Goal: Use online tool/utility: Use online tool/utility

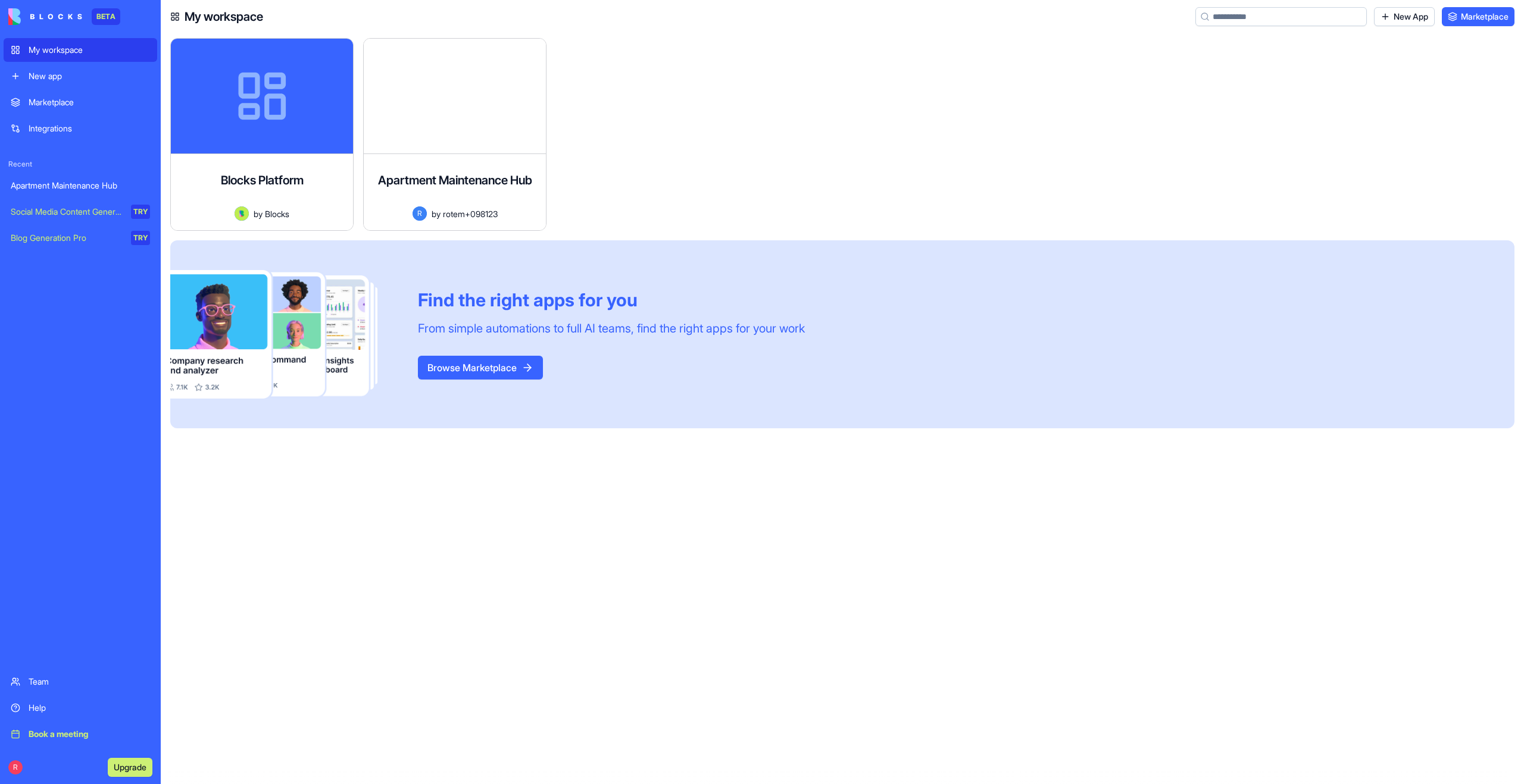
click at [33, 81] on div "New app" at bounding box center [89, 76] width 122 height 12
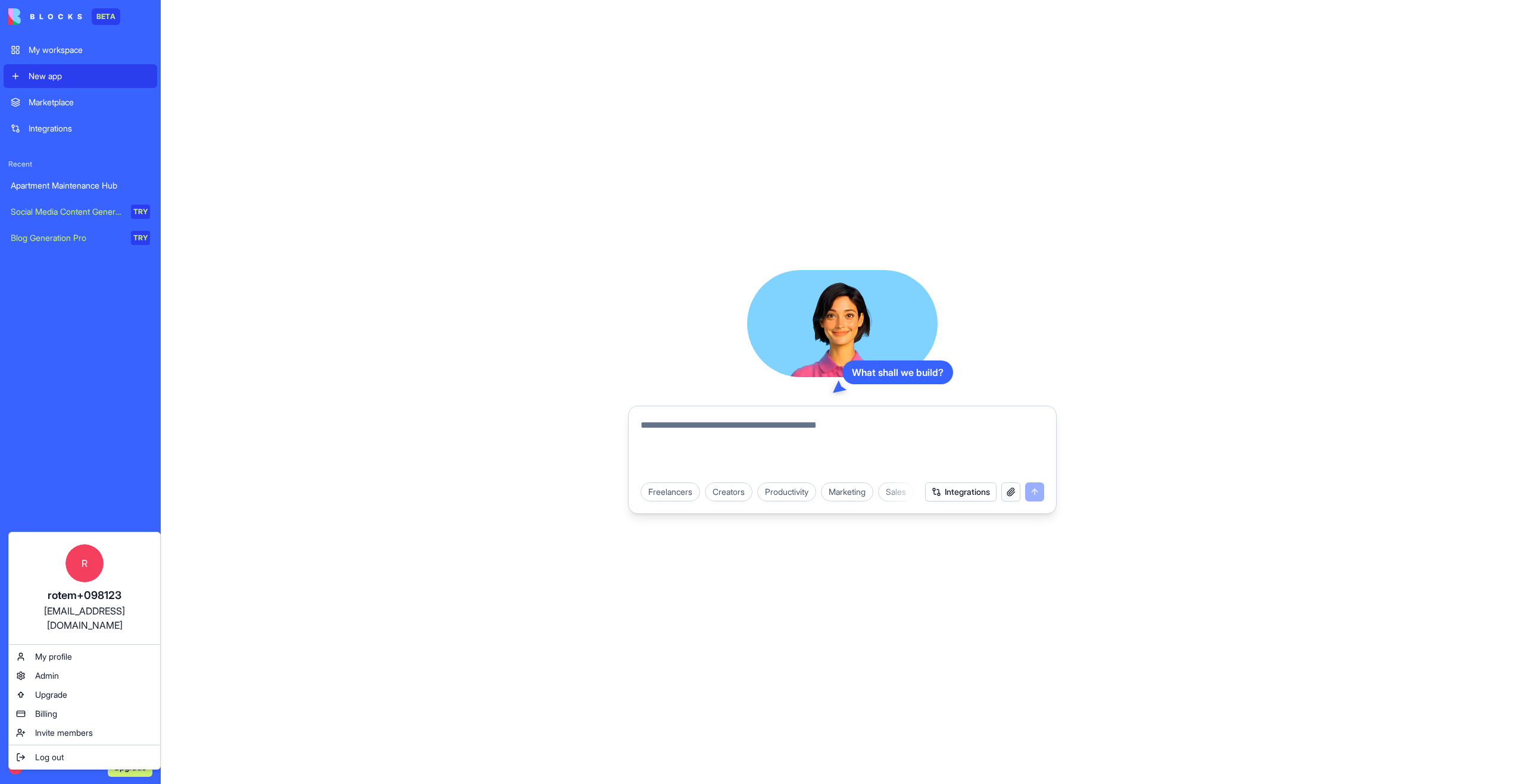
click at [687, 438] on html "BETA My workspace New app Marketplace Integrations Recent Apartment Maintenance…" at bounding box center [762, 392] width 1524 height 784
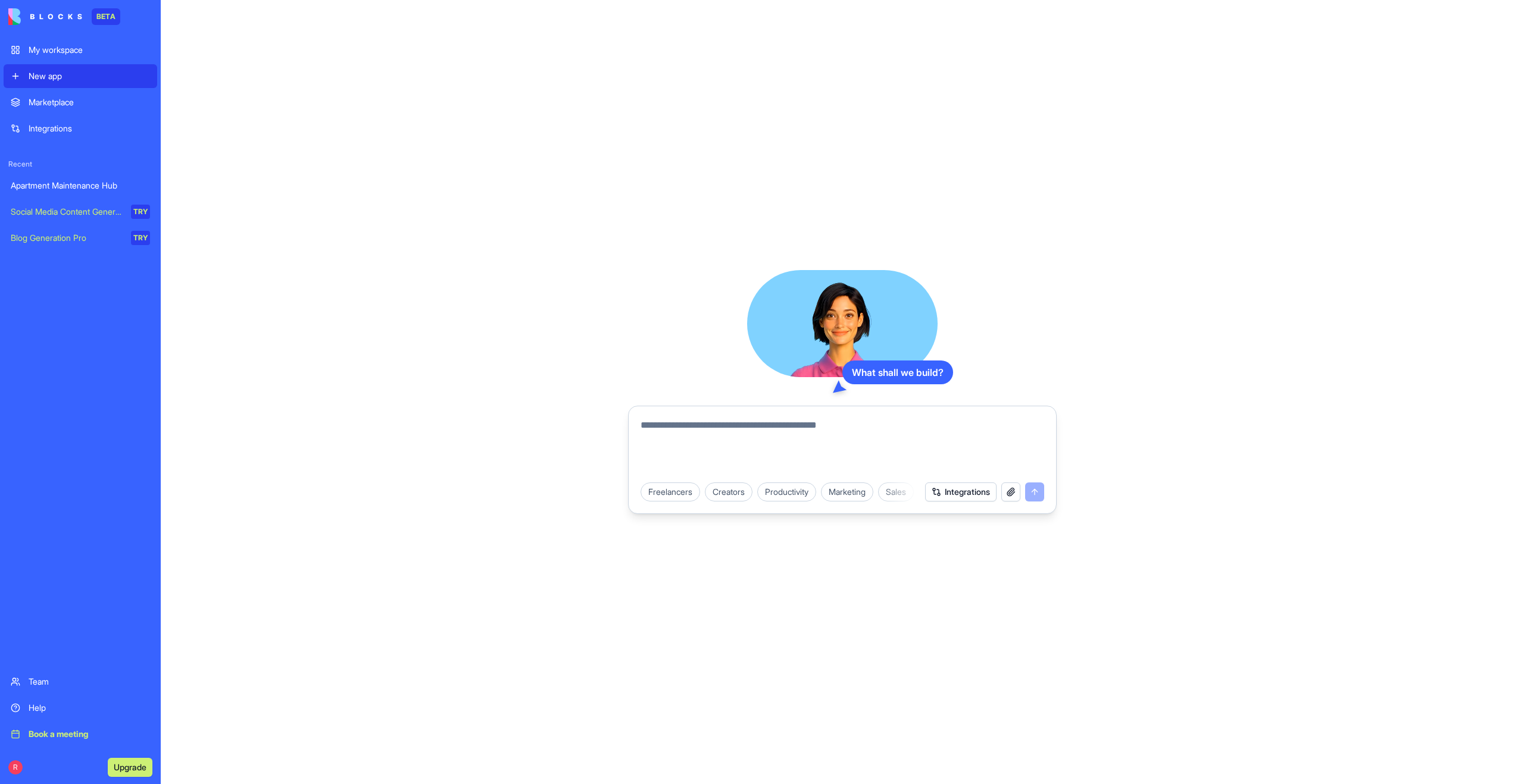
click at [676, 429] on textarea at bounding box center [842, 447] width 403 height 57
type textarea "**********"
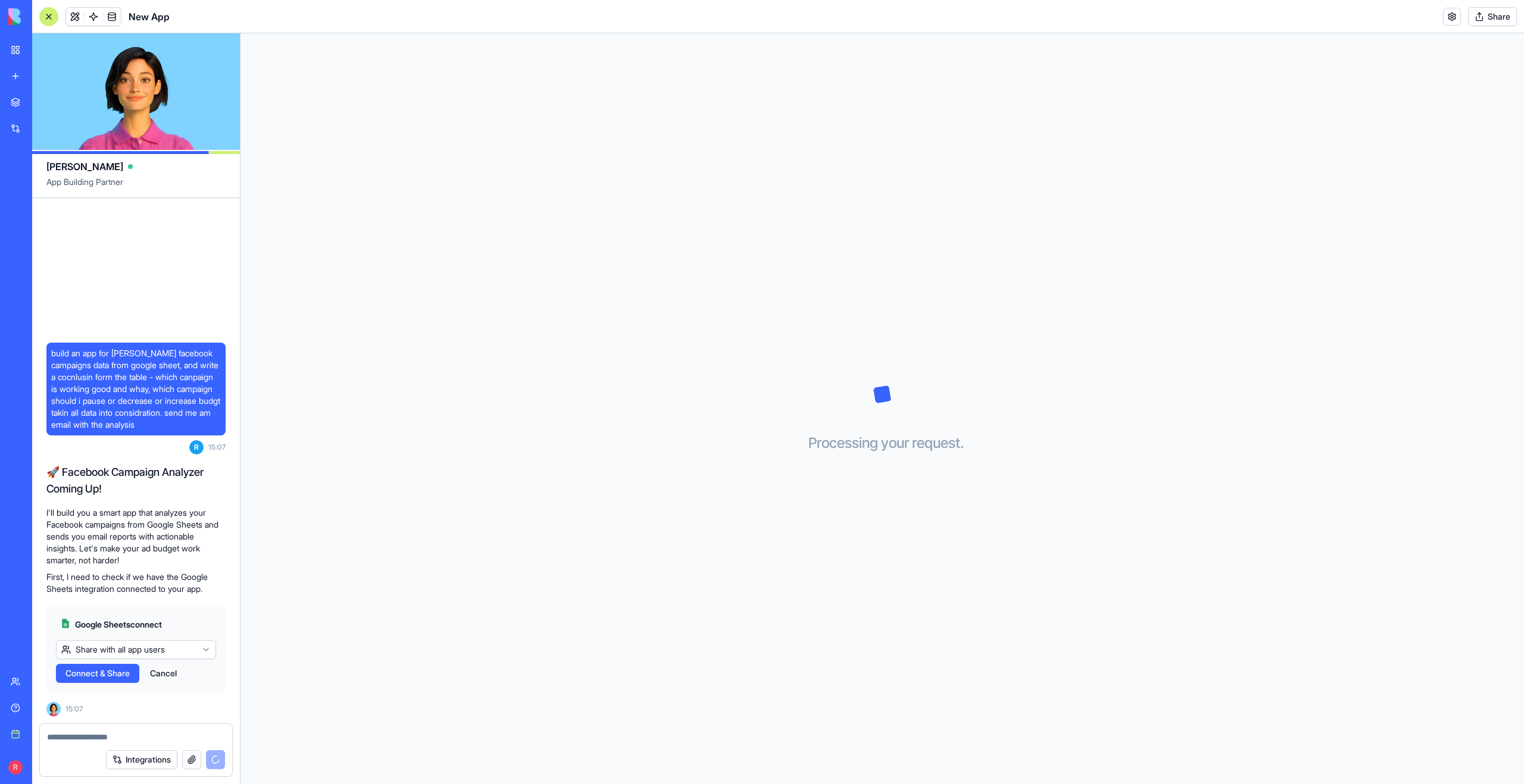
click at [157, 650] on html "BETA My workspace New app Marketplace Integrations Recent Apartment Maintenance…" at bounding box center [762, 392] width 1524 height 784
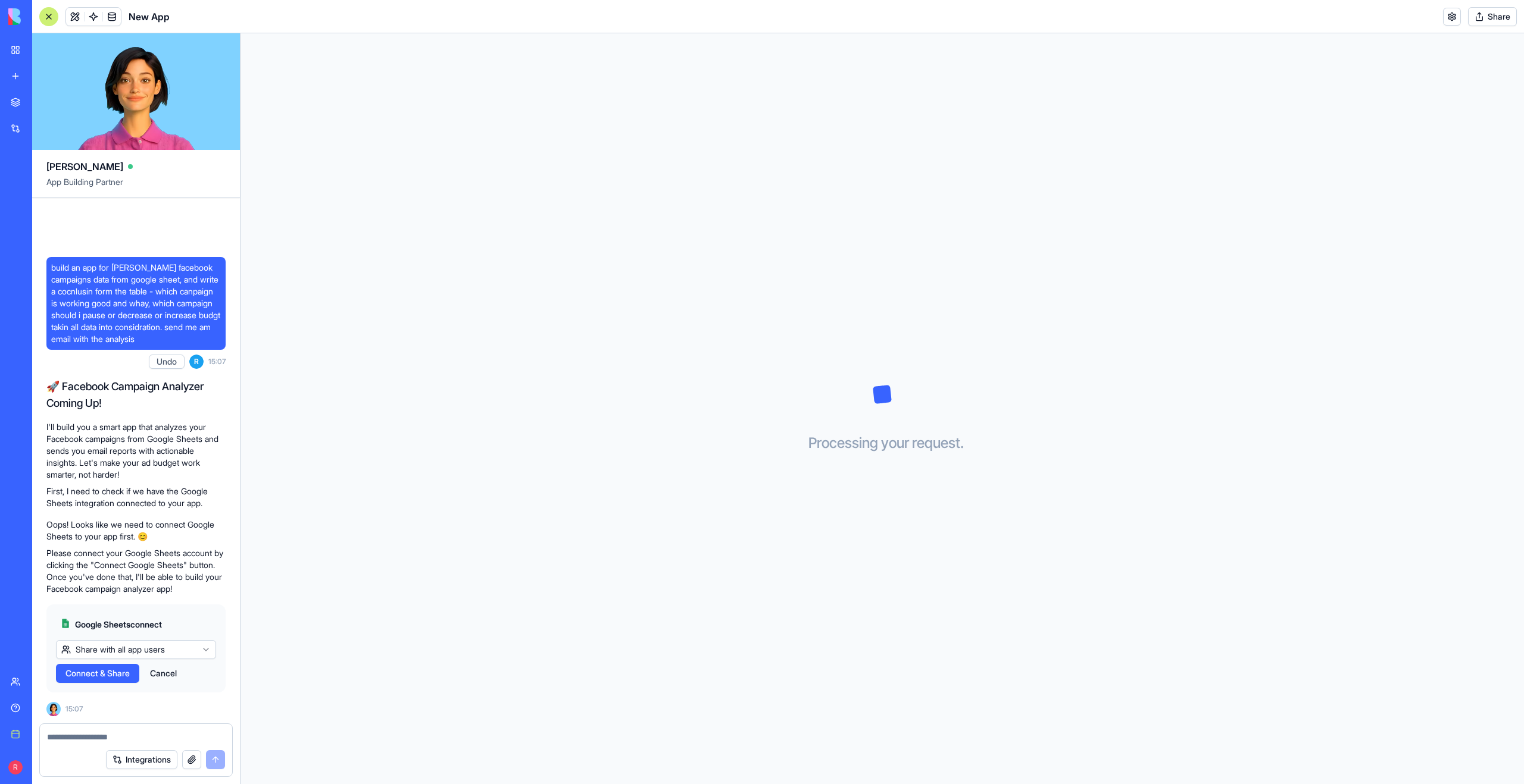
click at [130, 672] on span "Connect & Share" at bounding box center [97, 673] width 64 height 12
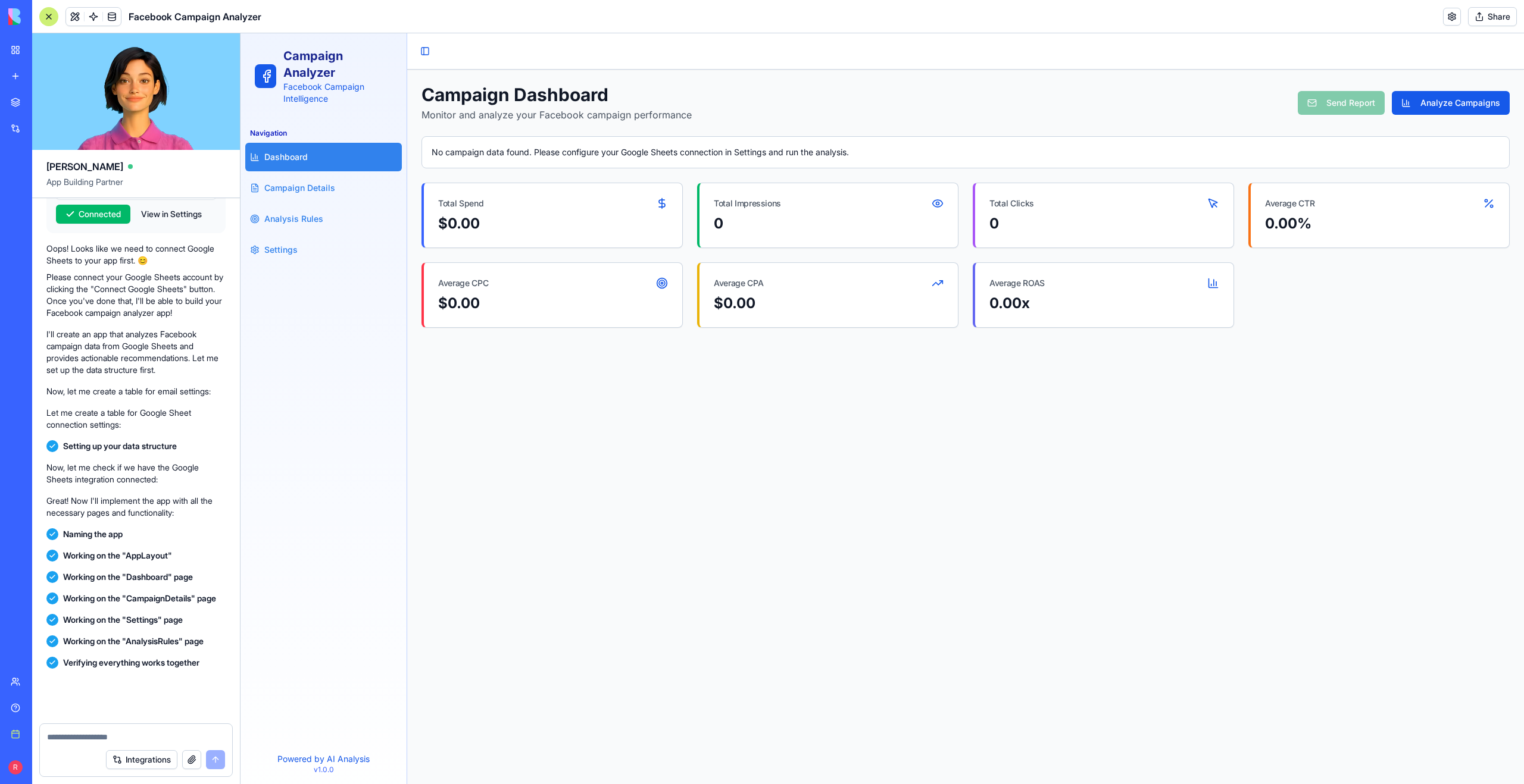
scroll to position [603, 0]
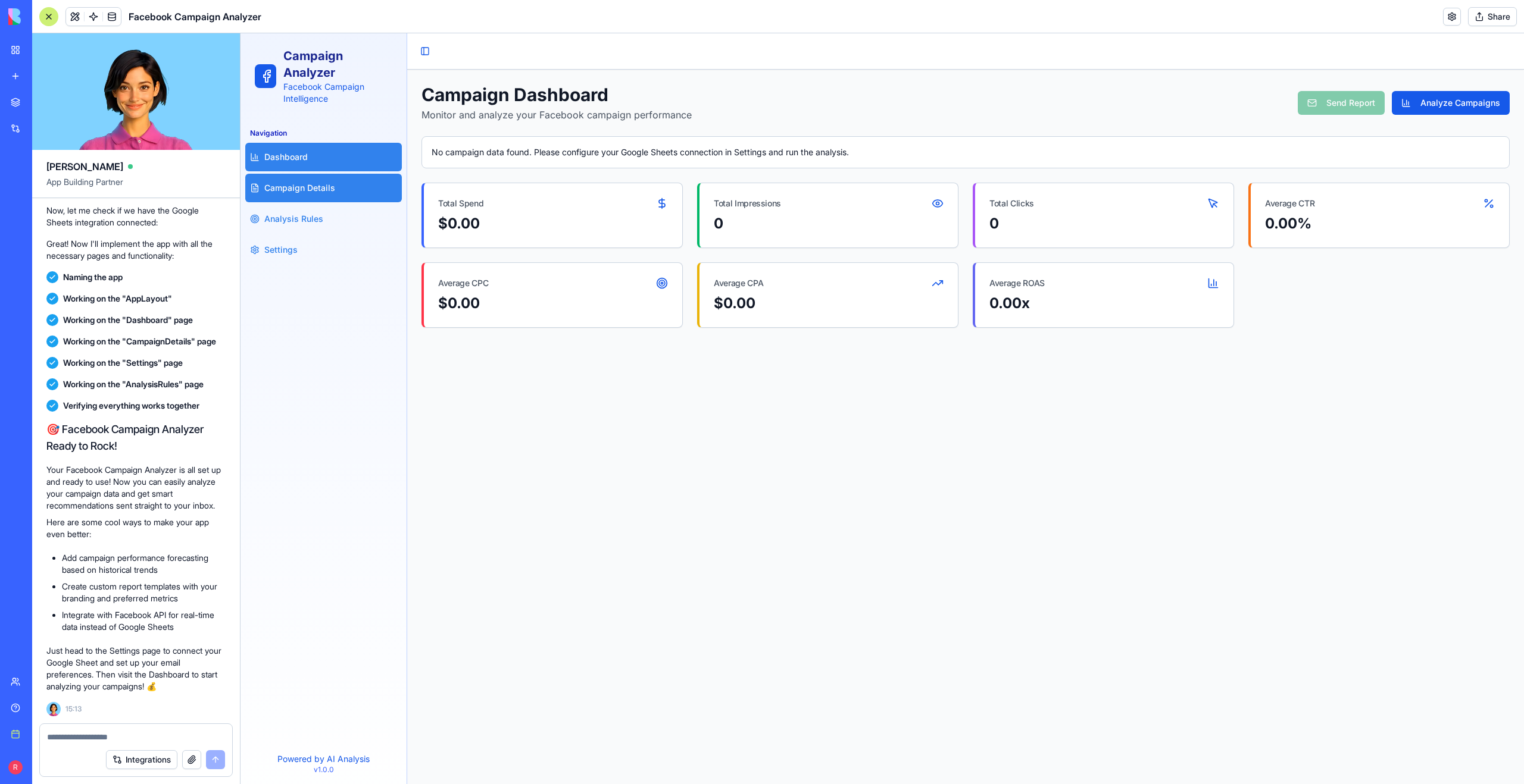
click at [288, 182] on span "Campaign Details" at bounding box center [300, 188] width 70 height 12
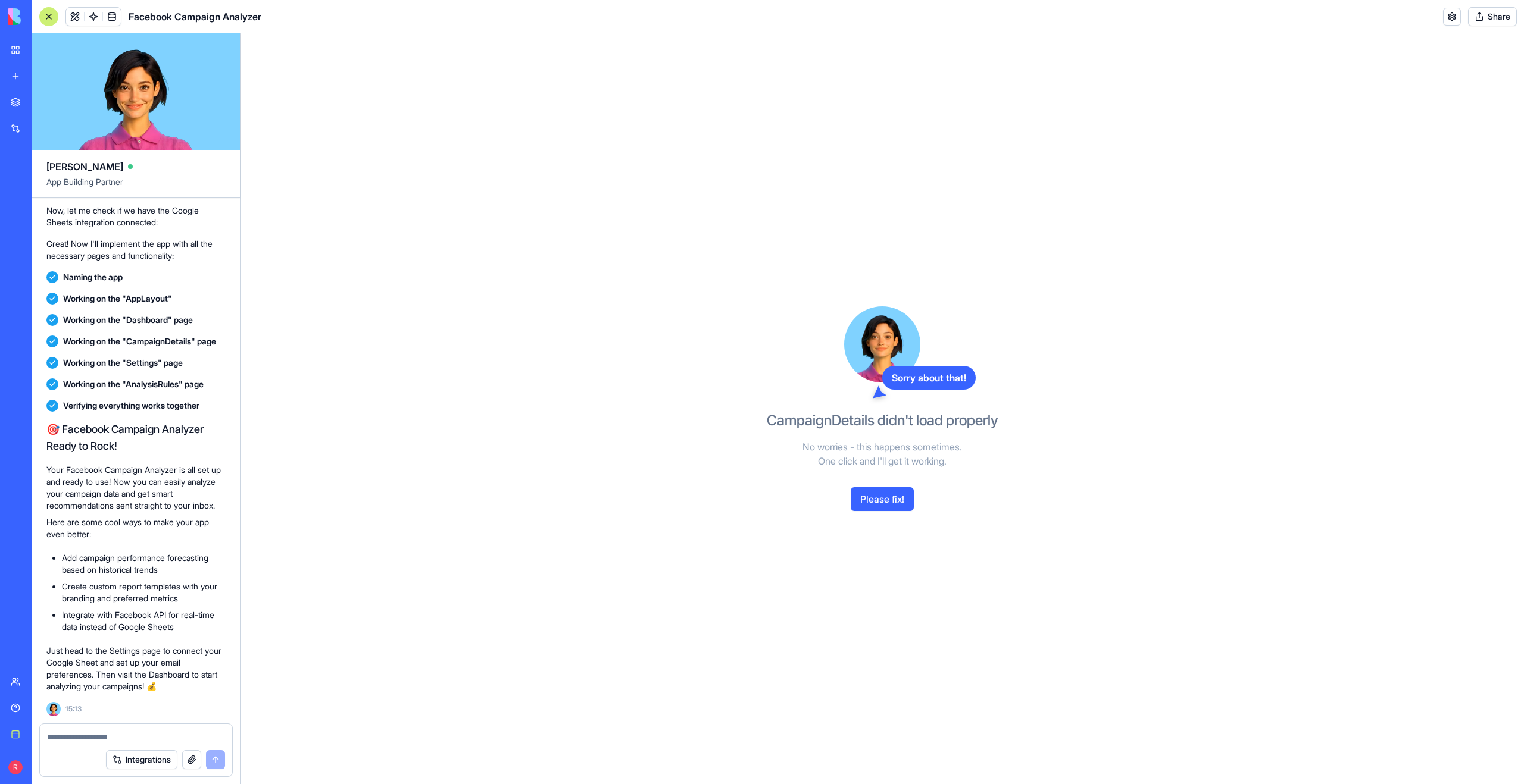
click at [883, 501] on button "Please fix!" at bounding box center [882, 499] width 63 height 23
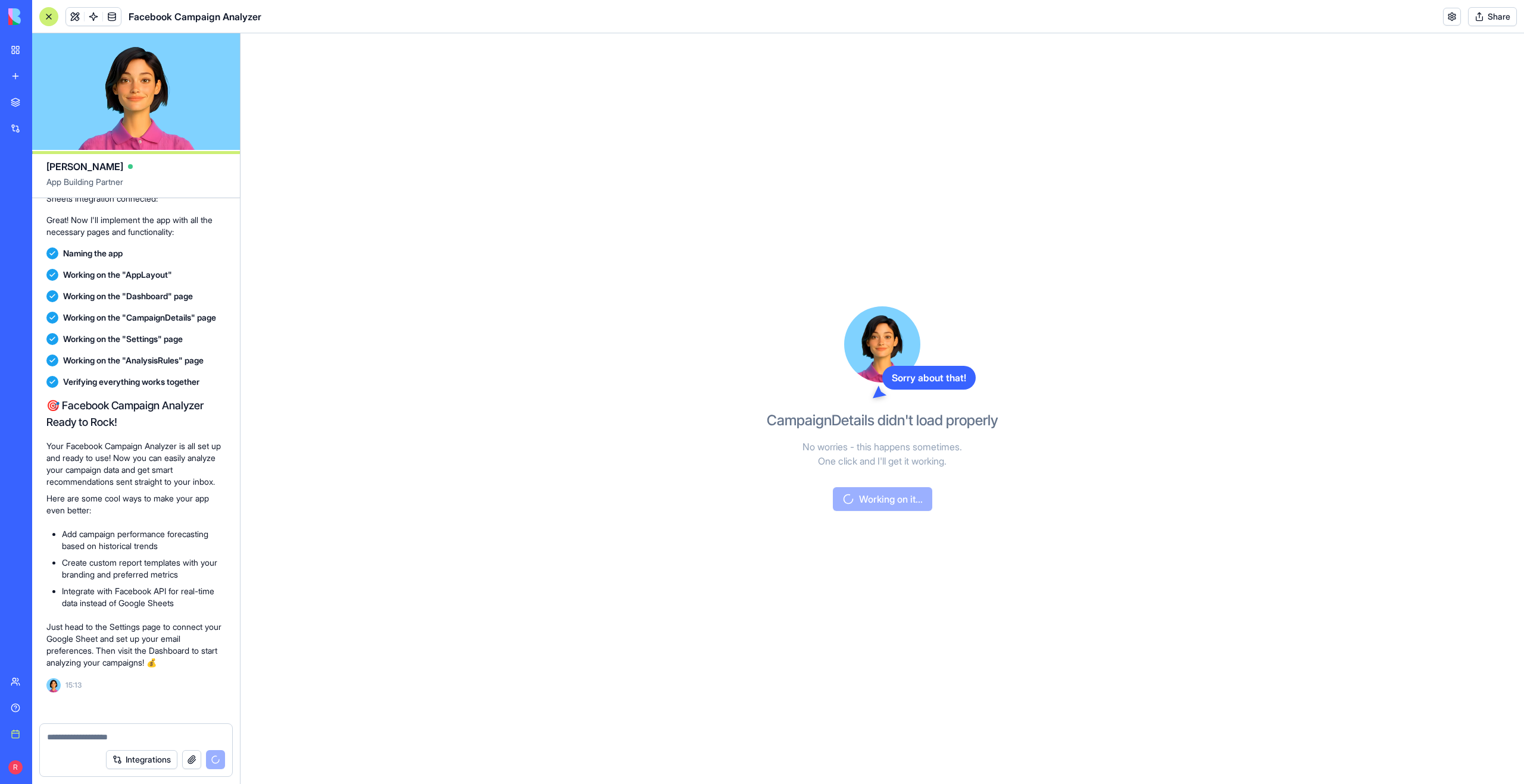
scroll to position [672, 0]
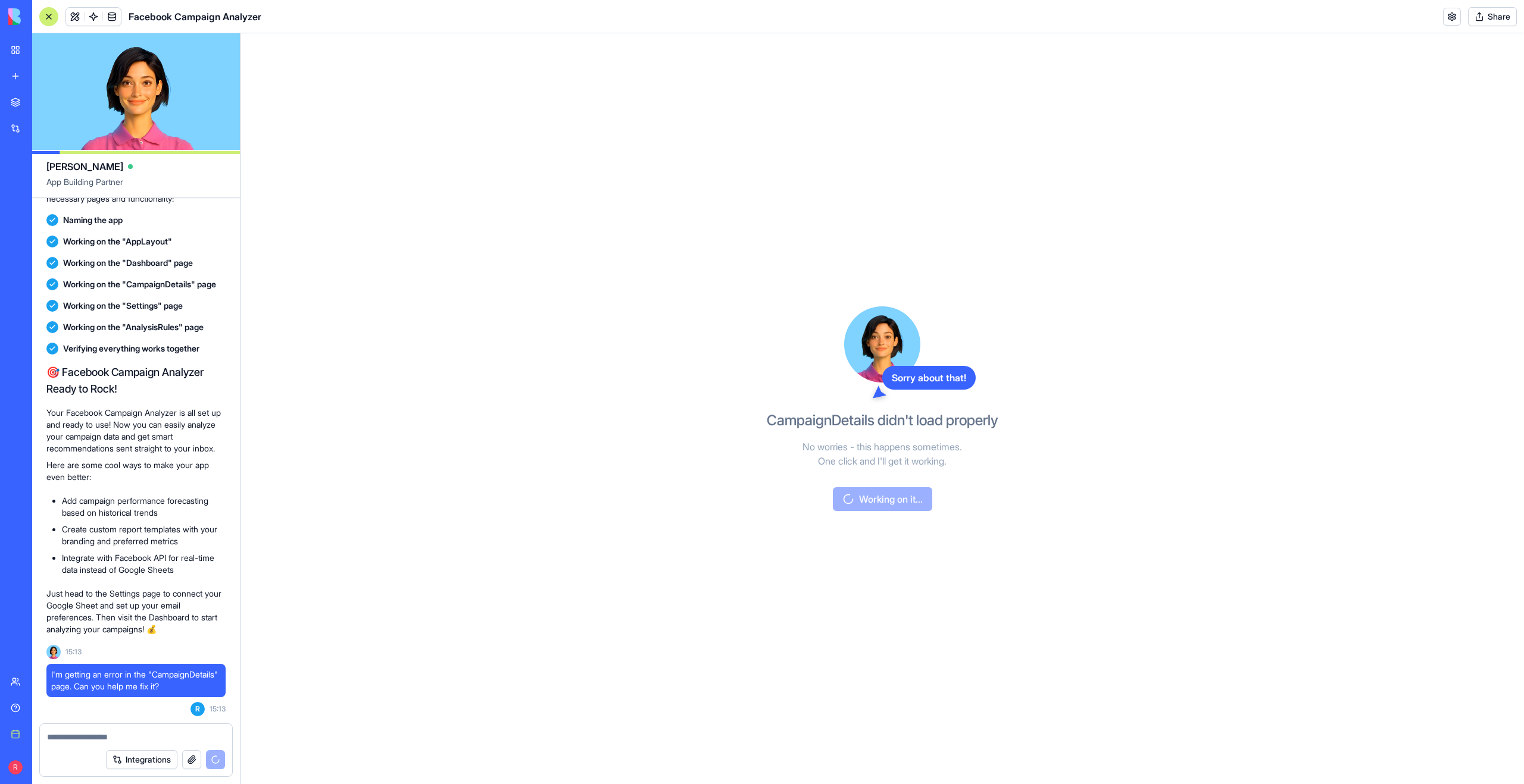
click at [48, 19] on div at bounding box center [49, 16] width 19 height 19
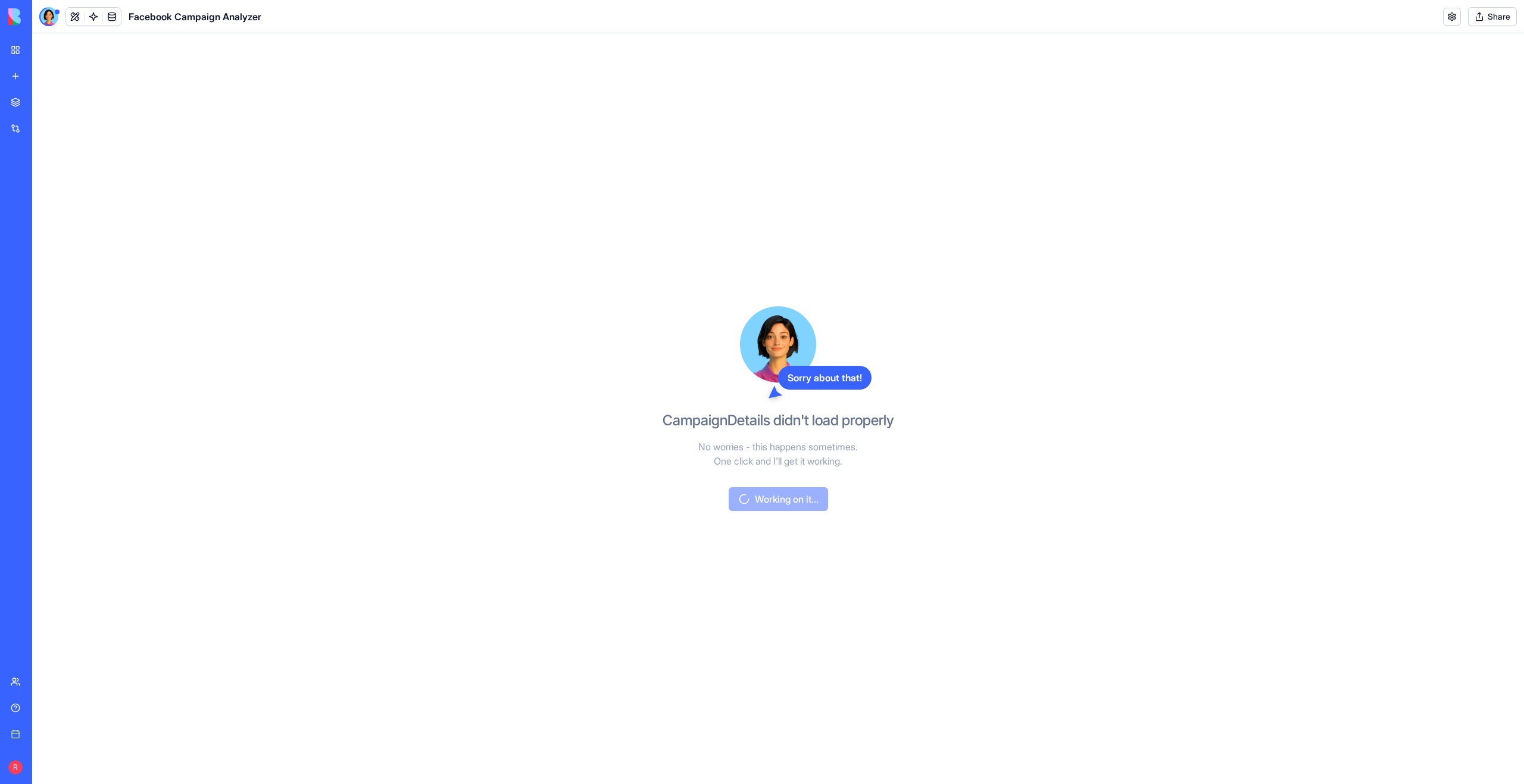
click at [48, 19] on div at bounding box center [49, 16] width 19 height 19
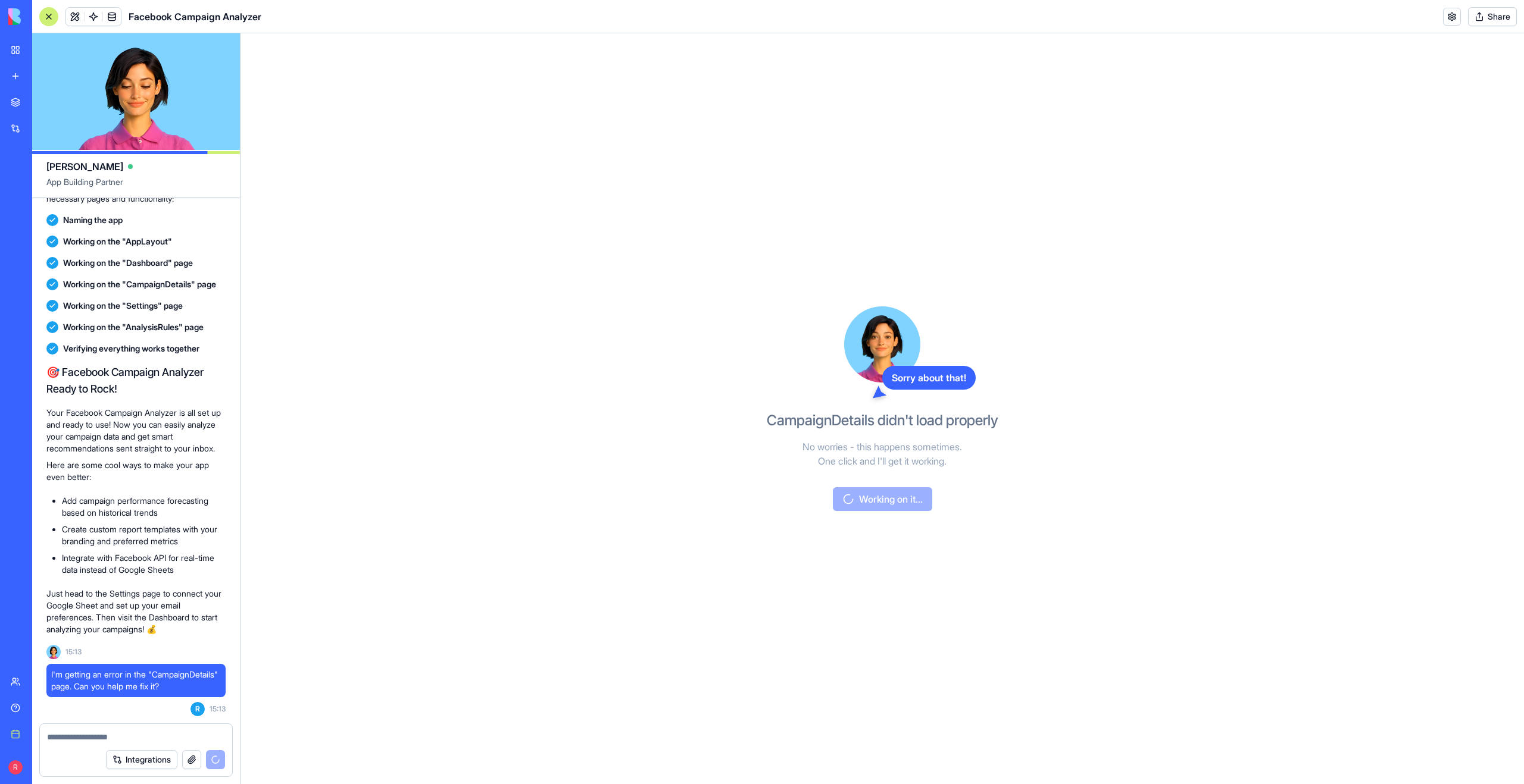
click at [335, 392] on div "Sorry about that! CampaignDetails didn't load properly No worries - this happen…" at bounding box center [882, 409] width 1283 height 751
click at [112, 20] on link at bounding box center [112, 17] width 18 height 18
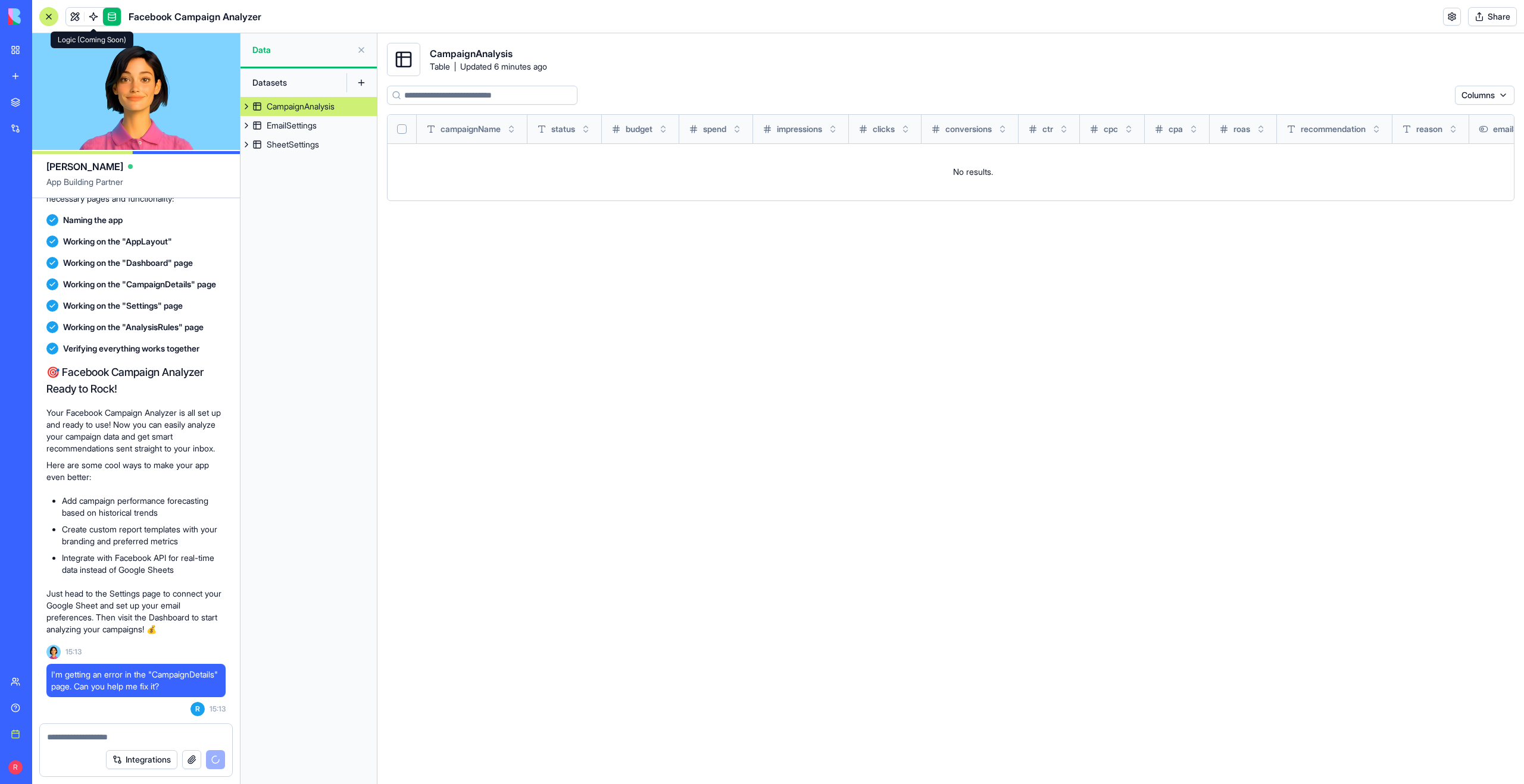
click at [94, 18] on link at bounding box center [94, 17] width 18 height 18
click at [73, 18] on link at bounding box center [75, 17] width 18 height 18
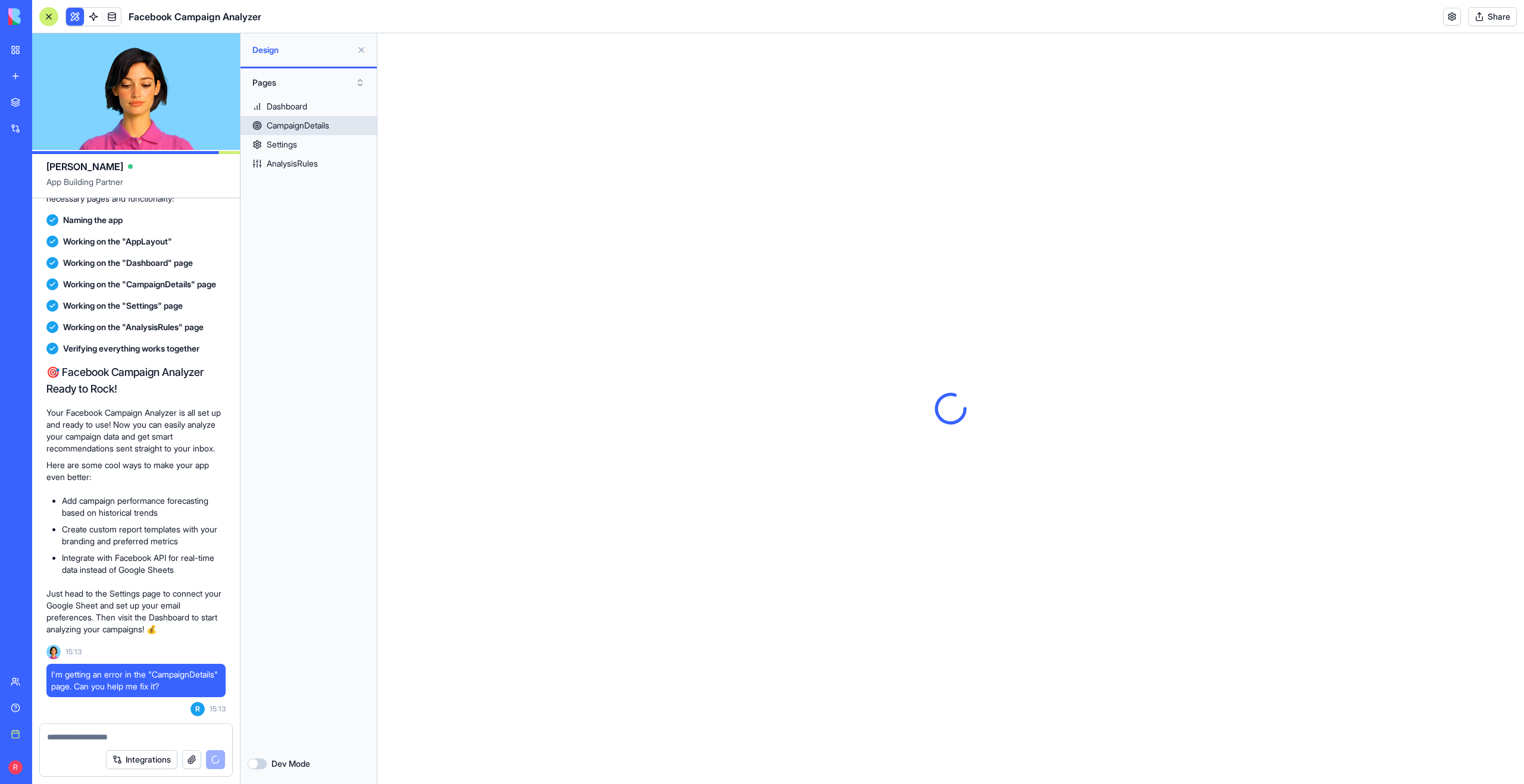
click at [303, 120] on div "CampaignDetails" at bounding box center [297, 125] width 62 height 12
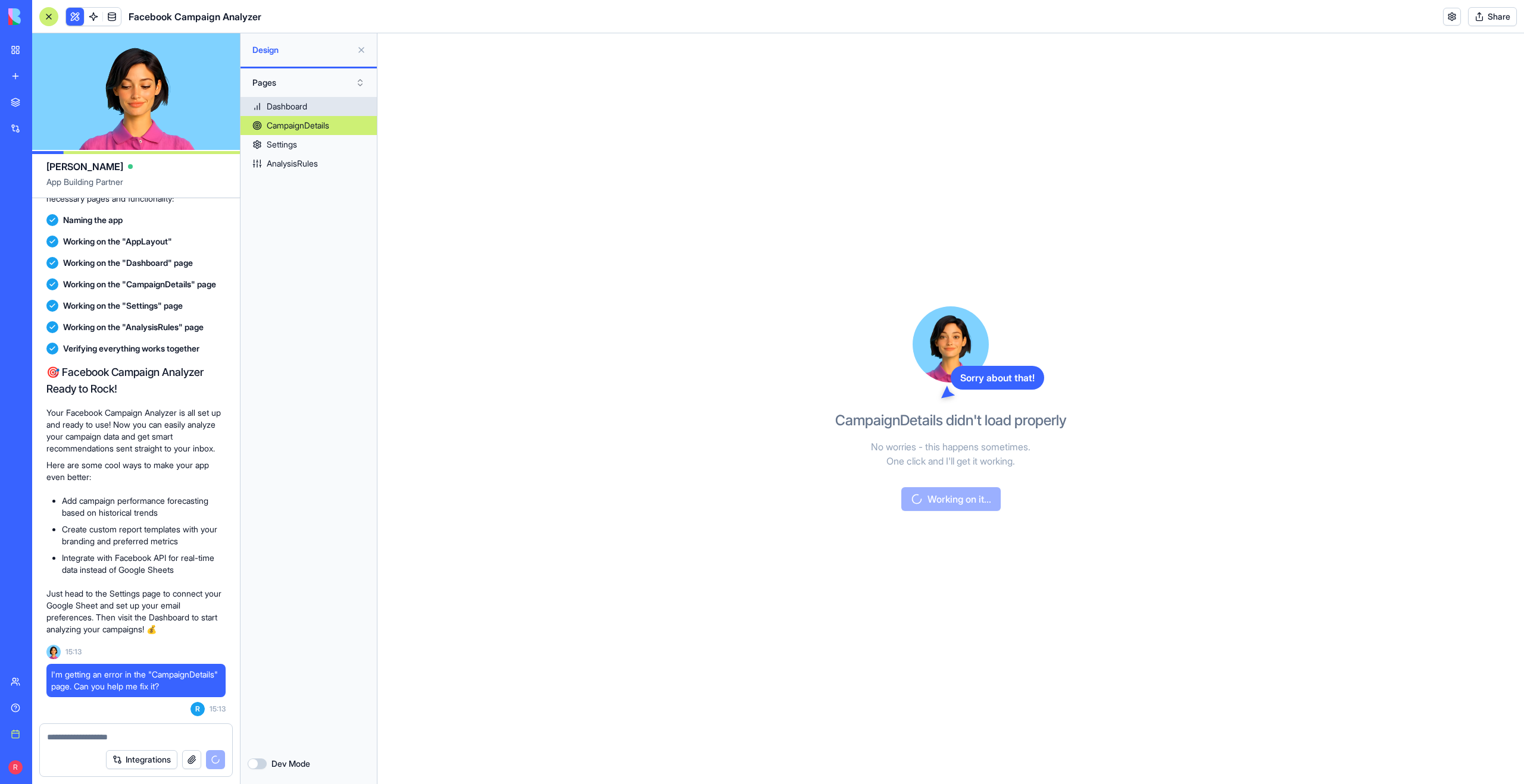
click at [300, 104] on div "Dashboard" at bounding box center [286, 106] width 41 height 12
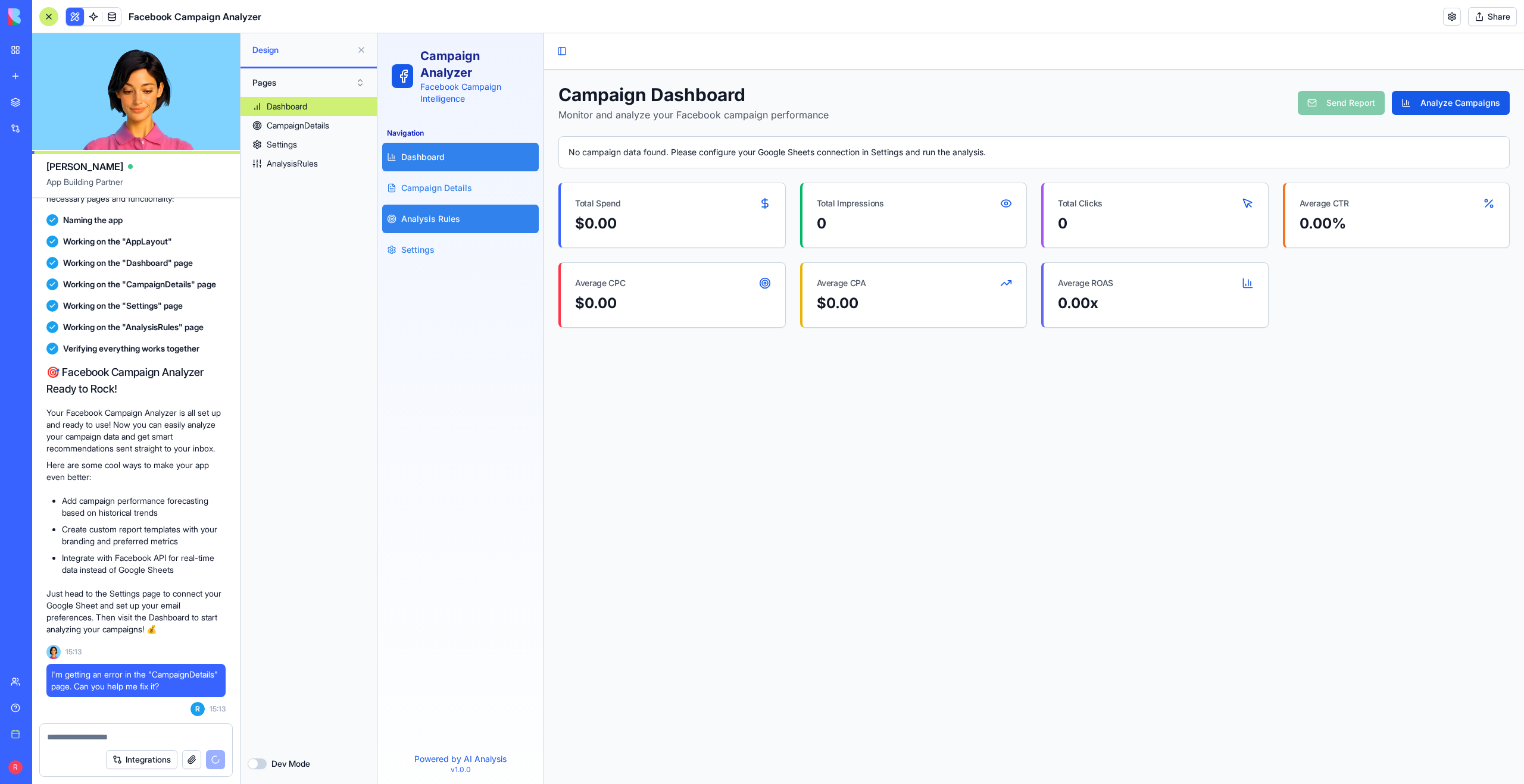
click at [503, 216] on link "Analysis Rules" at bounding box center [459, 219] width 156 height 29
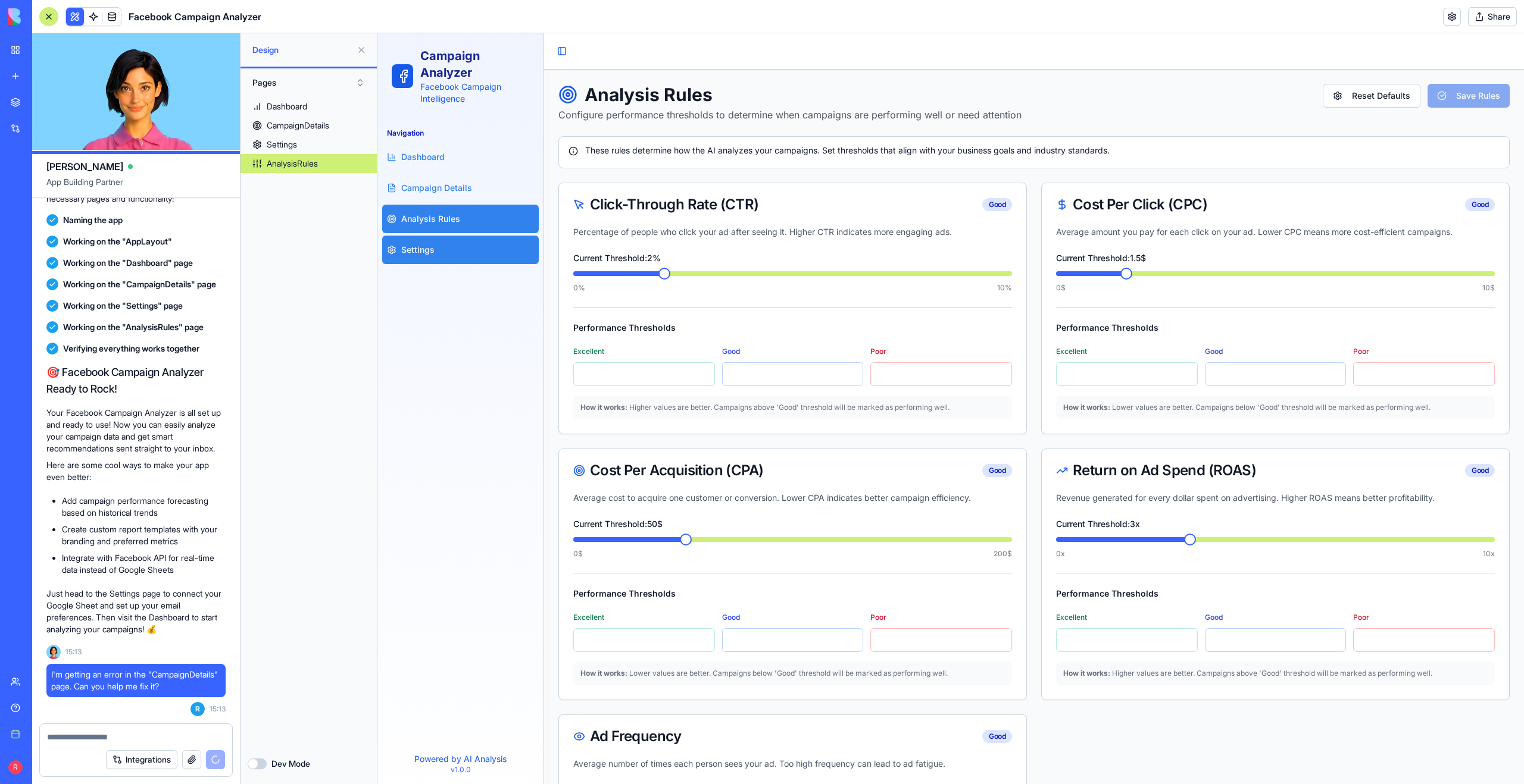
click at [489, 240] on link "Settings" at bounding box center [459, 250] width 156 height 29
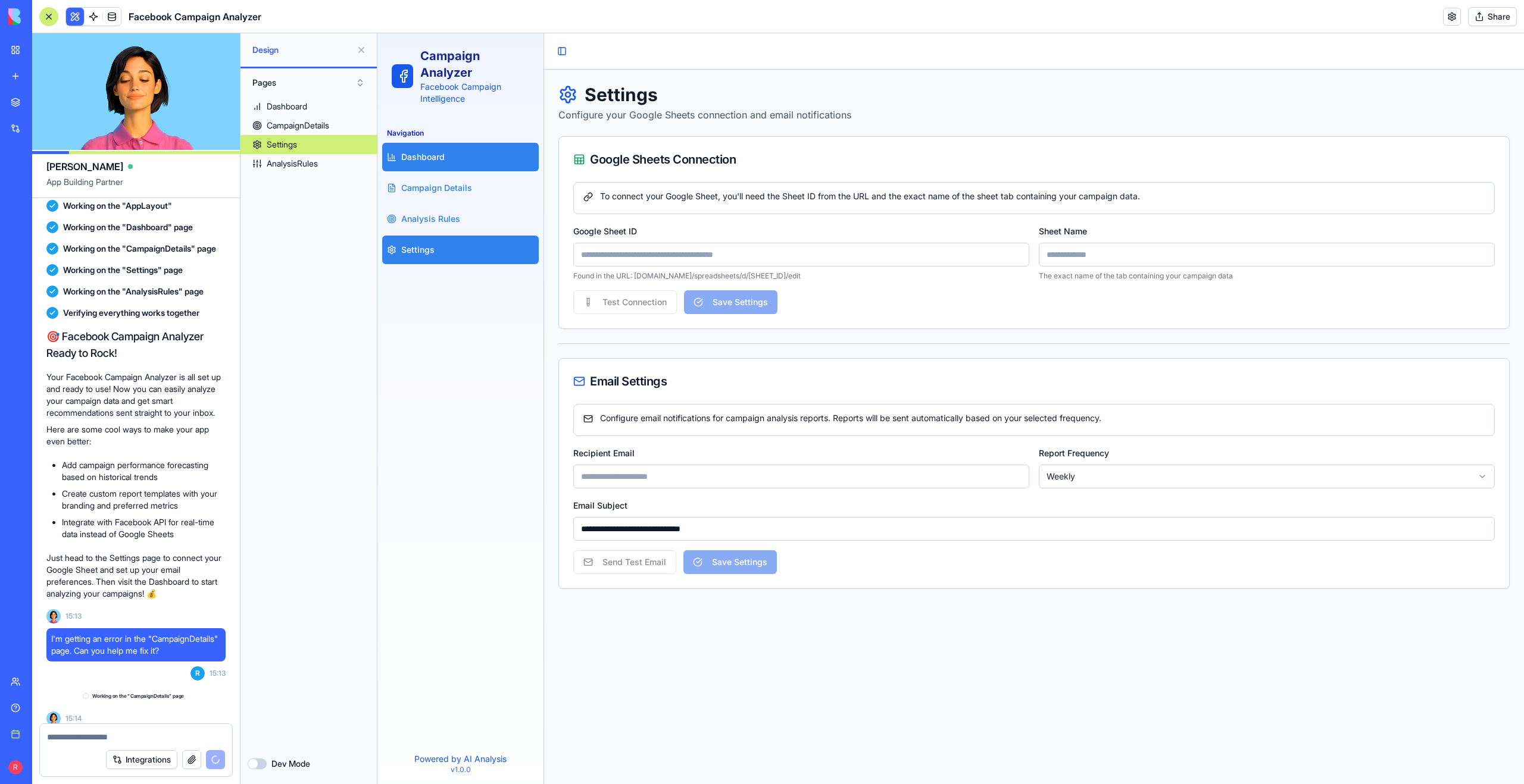
scroll to position [729, 0]
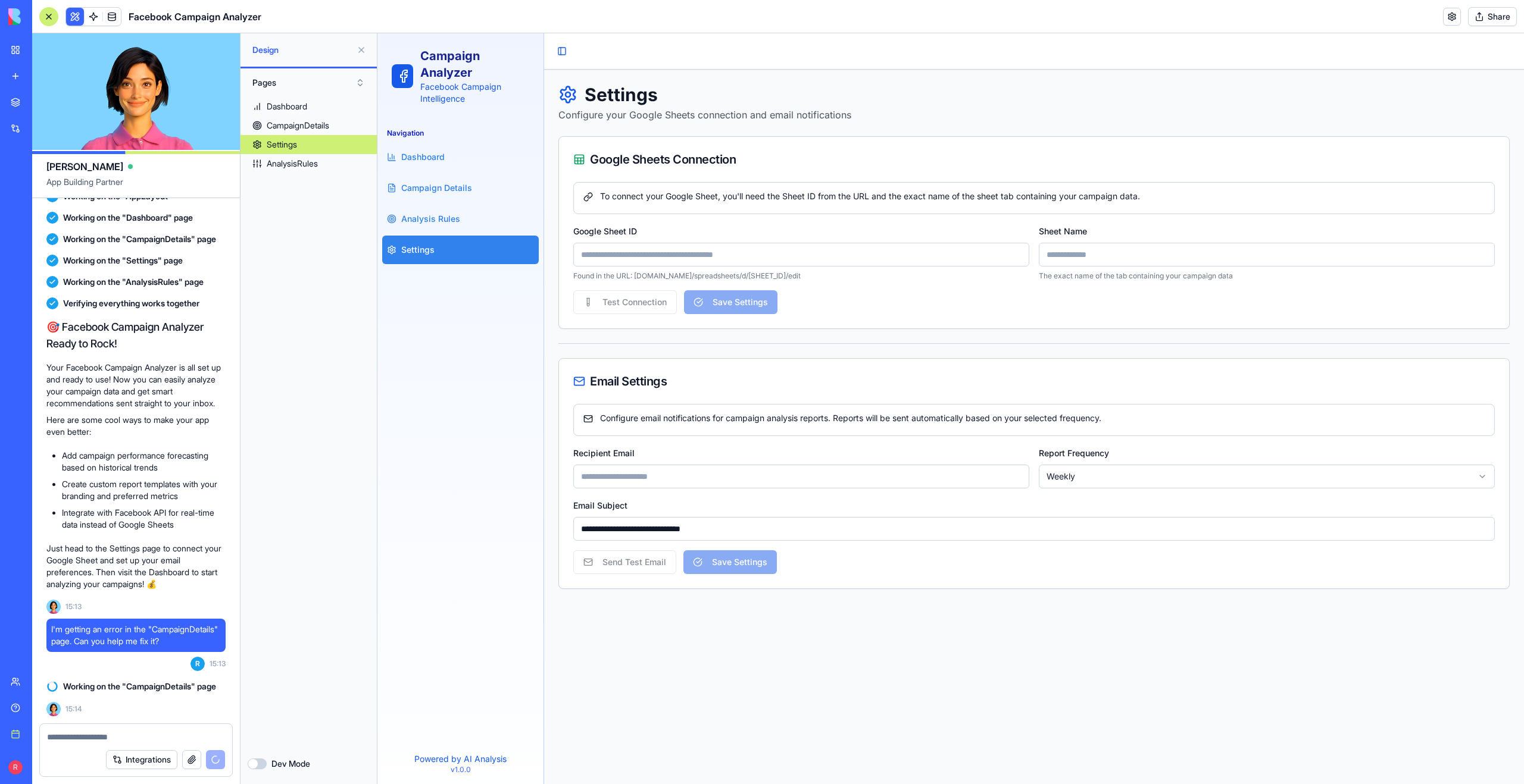
click at [749, 199] on div "To connect your Google Sheet, you'll need the Sheet ID from the URL and the exa…" at bounding box center [1033, 196] width 901 height 12
click at [699, 252] on input "Google Sheet ID" at bounding box center [800, 254] width 456 height 23
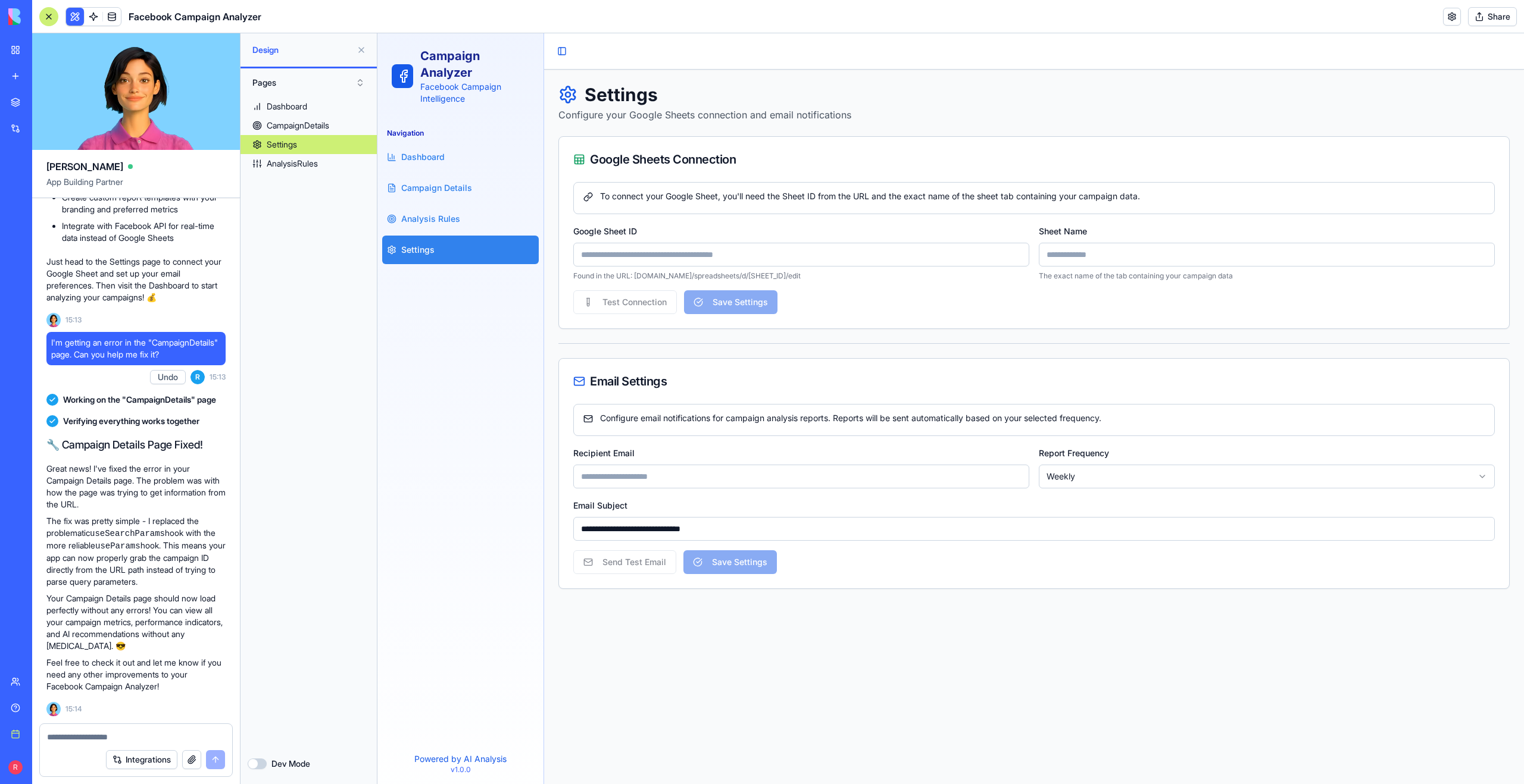
scroll to position [1014, 0]
click at [599, 256] on input "Google Sheet ID" at bounding box center [800, 254] width 456 height 23
paste input "**********"
type input "**********"
click at [1079, 249] on input "Sheet Name" at bounding box center [1266, 254] width 456 height 23
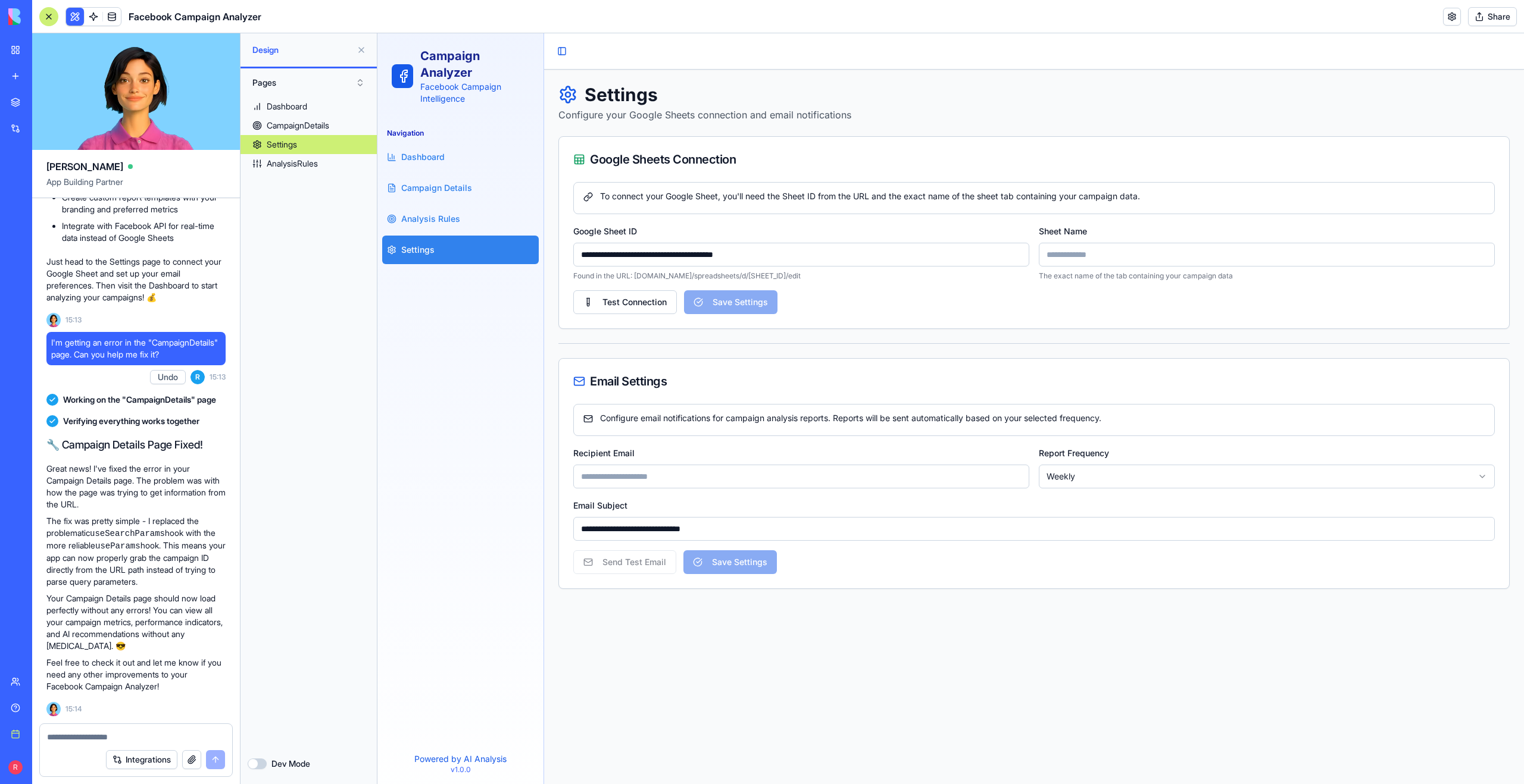
paste input "**********"
type input "**********"
click at [741, 301] on button "Save Settings" at bounding box center [731, 302] width 94 height 23
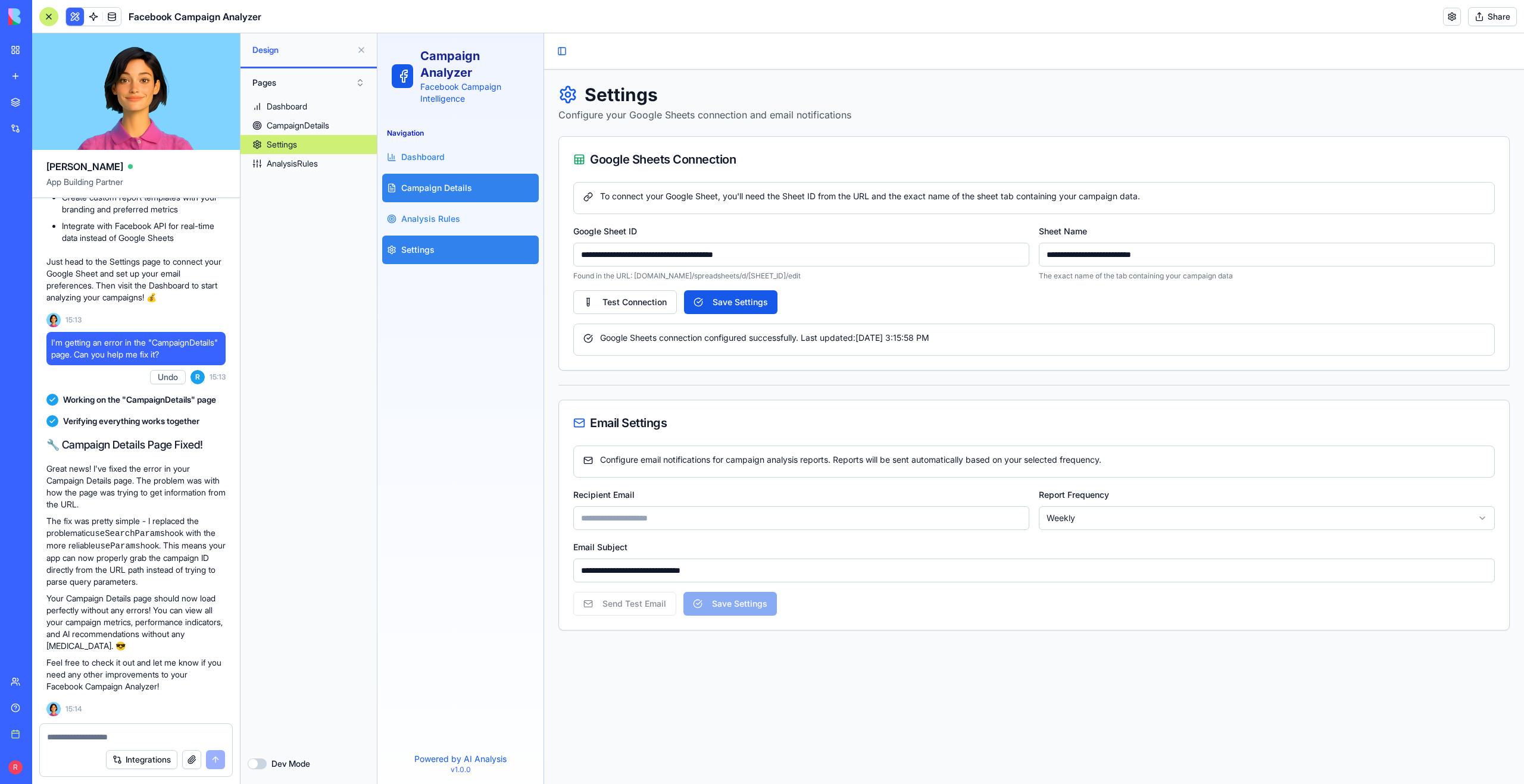
click at [434, 187] on span "Campaign Details" at bounding box center [437, 188] width 70 height 12
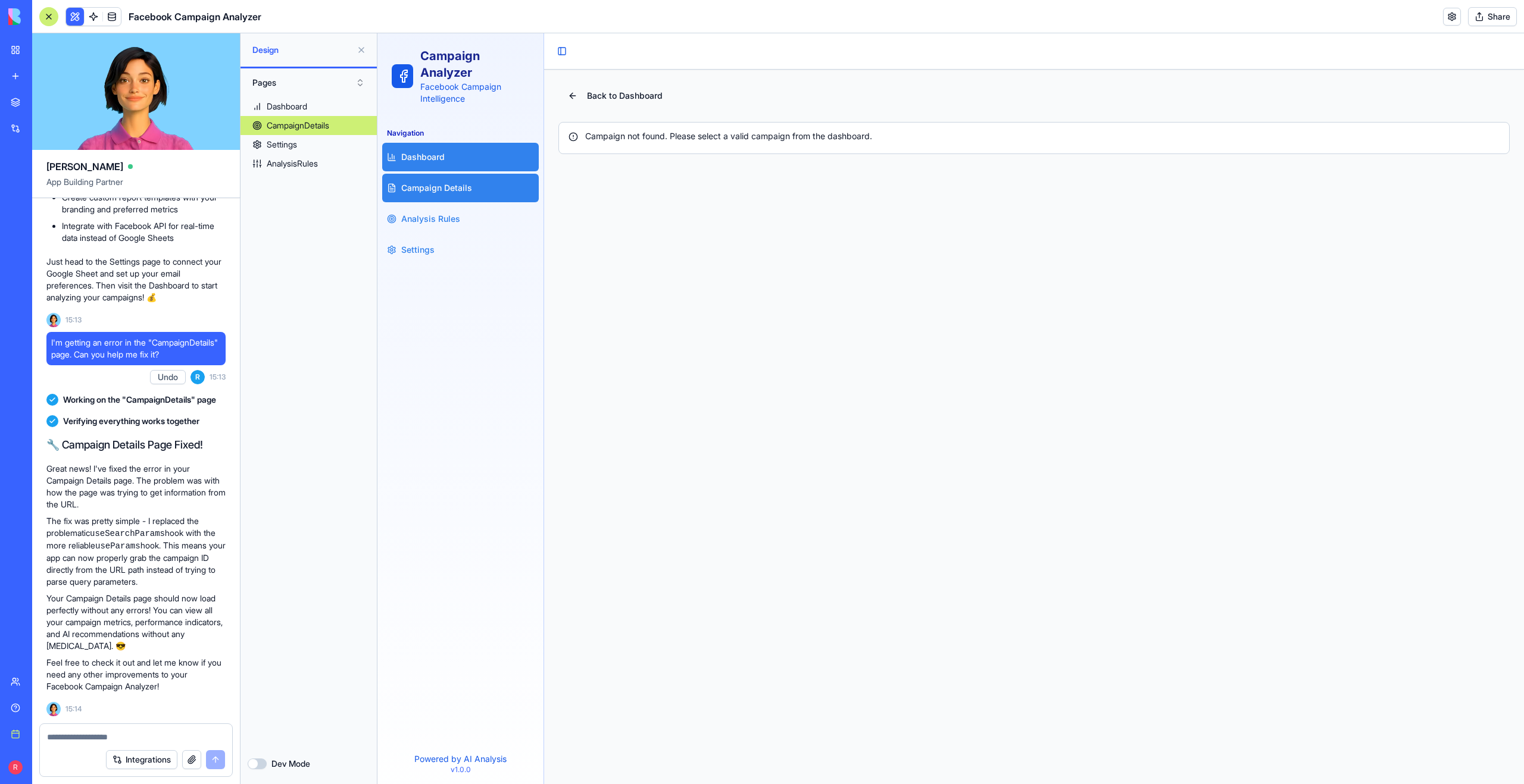
click at [432, 163] on link "Dashboard" at bounding box center [459, 157] width 156 height 29
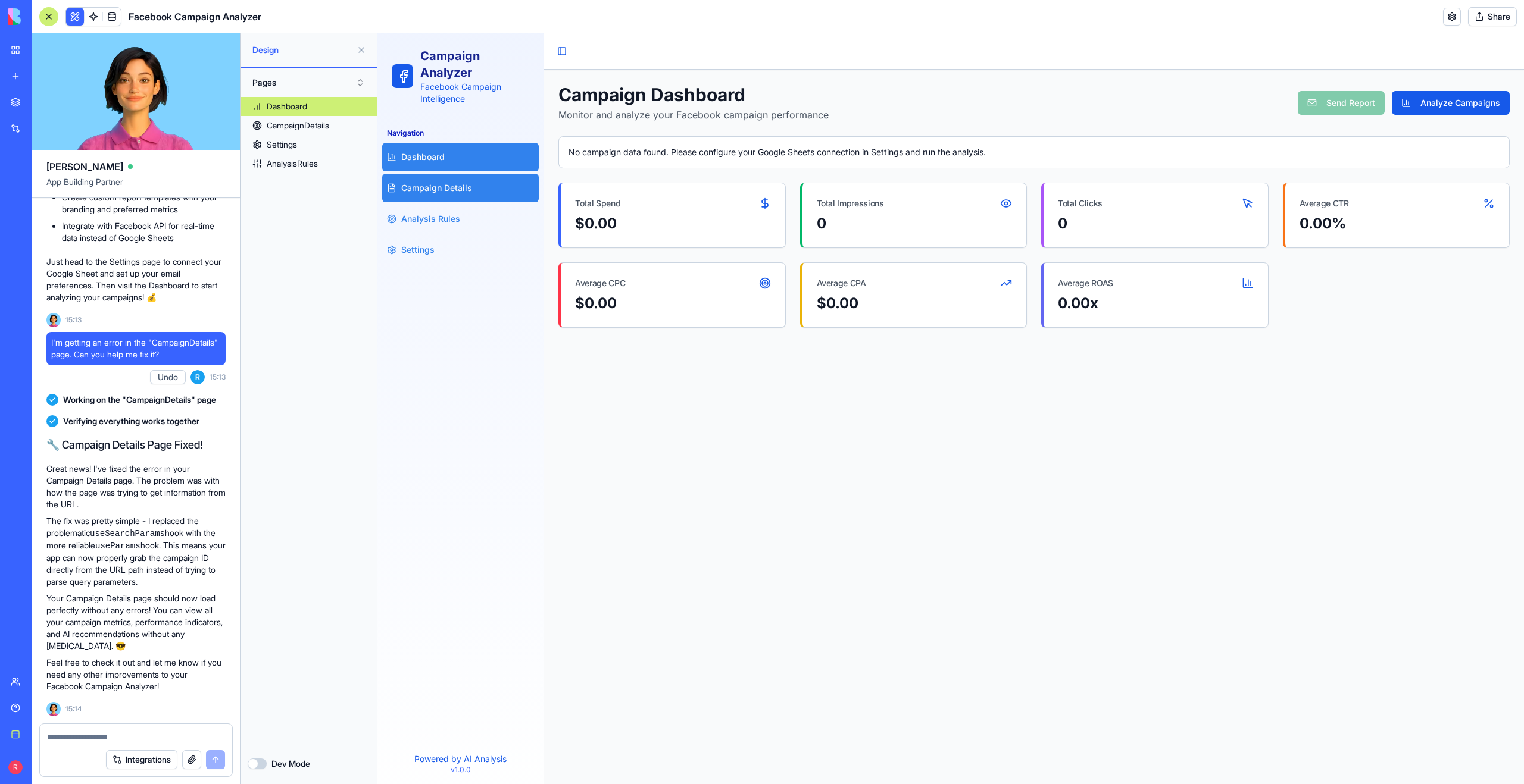
click at [432, 182] on span "Campaign Details" at bounding box center [437, 188] width 70 height 12
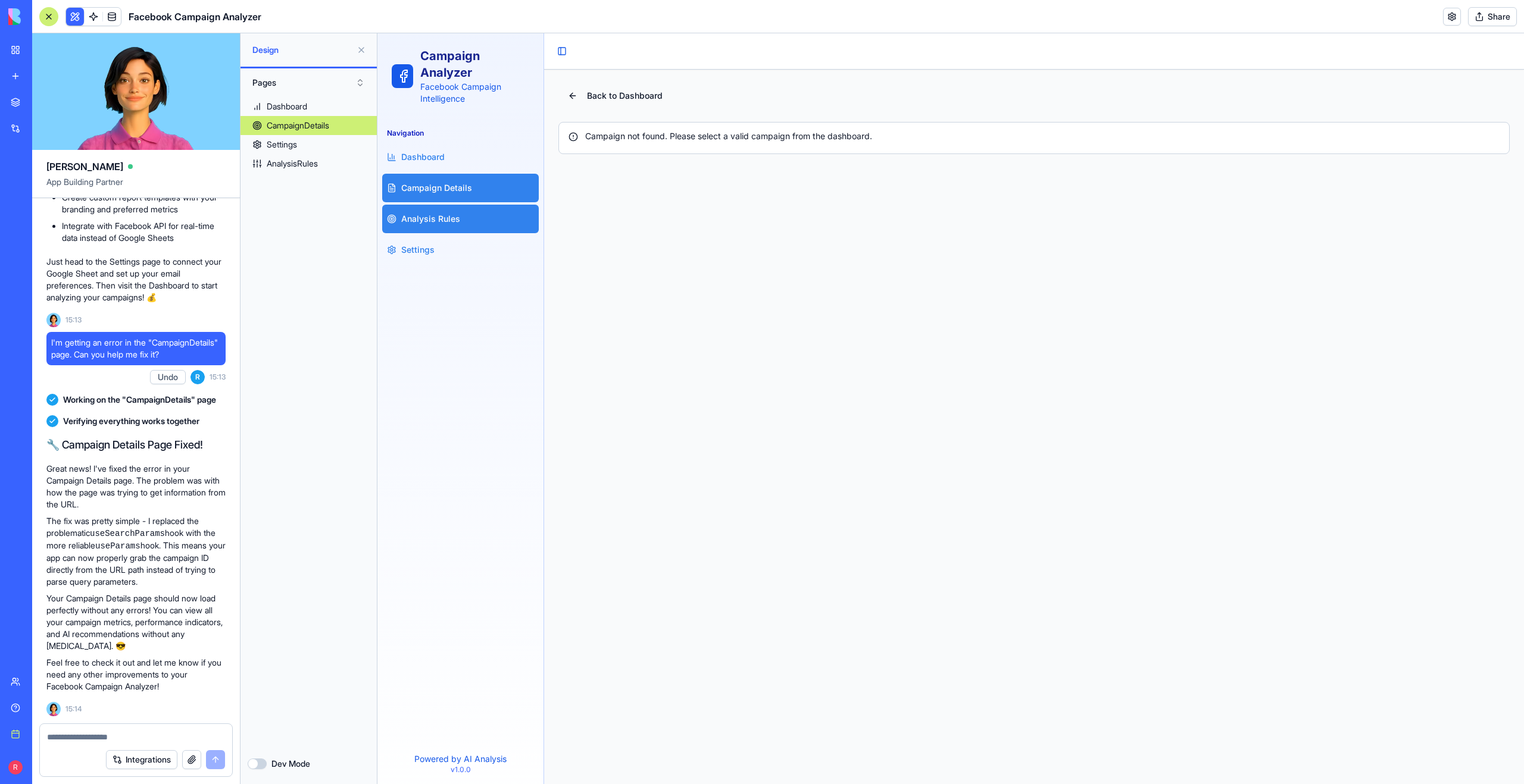
click at [436, 216] on span "Analysis Rules" at bounding box center [430, 218] width 59 height 12
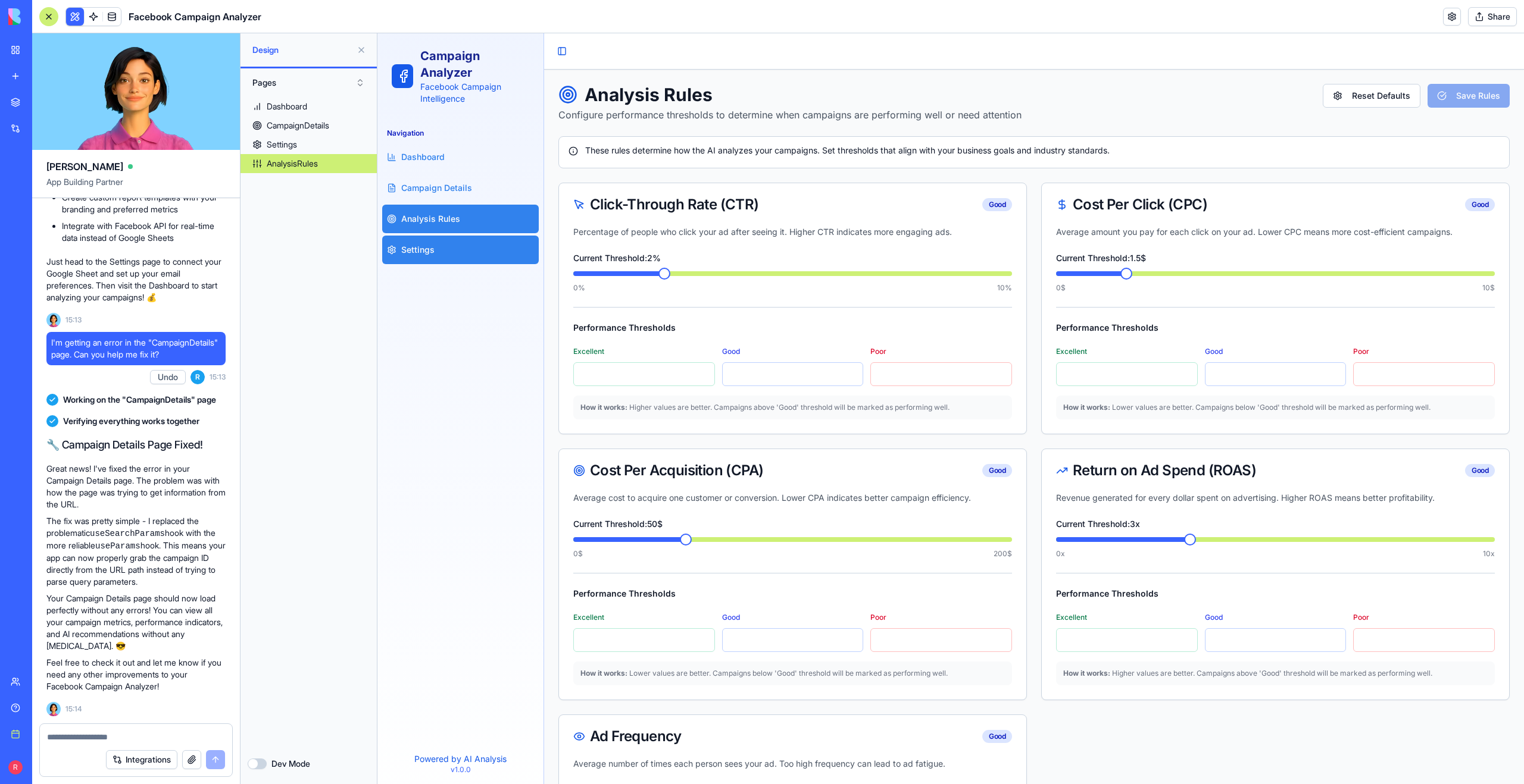
click at [434, 248] on link "Settings" at bounding box center [459, 250] width 156 height 29
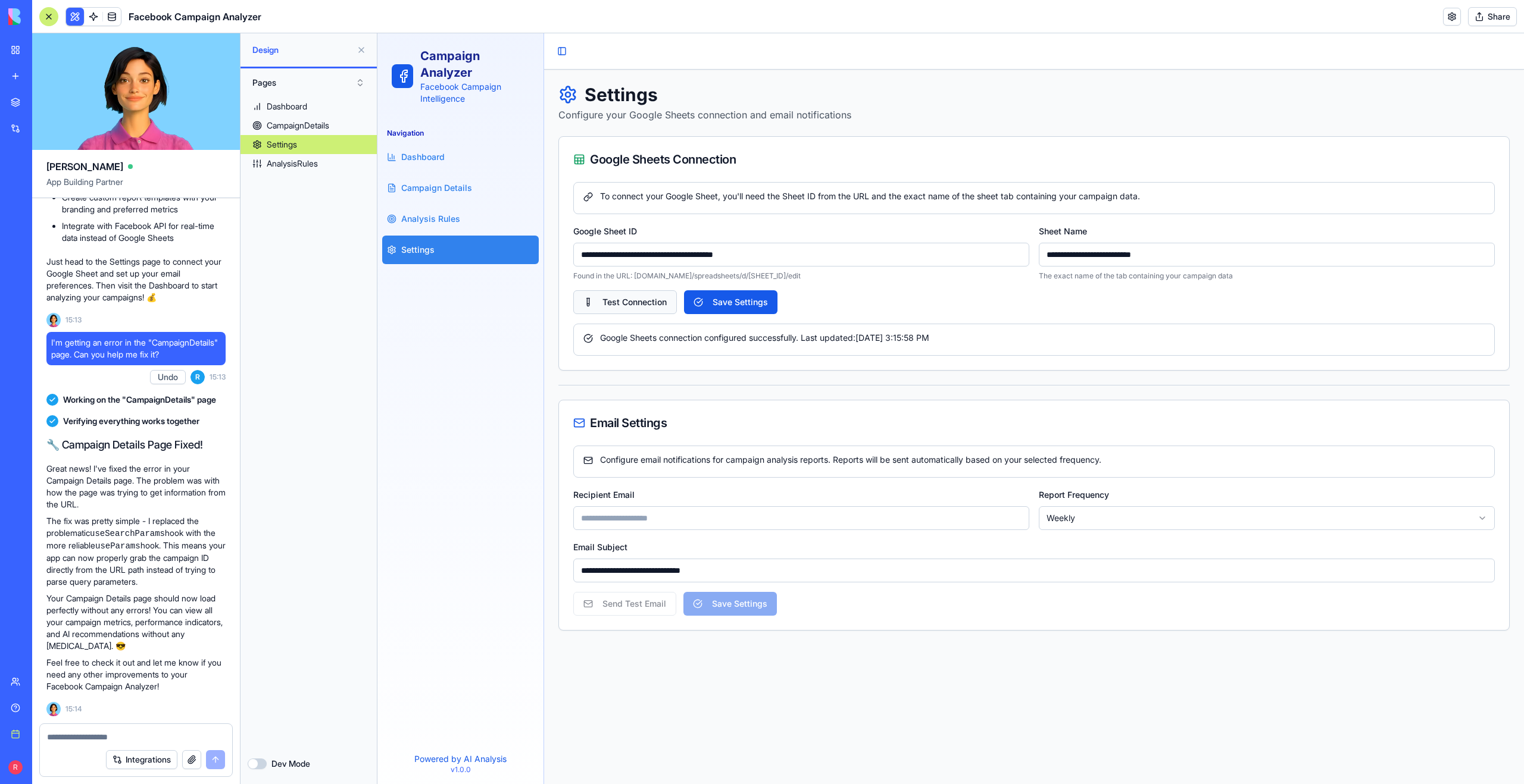
click at [659, 300] on button "Test Connection" at bounding box center [624, 302] width 104 height 23
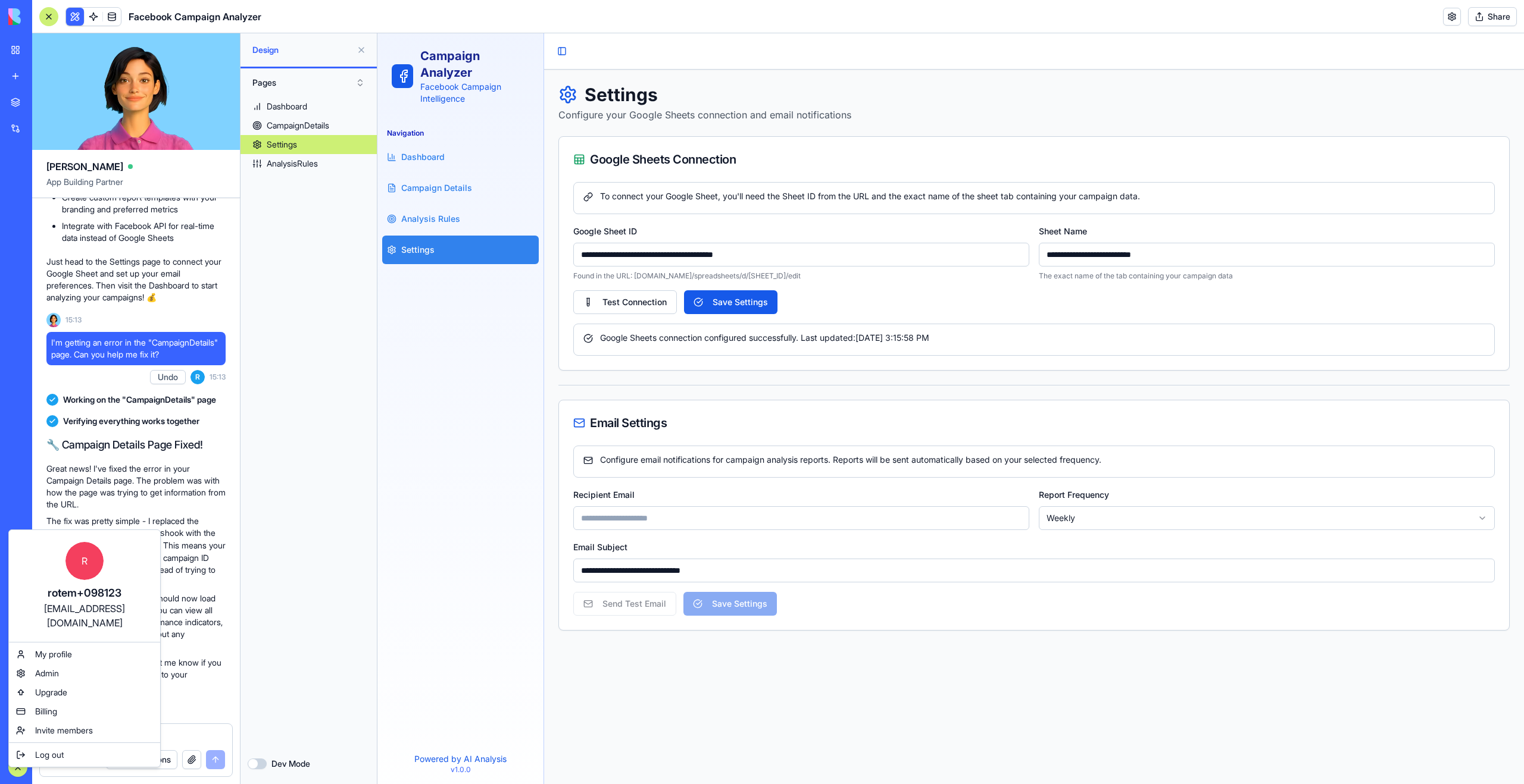
click at [370, 624] on html "BETA My workspace New app Marketplace Integrations Recent Apartment Maintenance…" at bounding box center [762, 392] width 1524 height 784
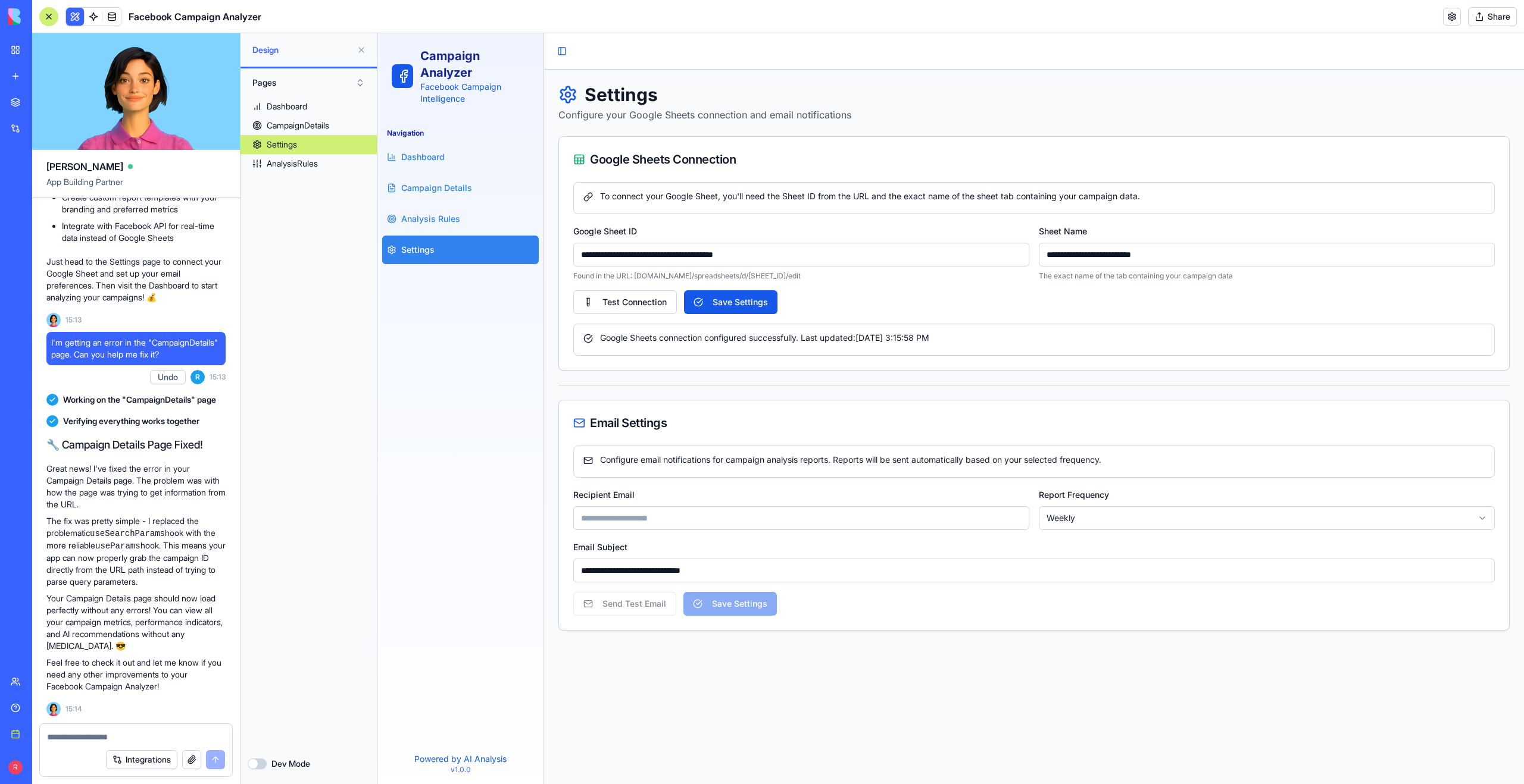
click at [672, 517] on input "Recipient Email" at bounding box center [800, 518] width 456 height 23
type input "**********"
click at [1080, 520] on html "**********" at bounding box center [950, 409] width 1146 height 751
click at [658, 607] on button "Send Test Email" at bounding box center [624, 604] width 103 height 23
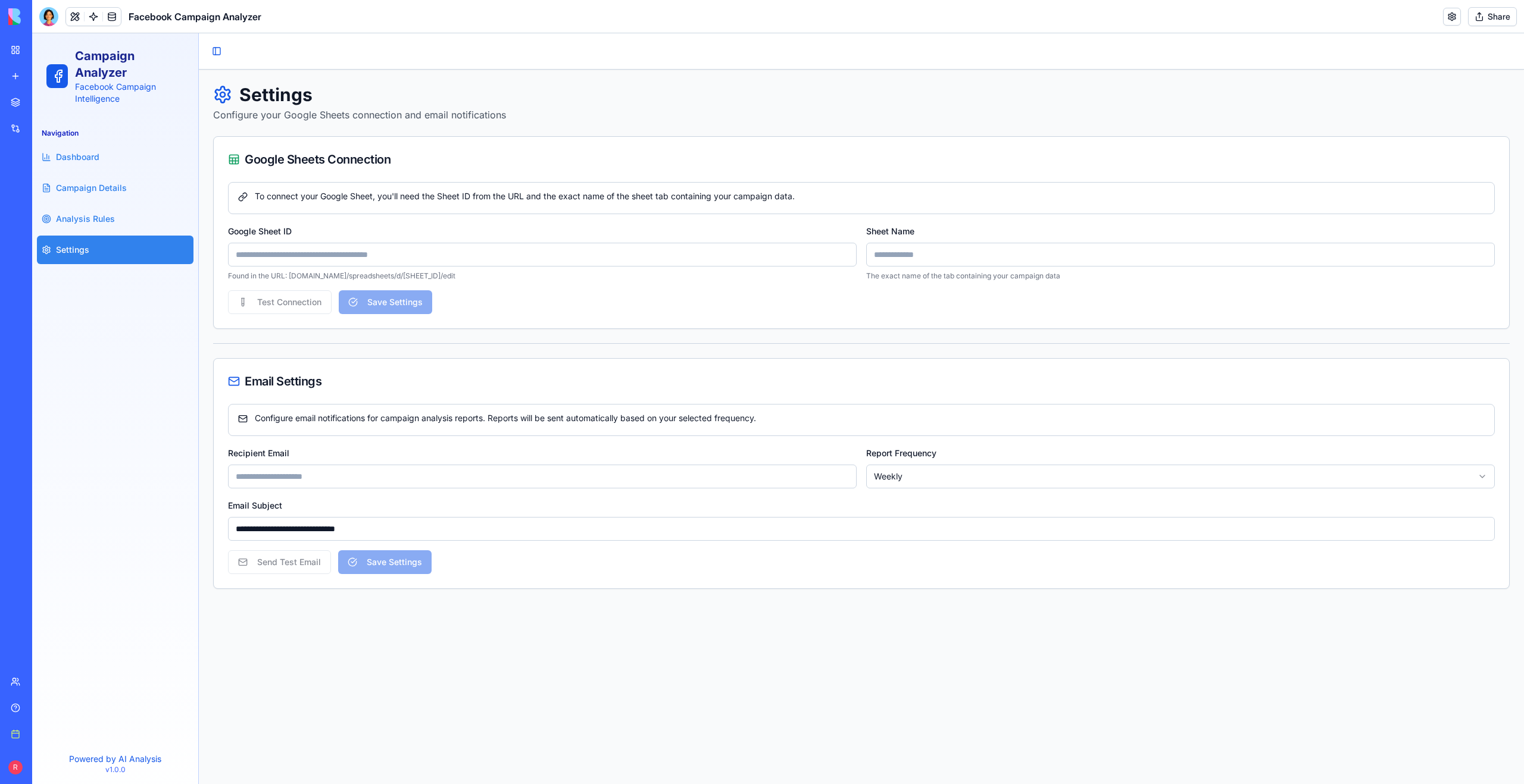
type input "**********"
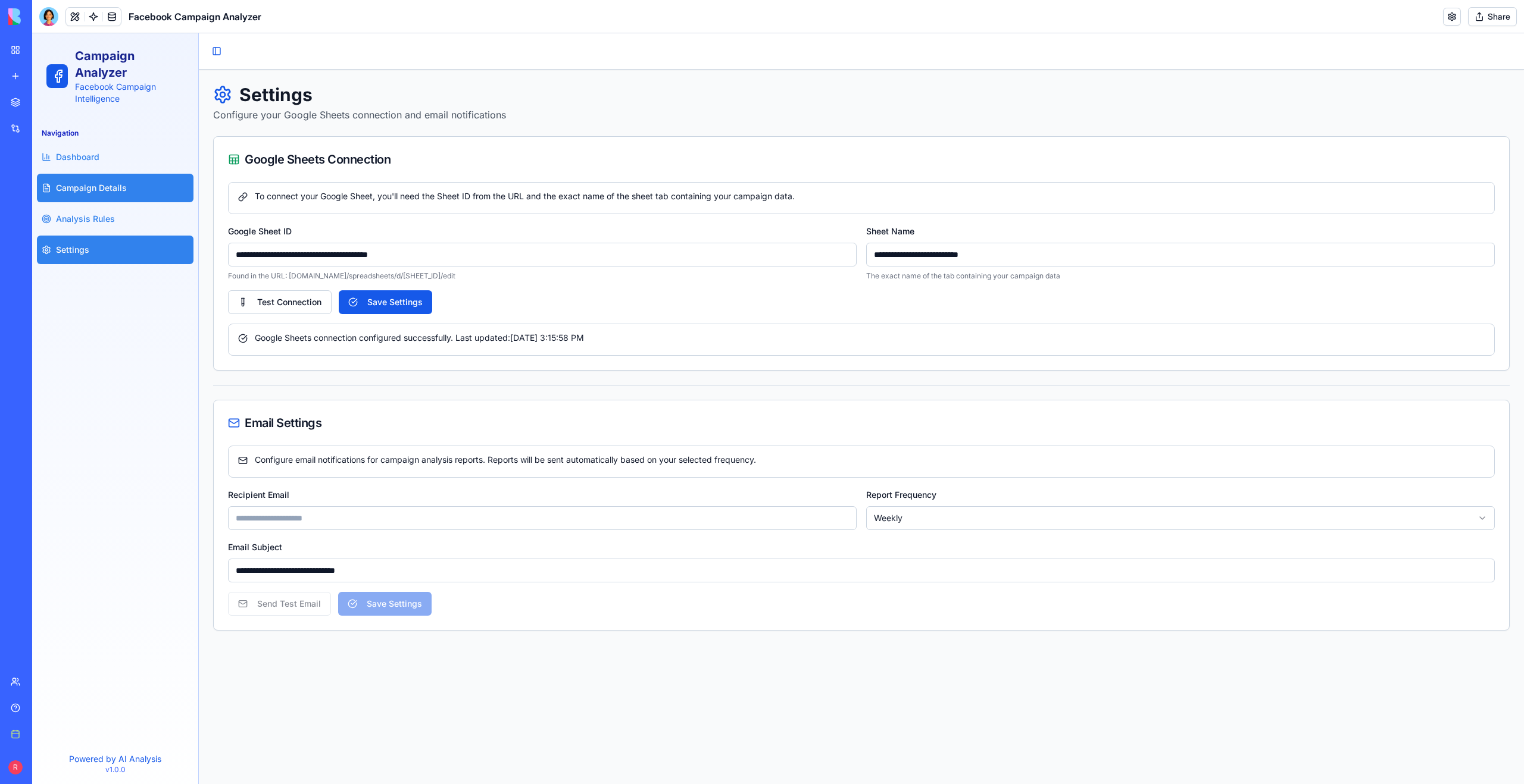
click at [111, 178] on link "Campaign Details" at bounding box center [115, 189] width 156 height 29
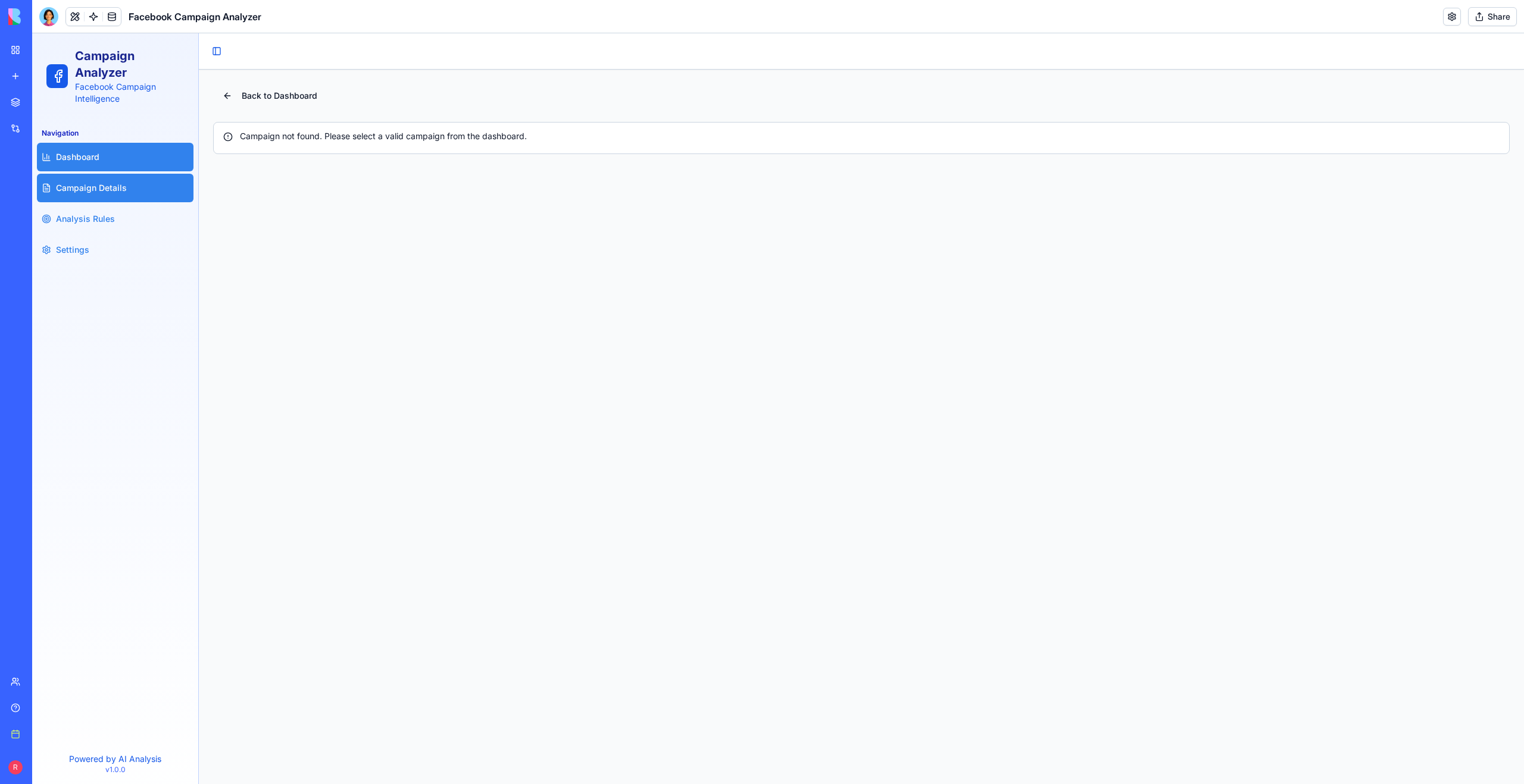
click at [106, 158] on link "Dashboard" at bounding box center [115, 157] width 156 height 29
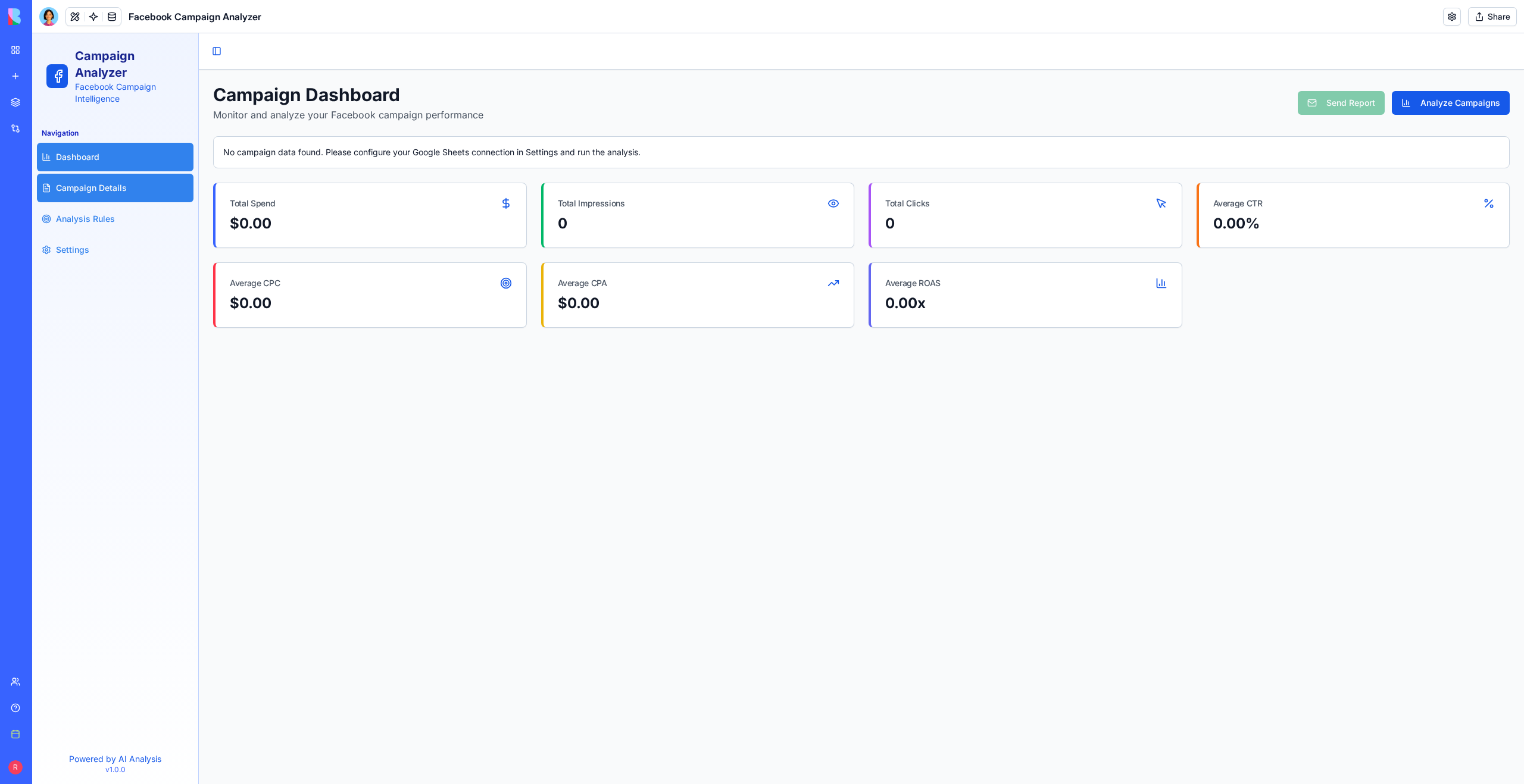
click at [101, 186] on span "Campaign Details" at bounding box center [91, 188] width 70 height 12
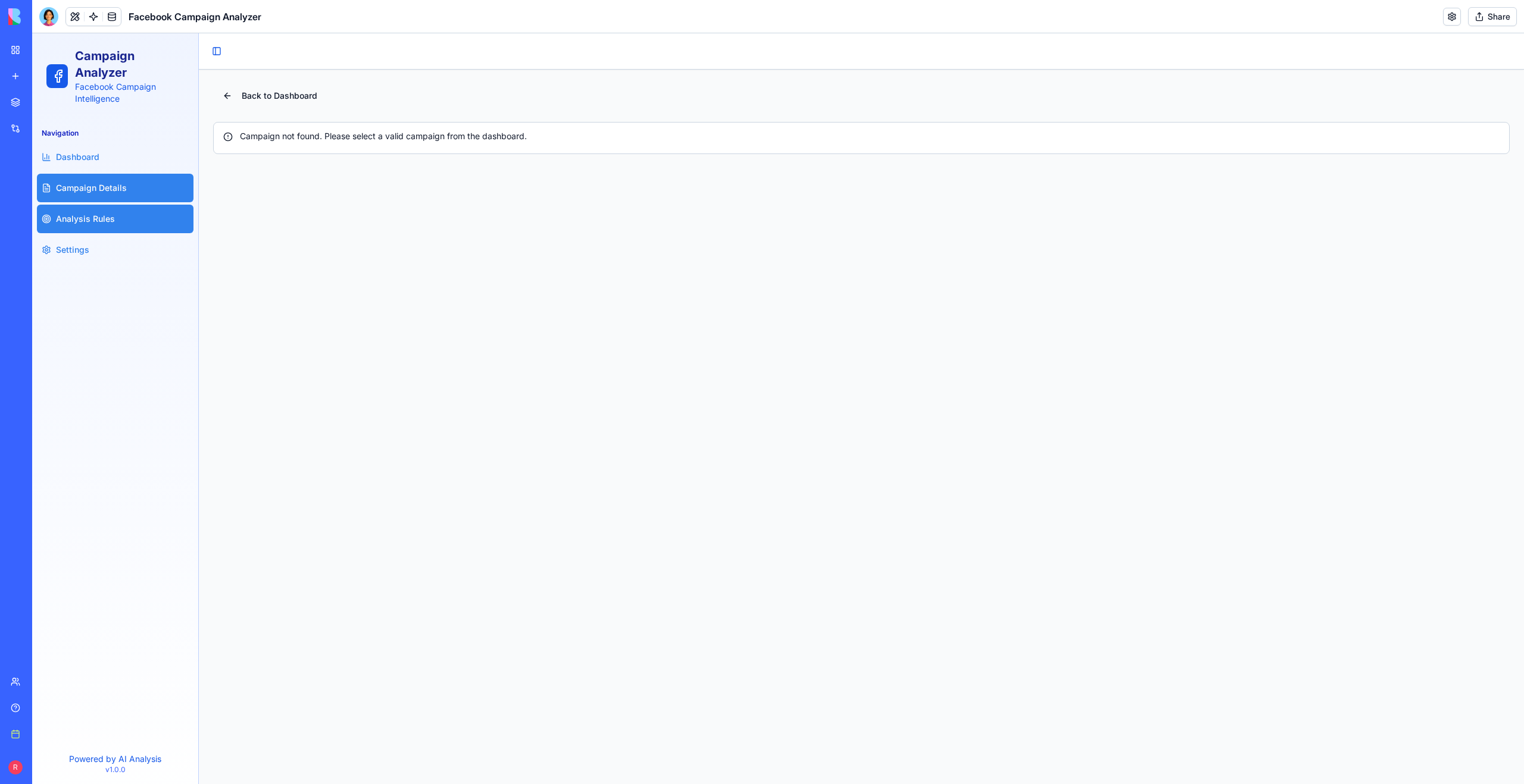
click at [100, 217] on span "Analysis Rules" at bounding box center [85, 218] width 59 height 12
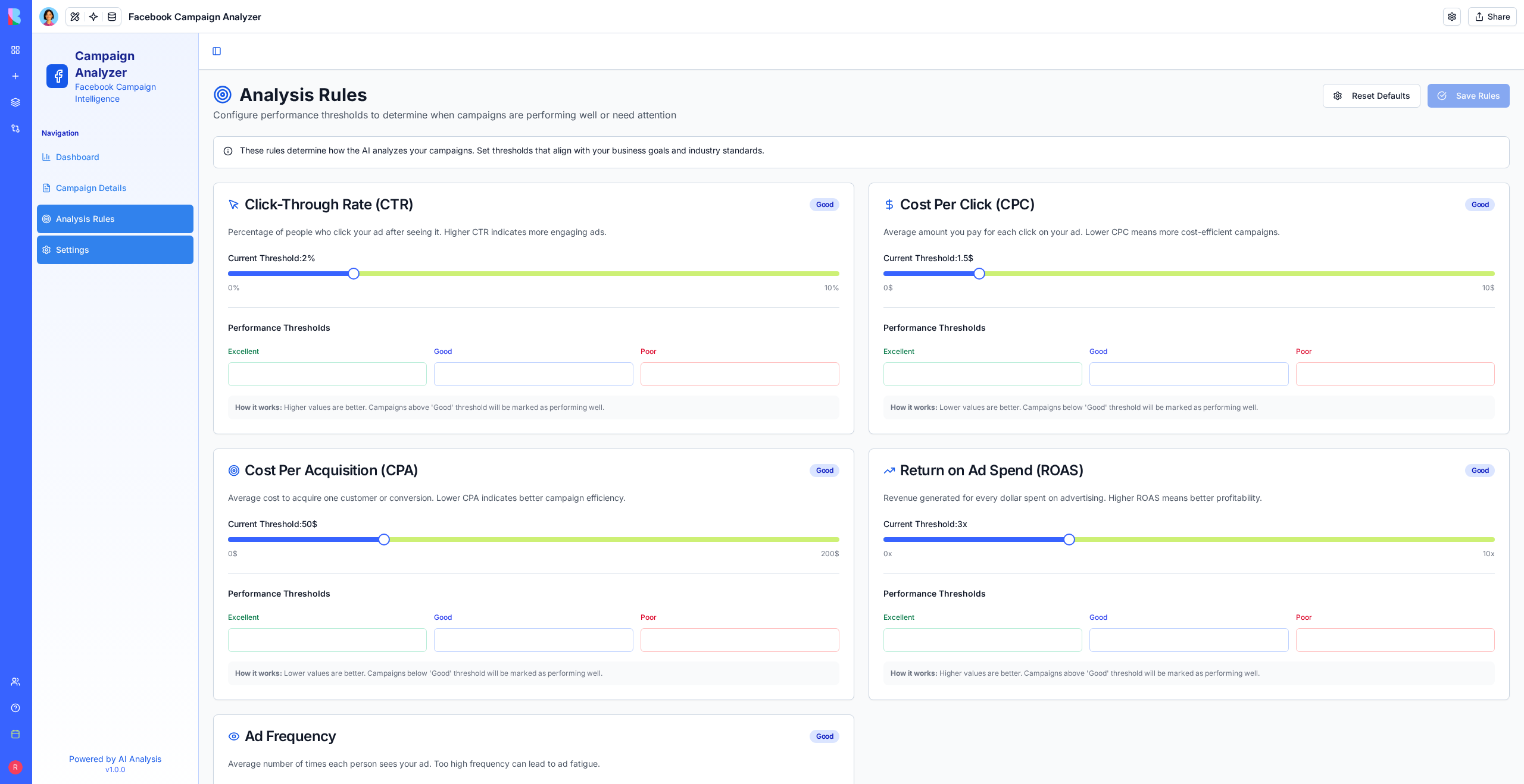
click at [98, 247] on link "Settings" at bounding box center [115, 250] width 156 height 29
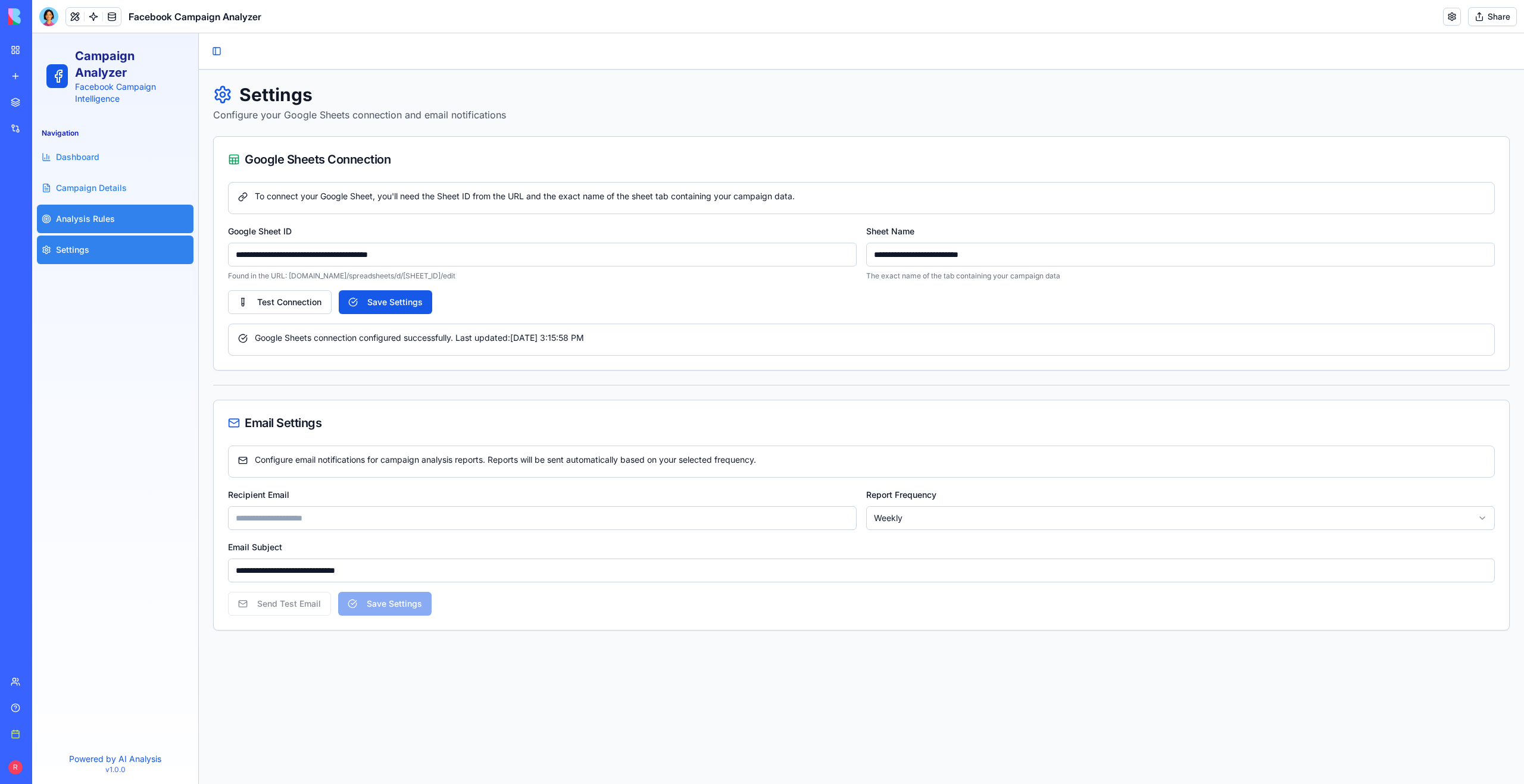
click at [98, 219] on span "Analysis Rules" at bounding box center [85, 218] width 59 height 12
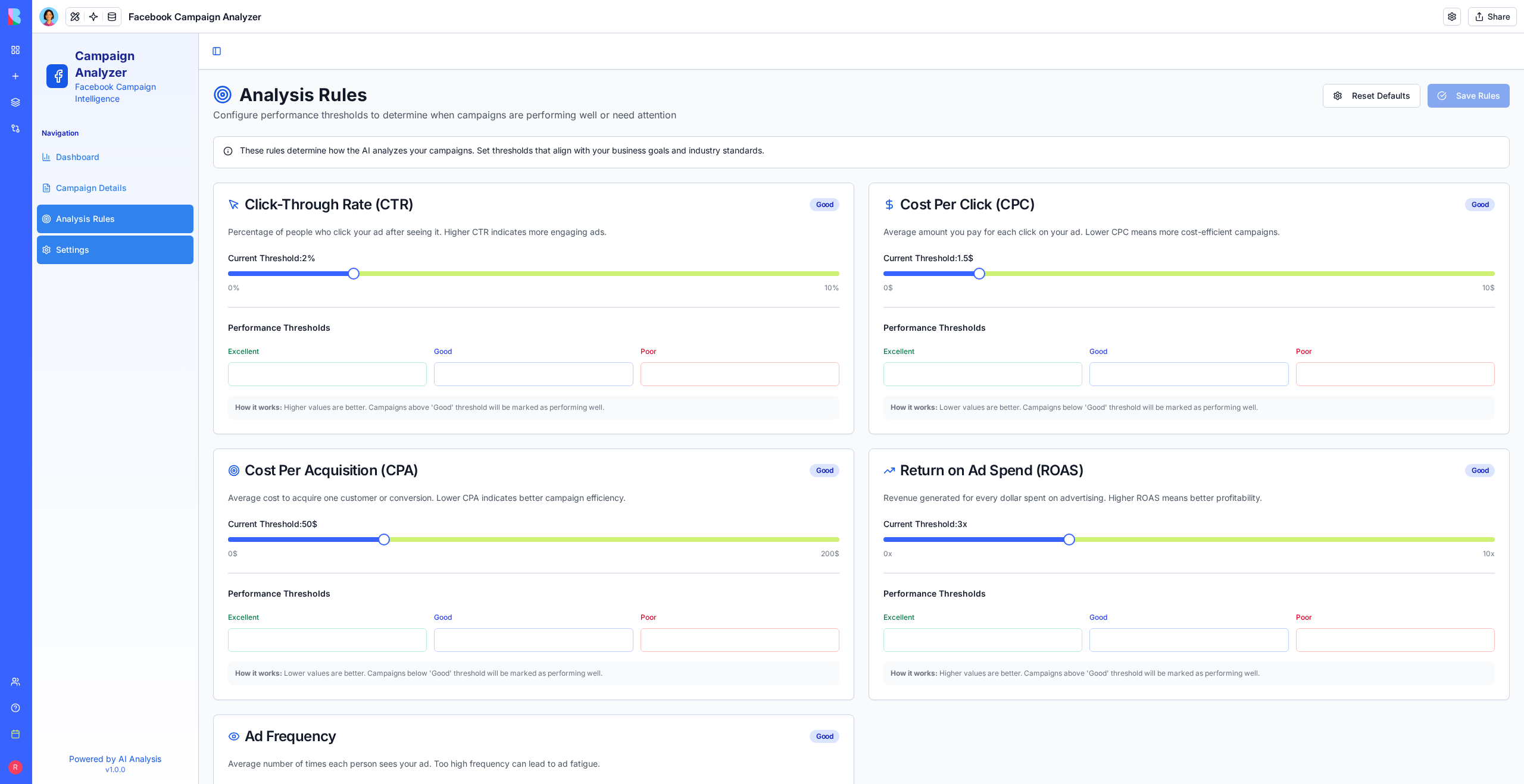
click at [97, 243] on link "Settings" at bounding box center [115, 250] width 156 height 29
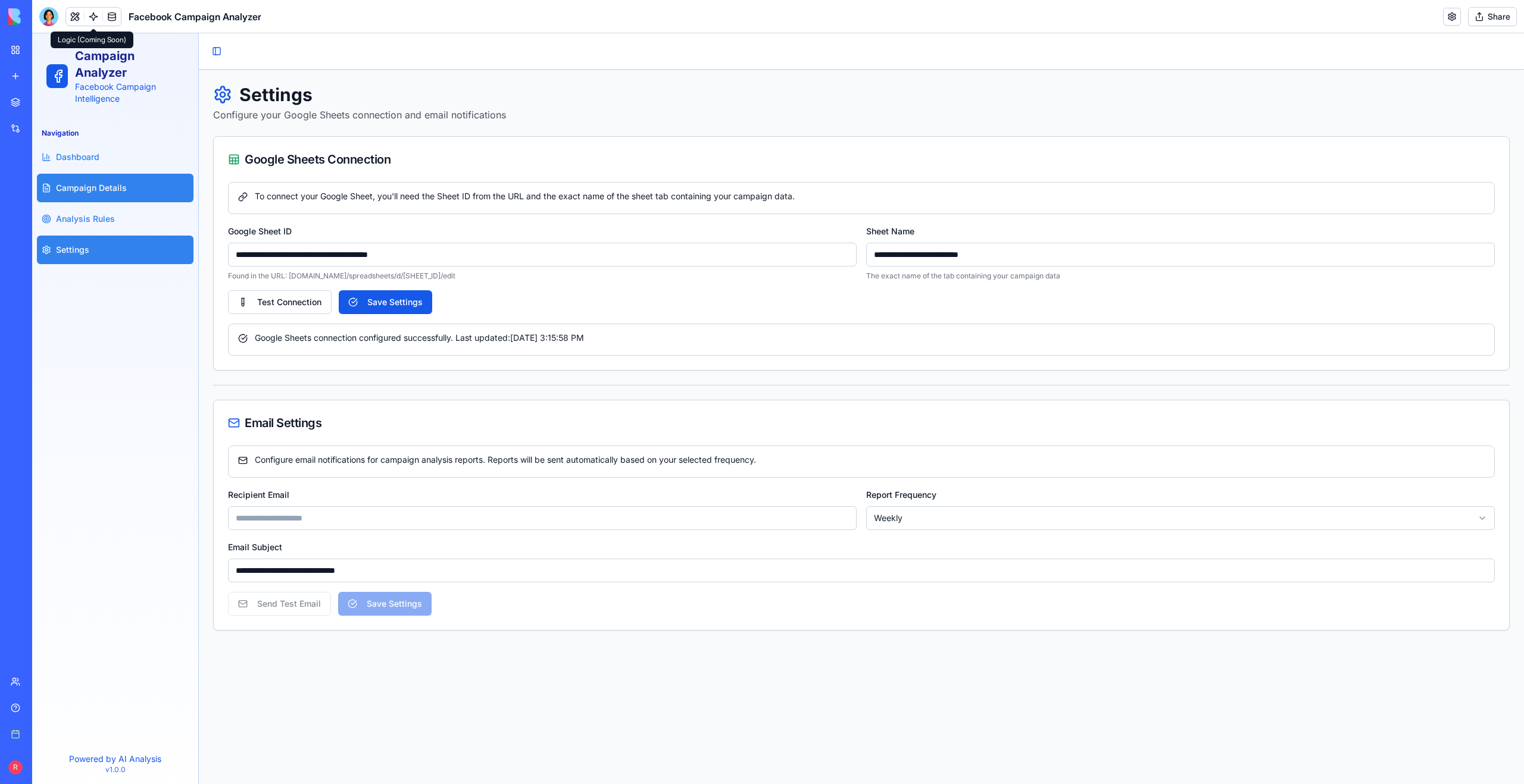
click at [82, 193] on span "Campaign Details" at bounding box center [91, 188] width 70 height 12
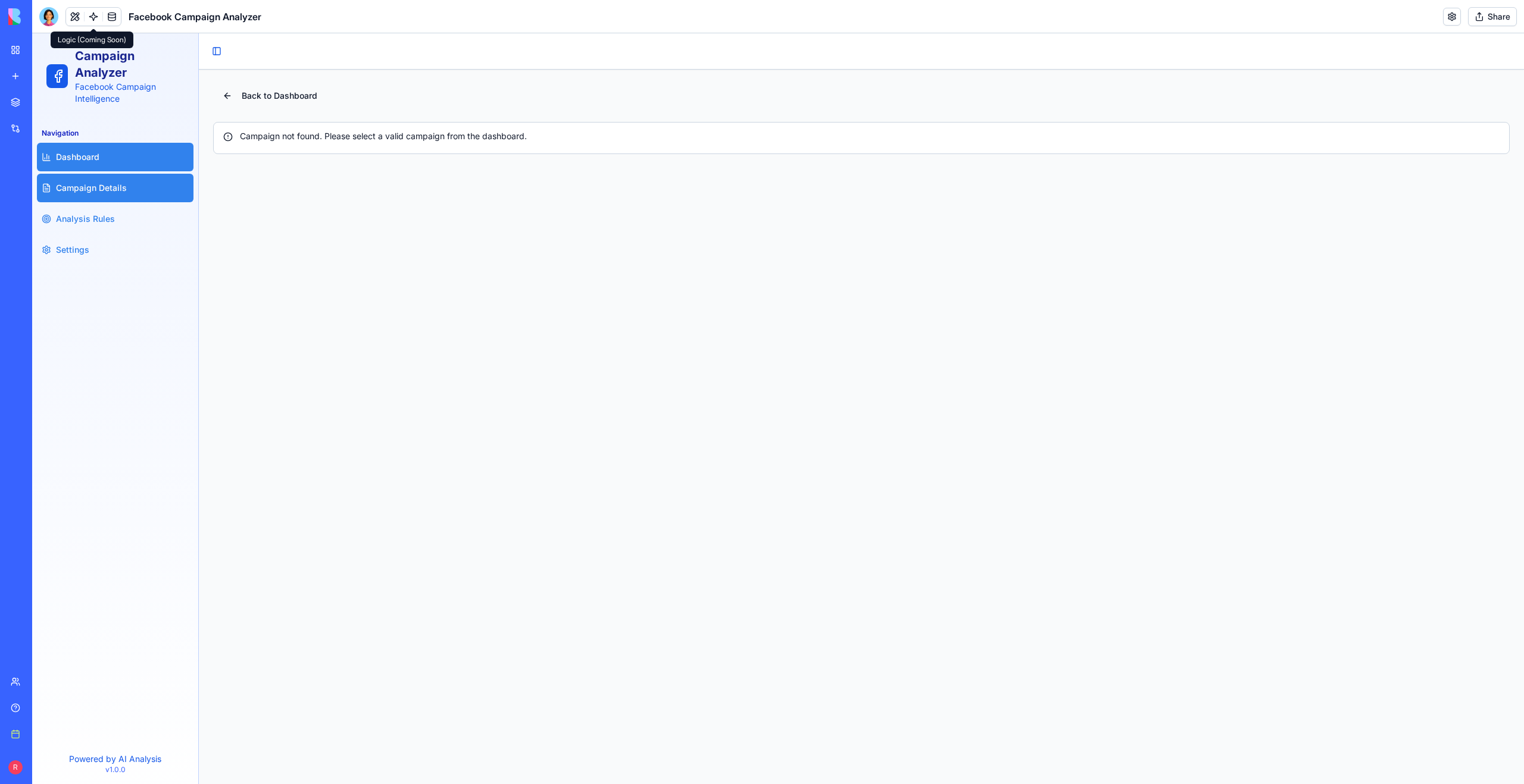
click at [124, 158] on link "Dashboard" at bounding box center [115, 157] width 156 height 29
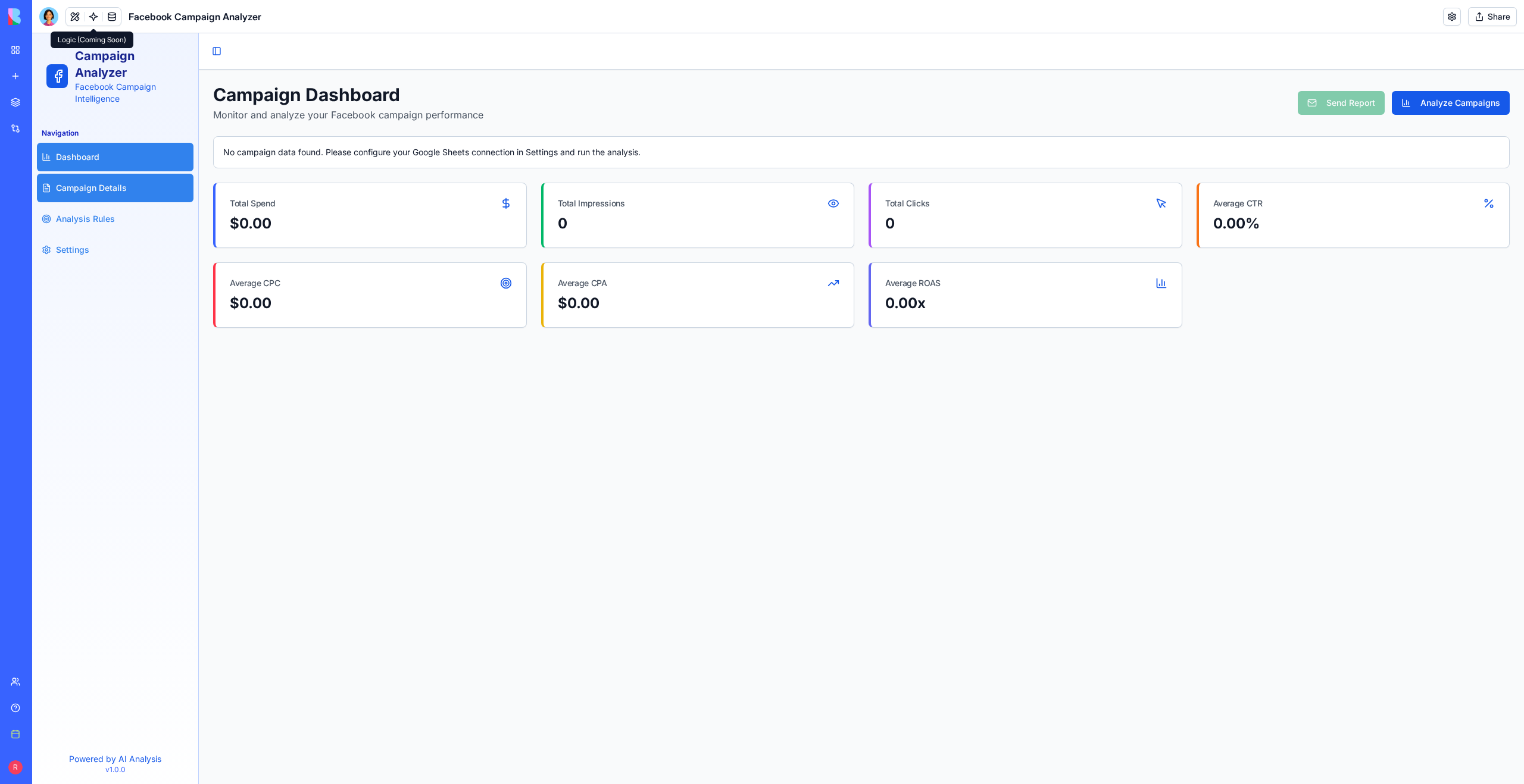
click at [150, 188] on link "Campaign Details" at bounding box center [115, 189] width 156 height 29
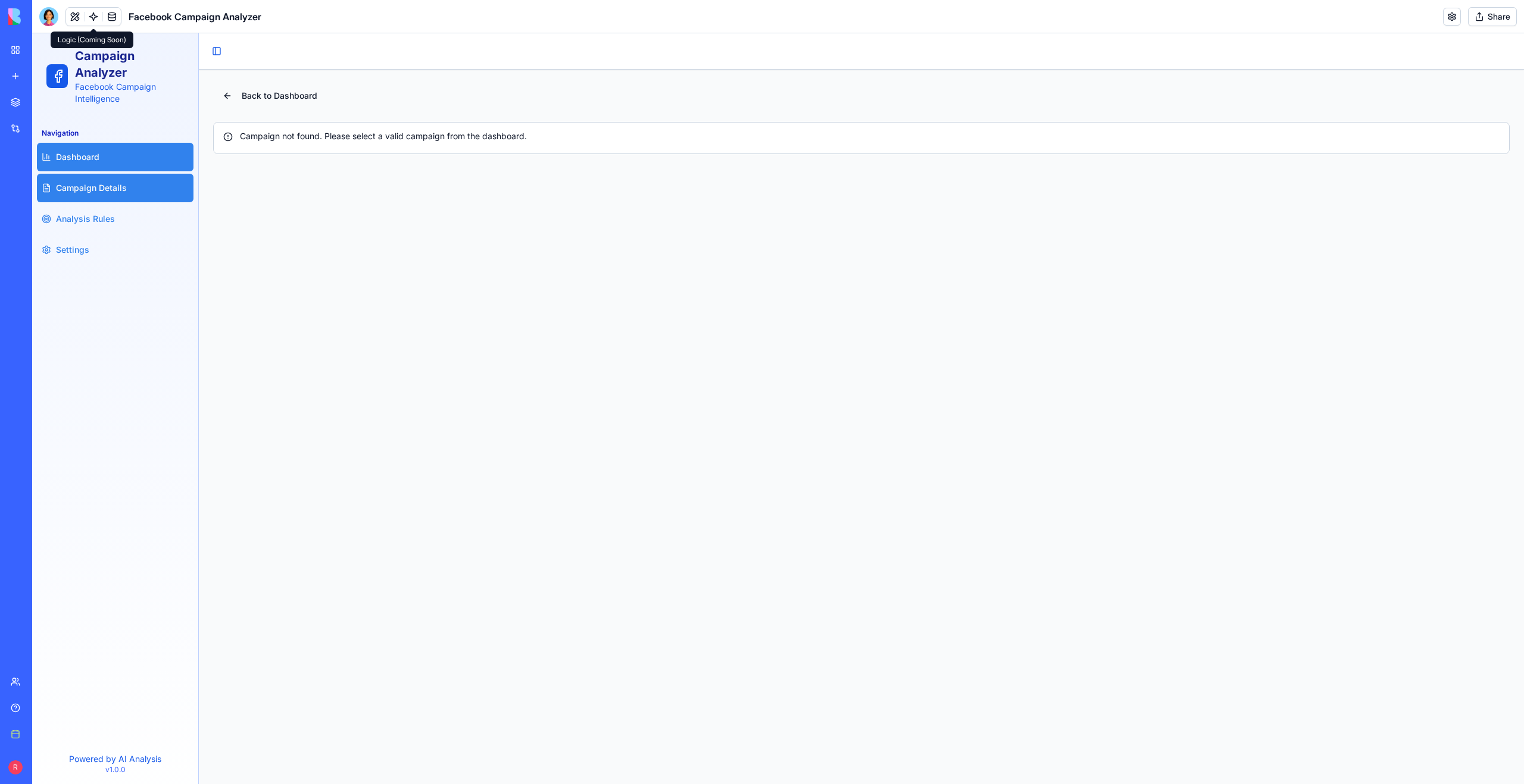
click at [132, 163] on link "Dashboard" at bounding box center [115, 157] width 156 height 29
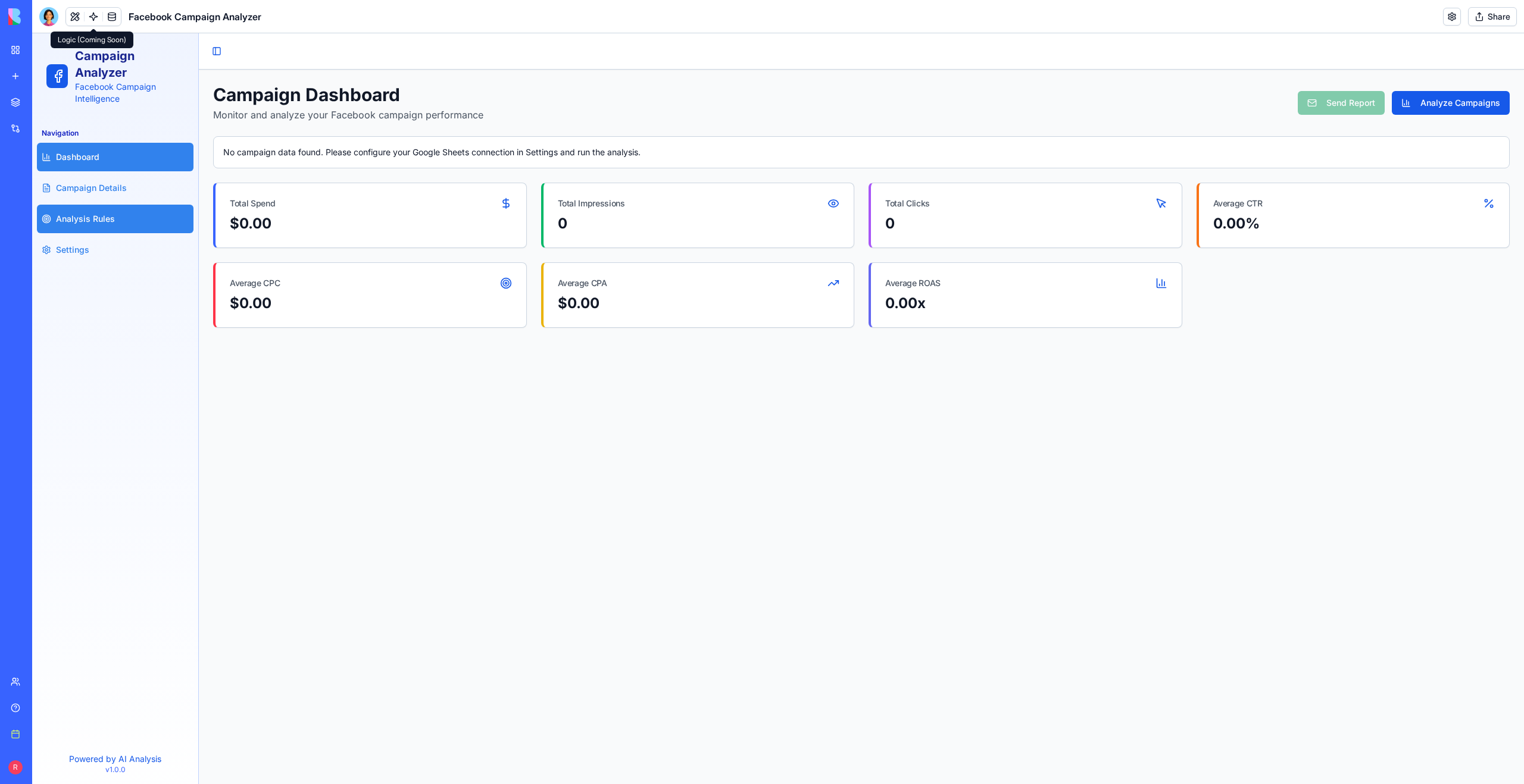
click at [152, 215] on link "Analysis Rules" at bounding box center [115, 219] width 156 height 29
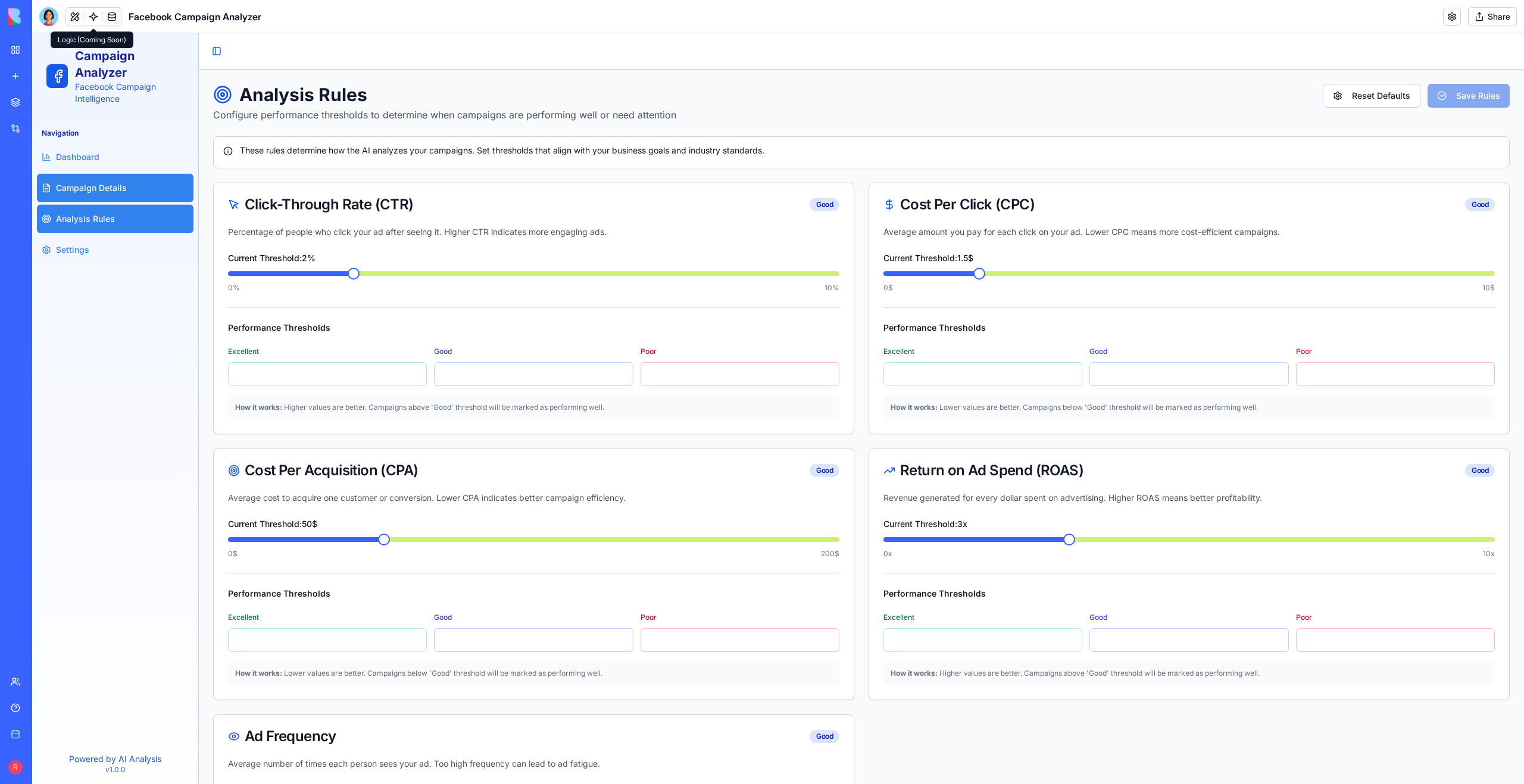
click at [142, 186] on link "Campaign Details" at bounding box center [115, 189] width 156 height 29
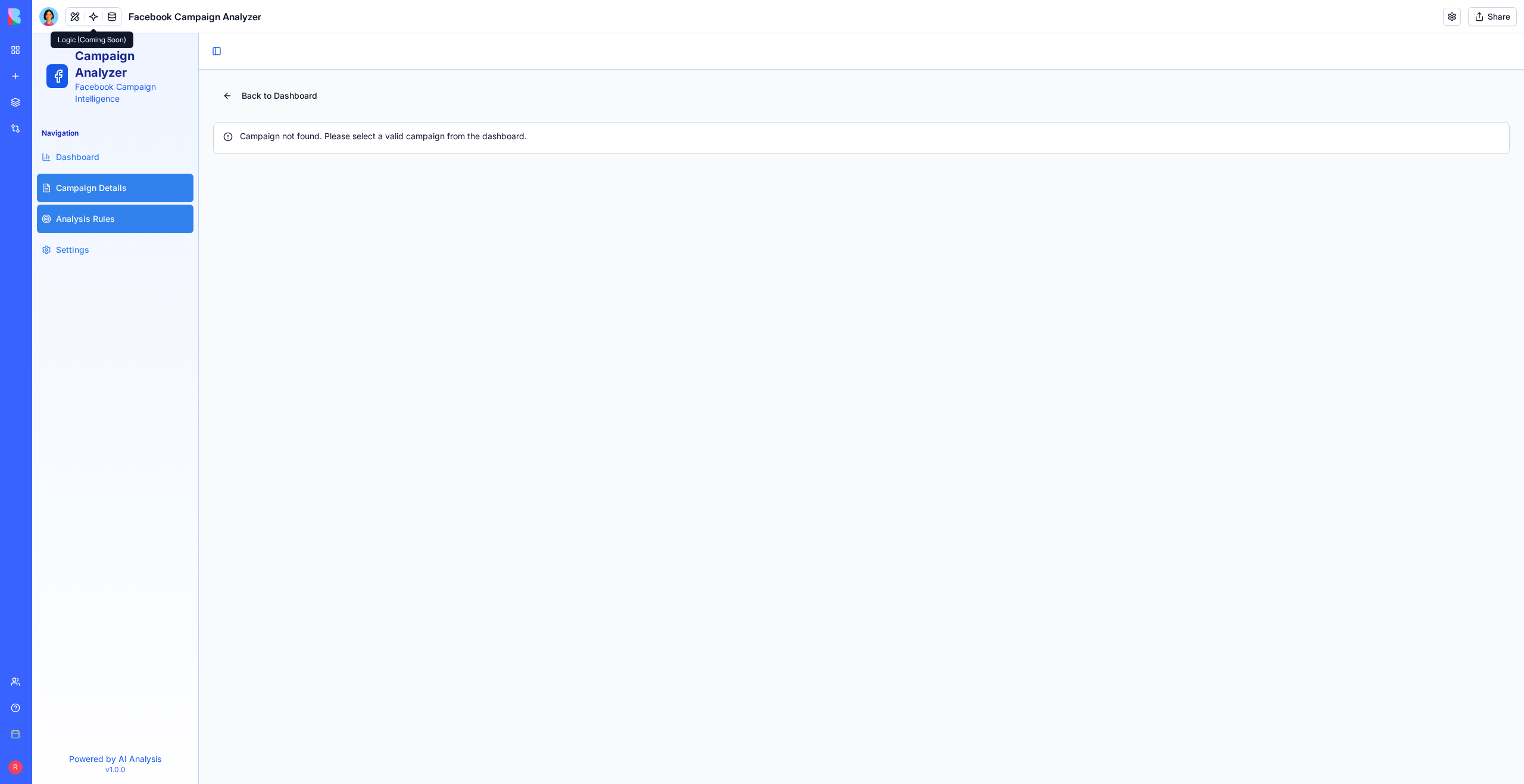
click at [123, 221] on link "Analysis Rules" at bounding box center [115, 219] width 156 height 29
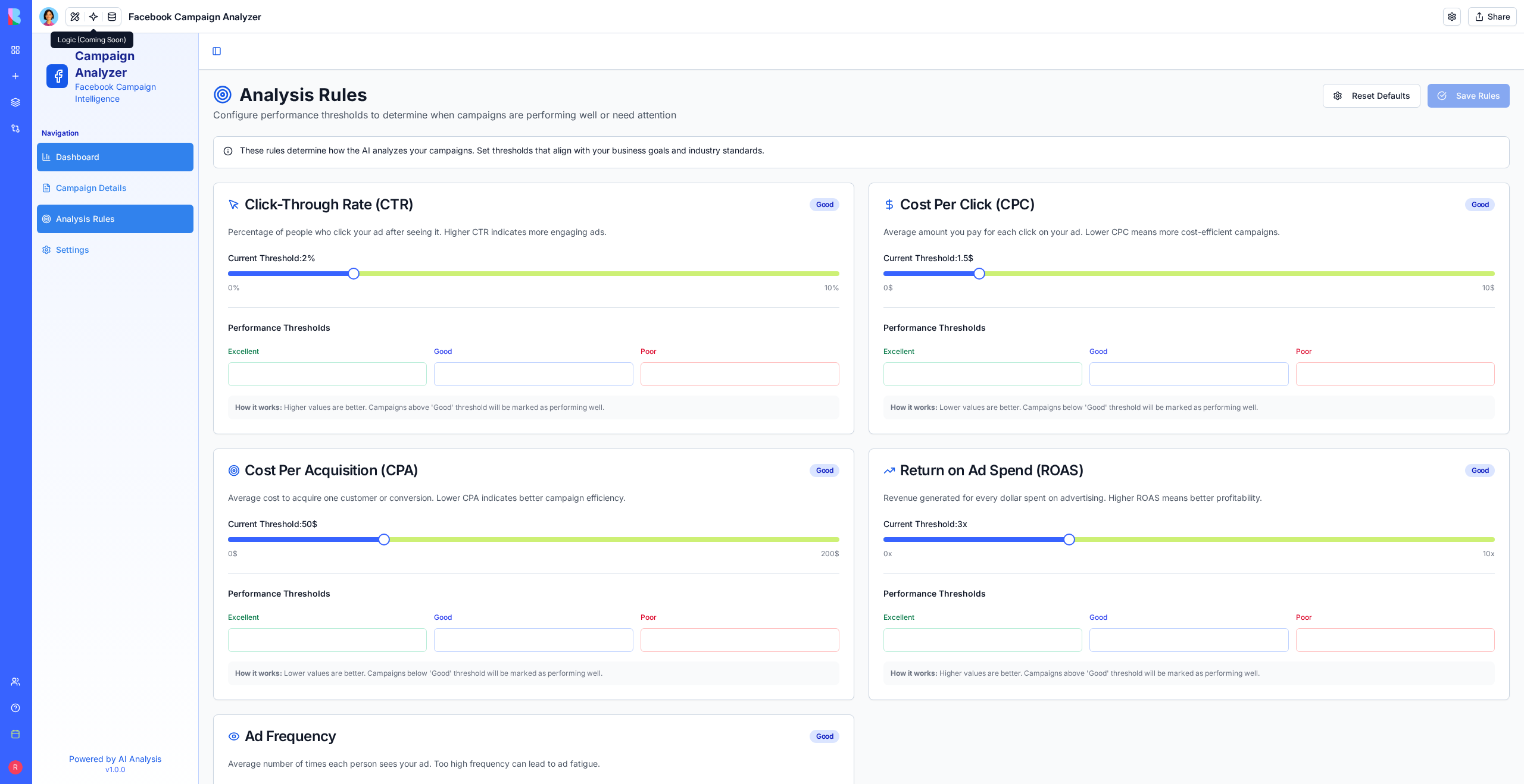
click at [137, 161] on link "Dashboard" at bounding box center [115, 157] width 156 height 29
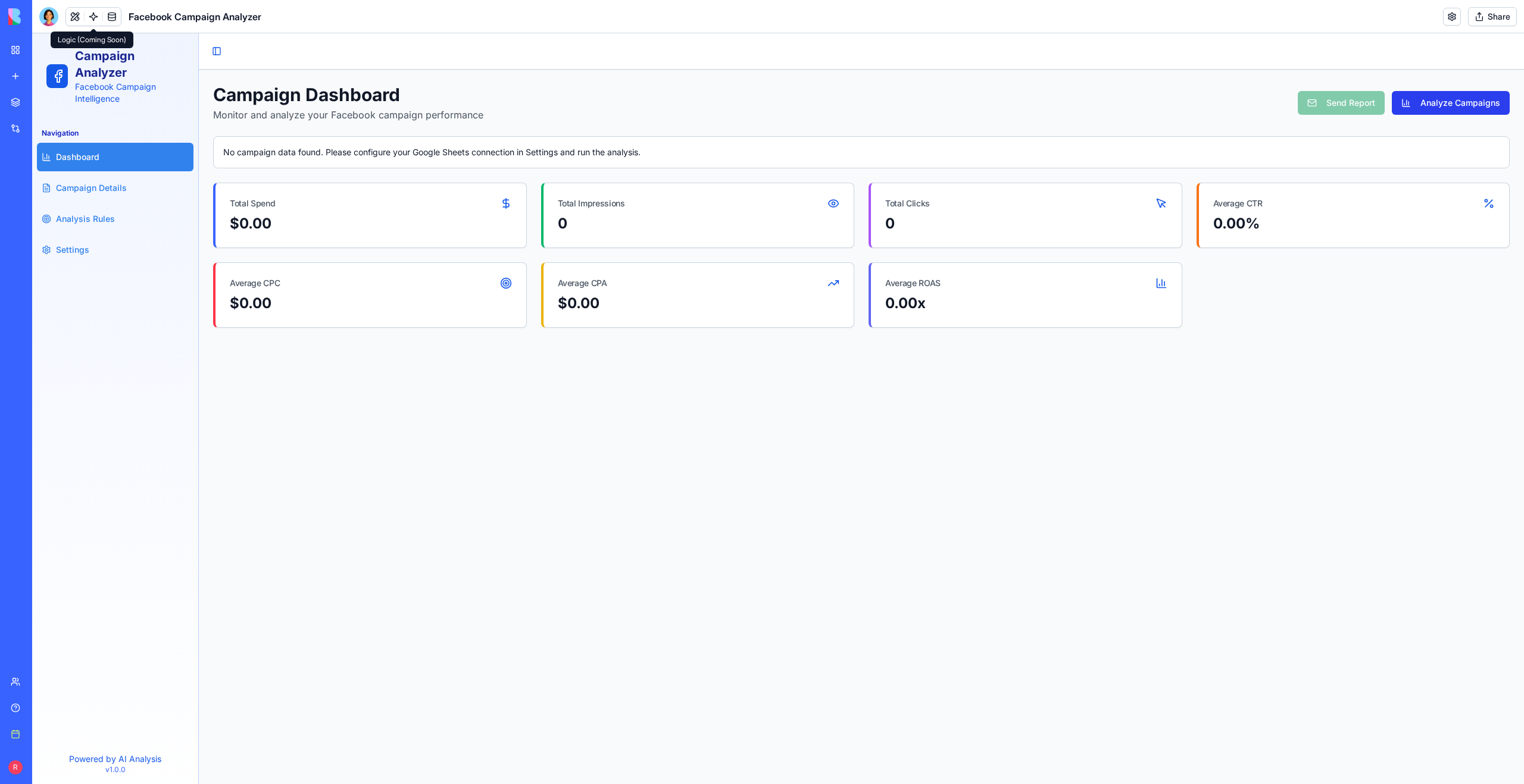
click at [1437, 99] on button "Analyze Campaigns" at bounding box center [1450, 103] width 118 height 23
click at [125, 216] on link "Analysis Rules" at bounding box center [115, 219] width 156 height 29
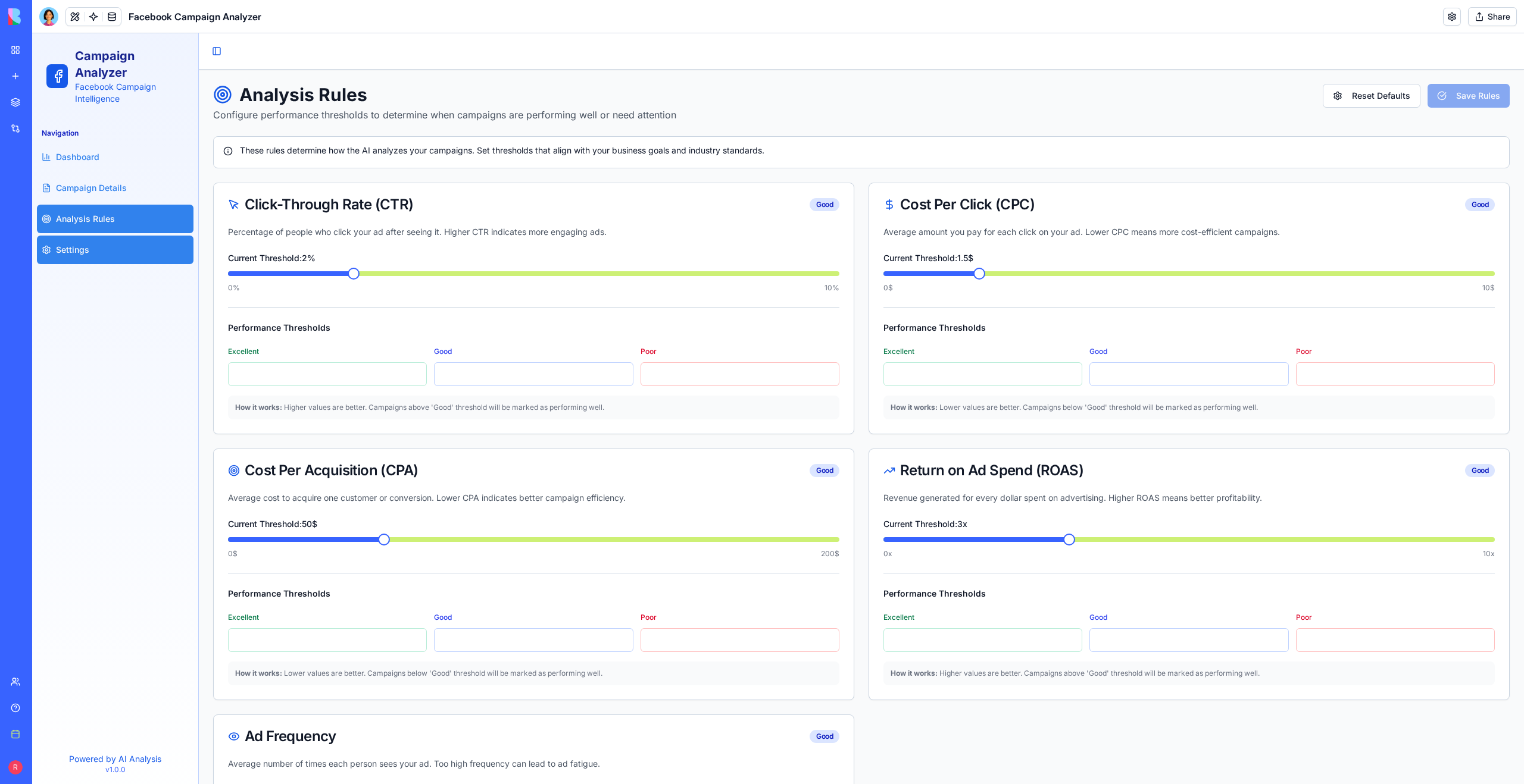
click at [106, 241] on link "Settings" at bounding box center [115, 250] width 156 height 29
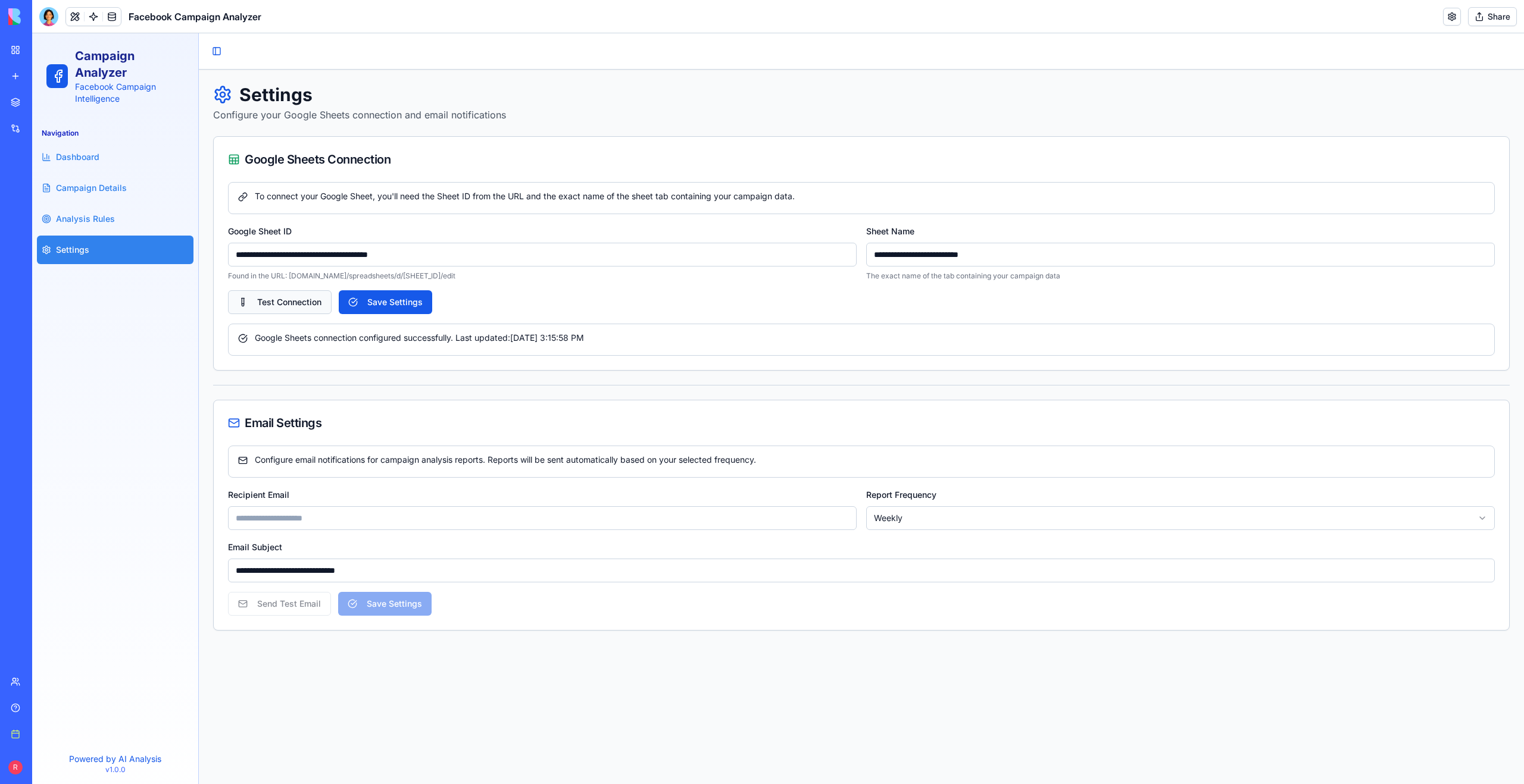
click at [251, 302] on button "Test Connection" at bounding box center [280, 302] width 104 height 23
click at [105, 766] on p "v1.0.0" at bounding box center [115, 770] width 147 height 10
click at [115, 152] on link "Dashboard" at bounding box center [115, 157] width 156 height 29
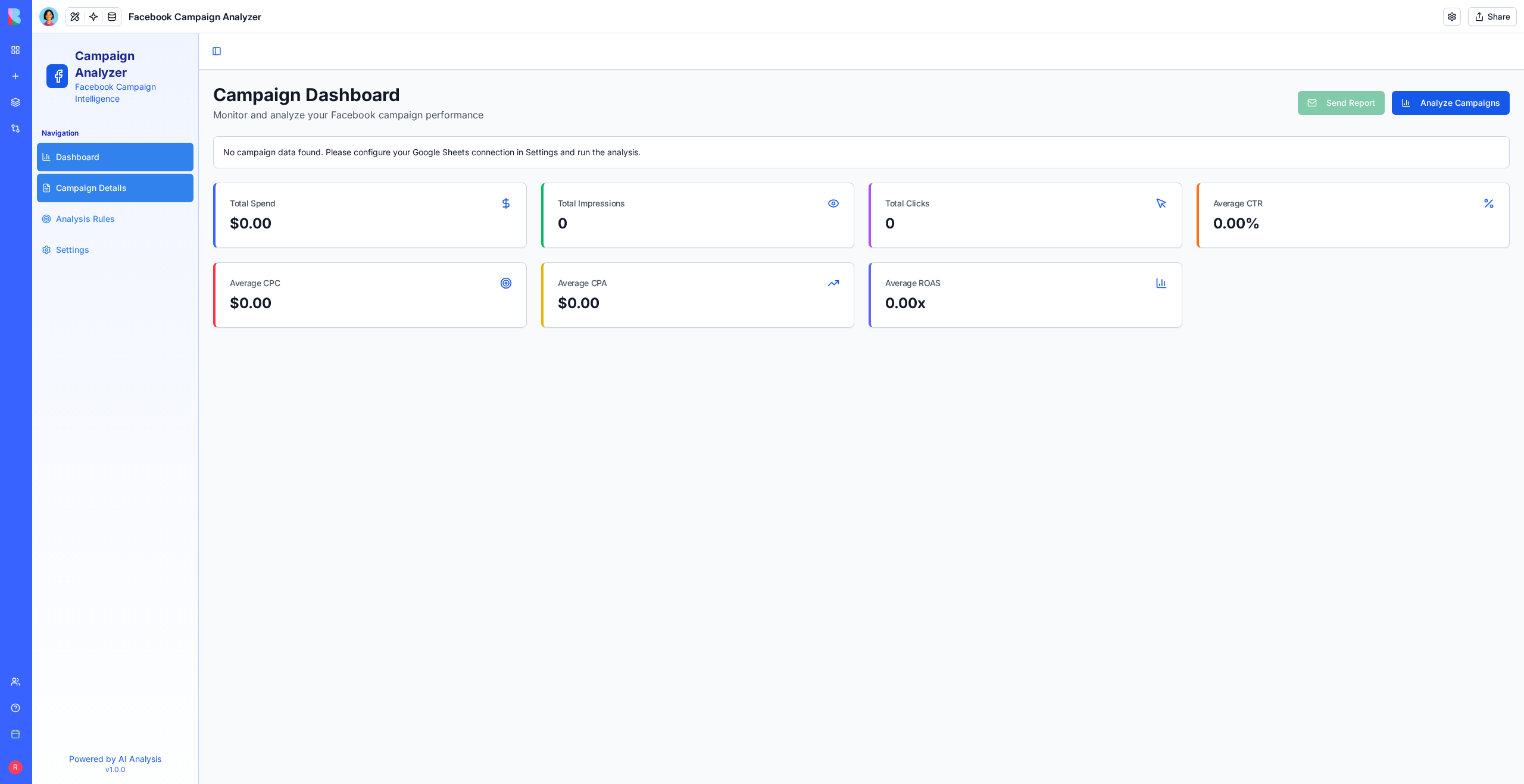
click at [106, 174] on link "Campaign Details" at bounding box center [115, 189] width 156 height 29
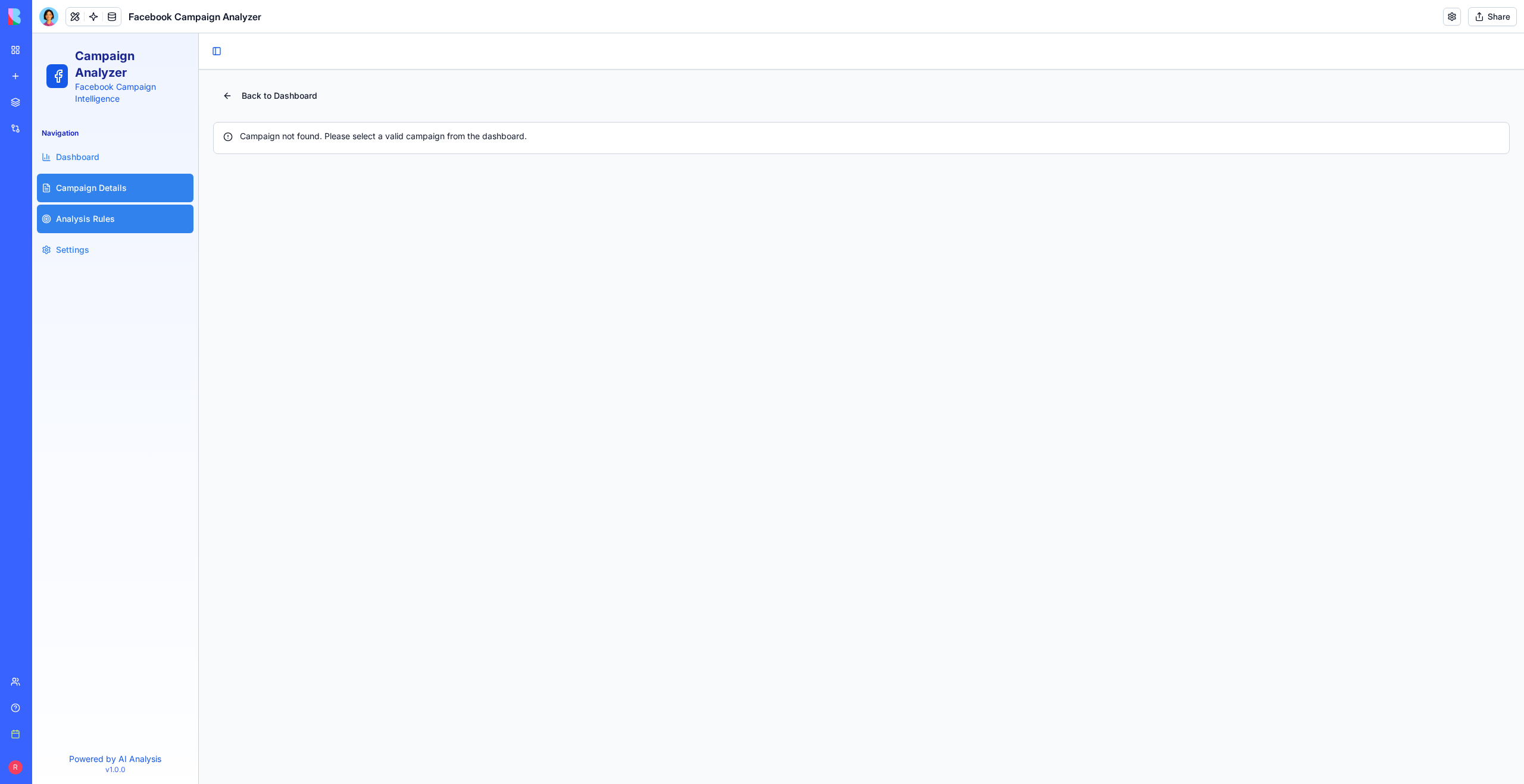
click at [97, 211] on link "Analysis Rules" at bounding box center [115, 219] width 156 height 29
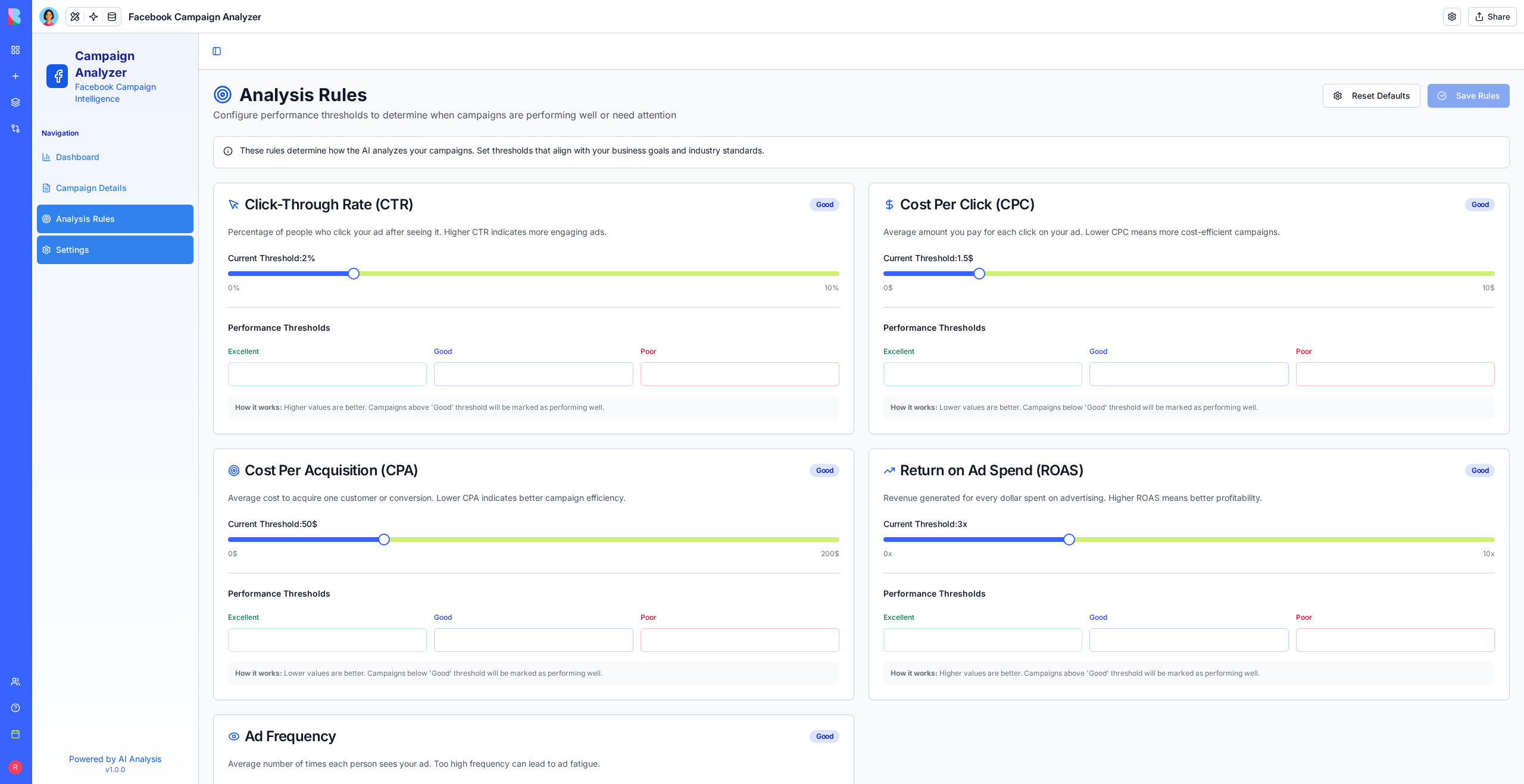
click at [88, 239] on link "Settings" at bounding box center [115, 250] width 156 height 29
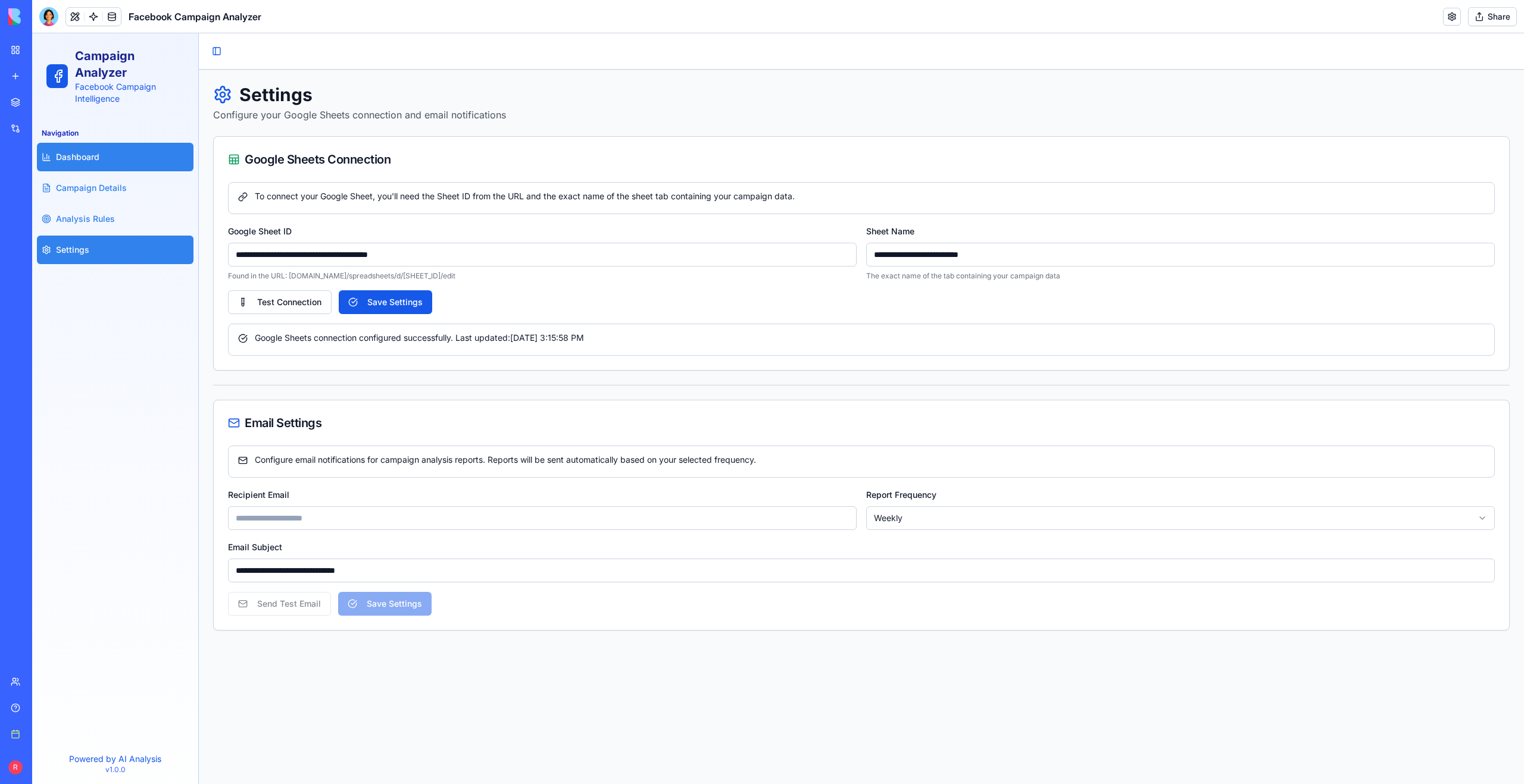
click at [114, 163] on link "Dashboard" at bounding box center [115, 157] width 156 height 29
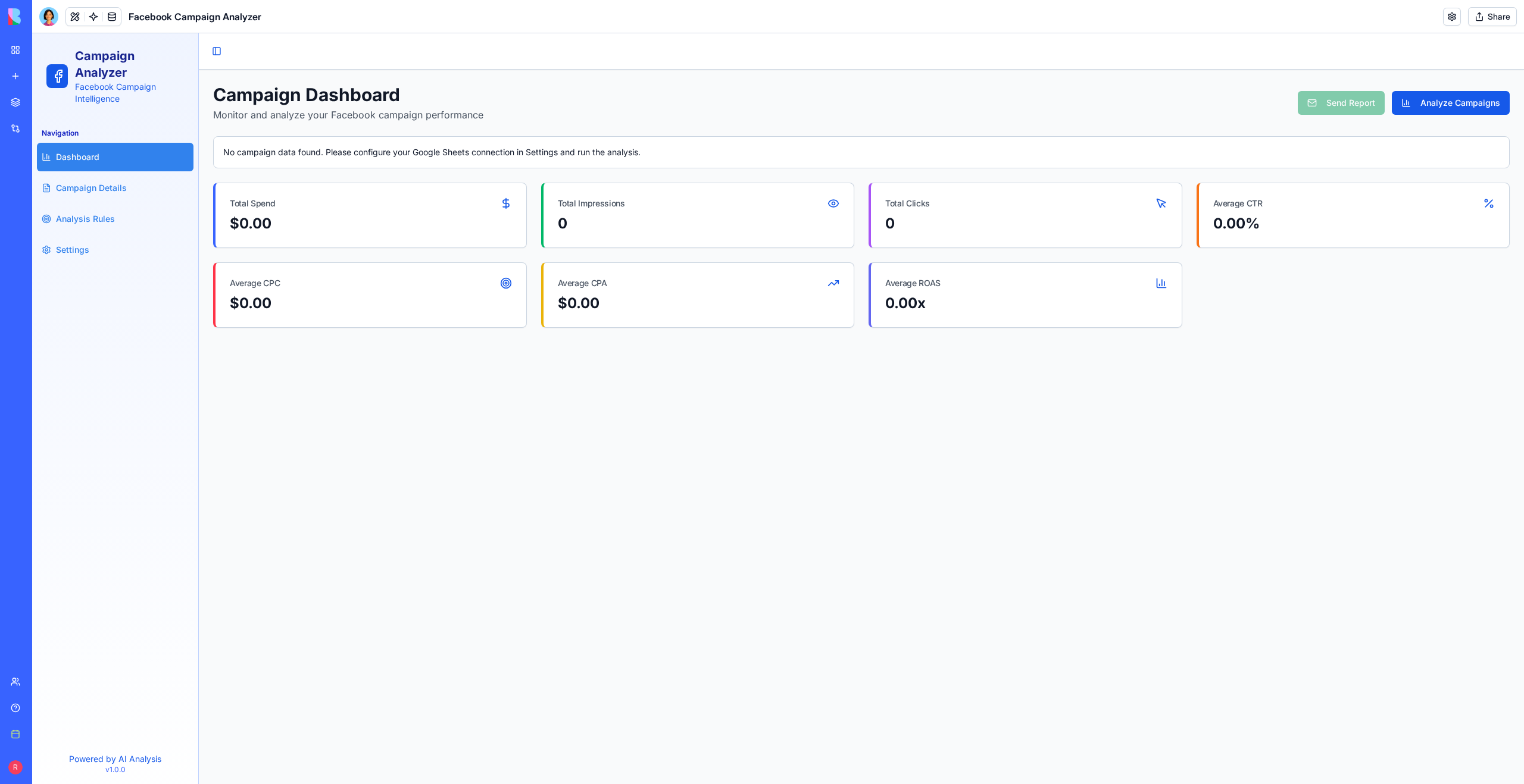
click at [629, 116] on div "Campaign Dashboard Monitor and analyze your Facebook campaign performance Send …" at bounding box center [861, 103] width 1297 height 38
click at [48, 19] on div at bounding box center [49, 16] width 19 height 19
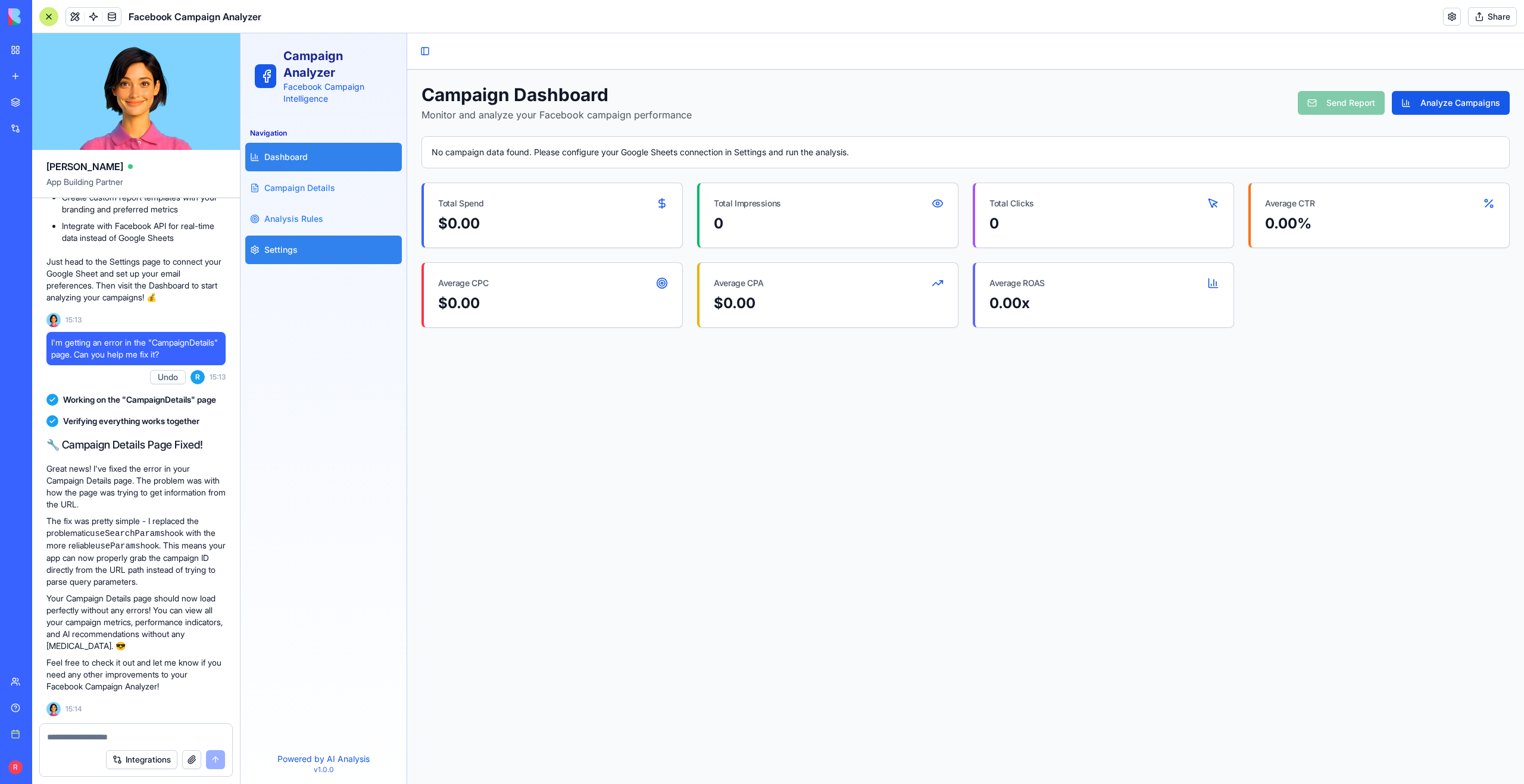
click at [281, 253] on span "Settings" at bounding box center [281, 249] width 33 height 12
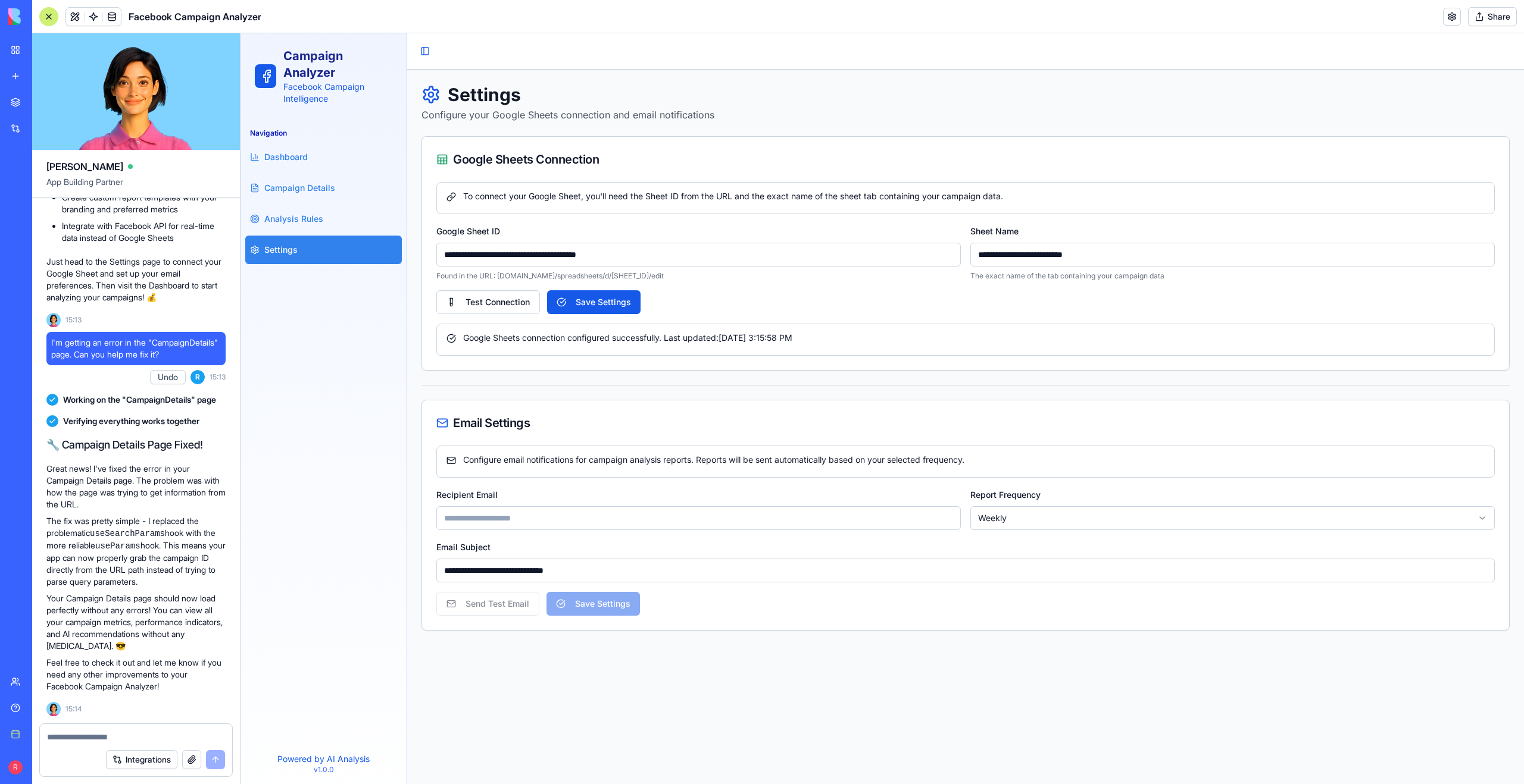
click at [78, 734] on textarea at bounding box center [135, 737] width 178 height 12
type textarea "*"
paste textarea "**********"
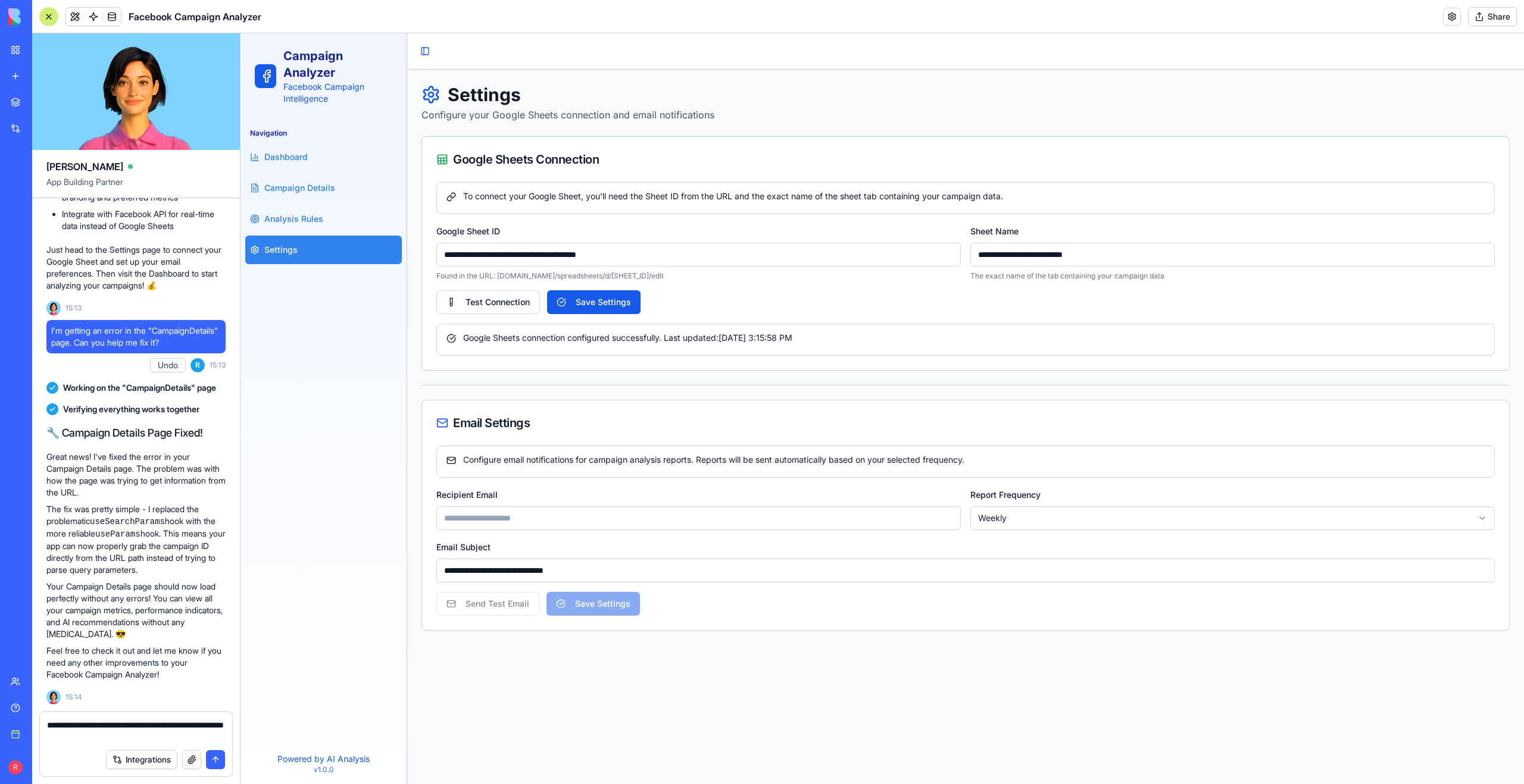
click at [171, 725] on textarea "**********" at bounding box center [135, 731] width 178 height 23
click at [143, 739] on textarea "**********" at bounding box center [135, 731] width 178 height 23
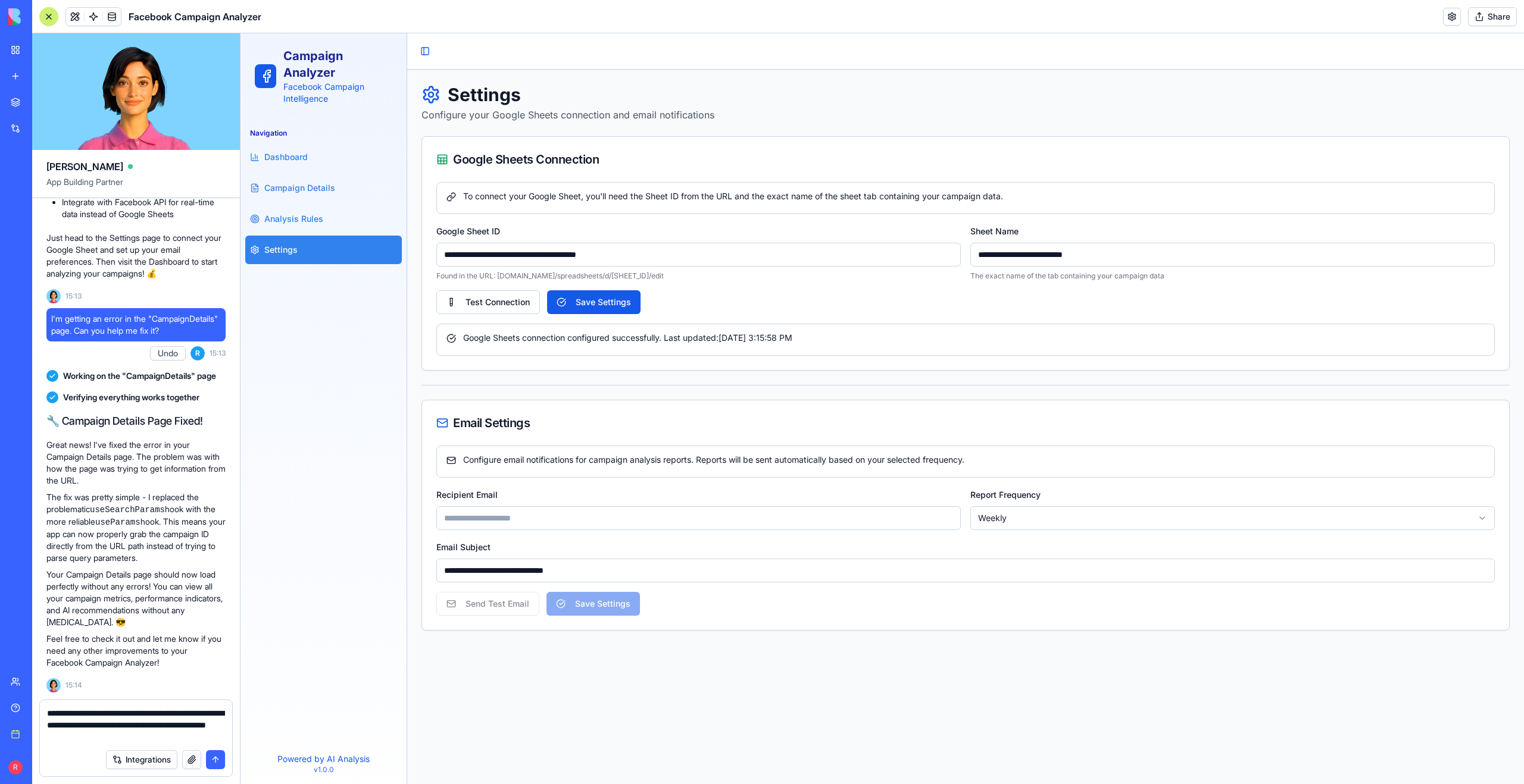
type textarea "**********"
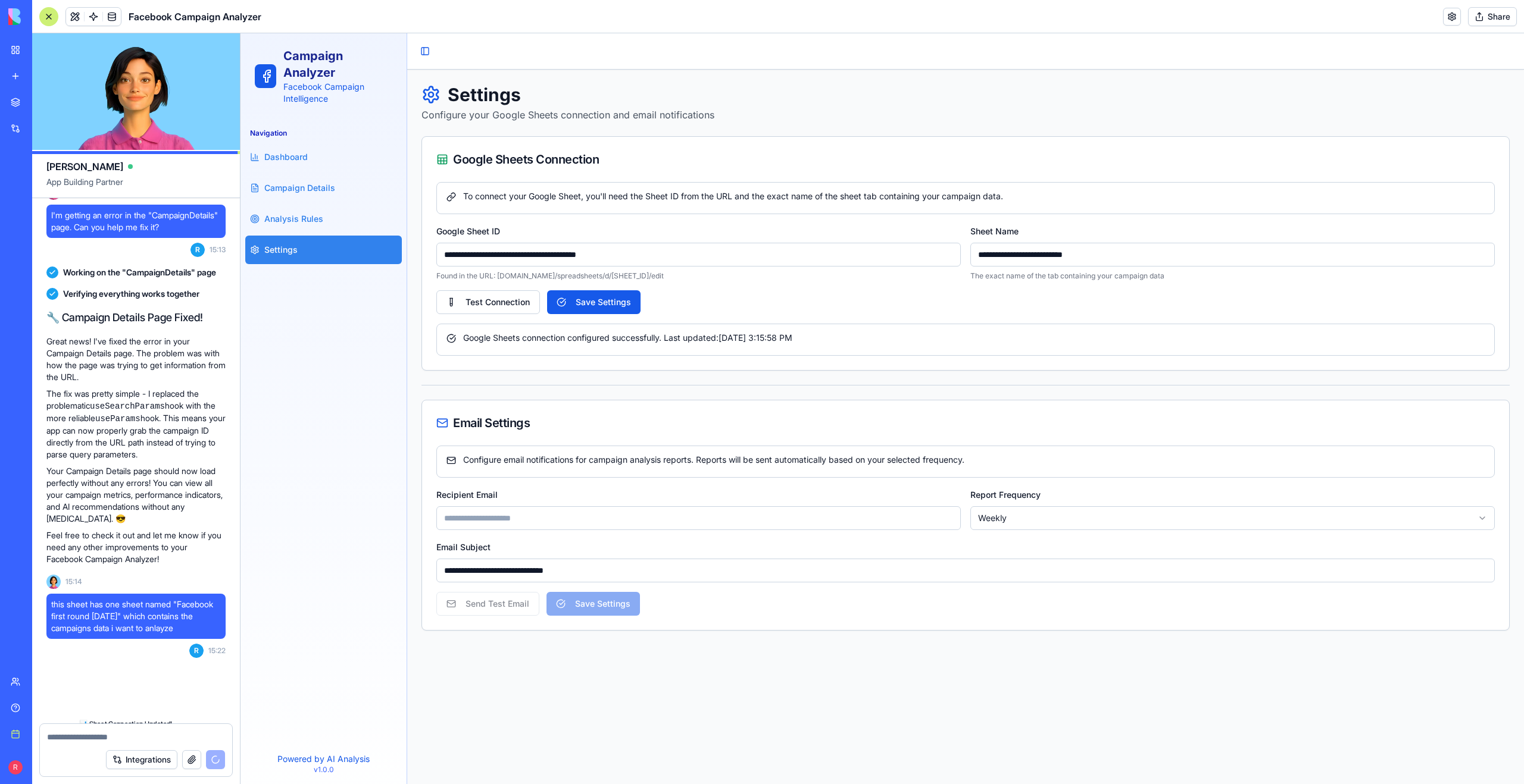
scroll to position [1407, 0]
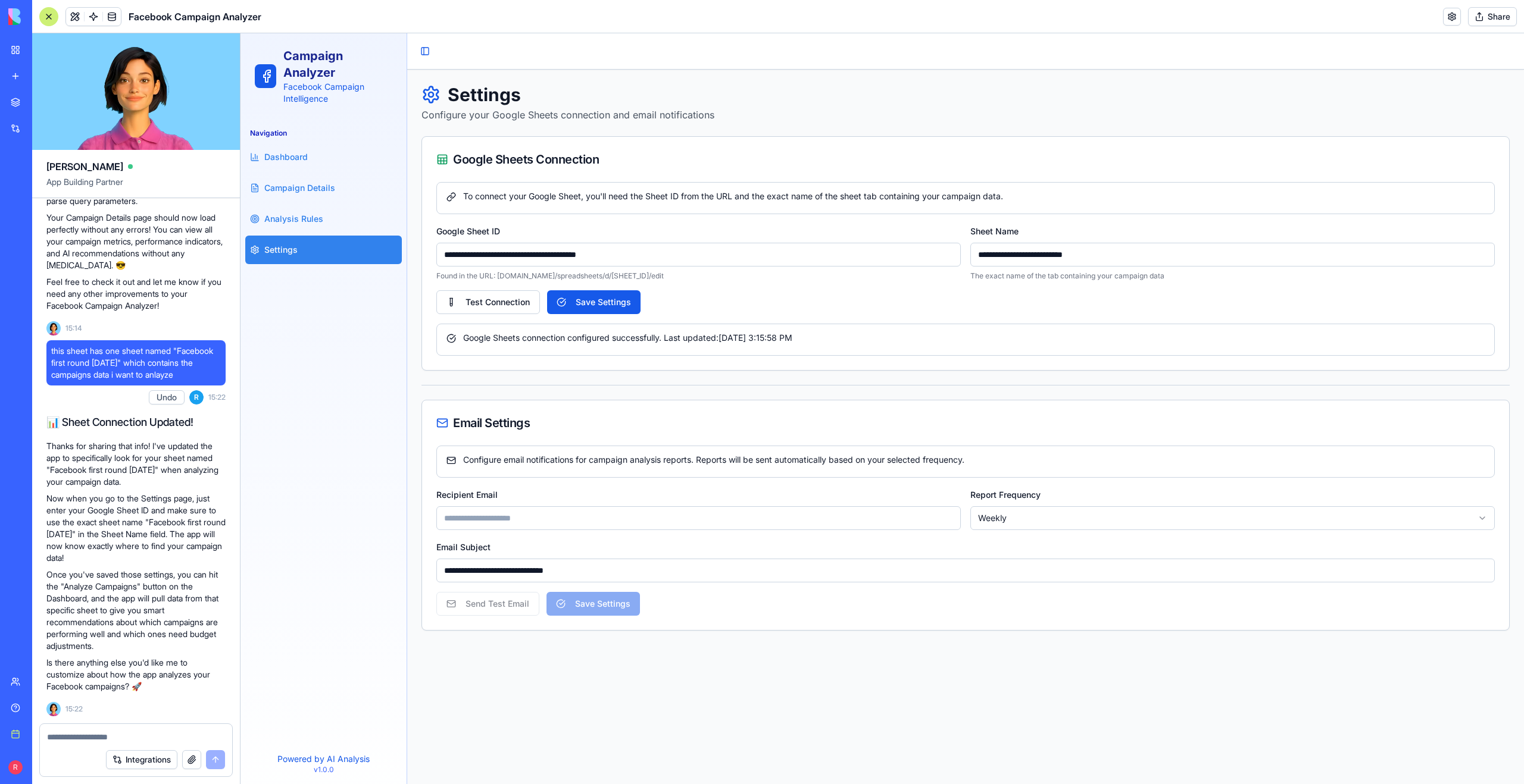
click at [340, 246] on link "Settings" at bounding box center [323, 250] width 156 height 29
click at [620, 296] on button "Save Settings" at bounding box center [594, 302] width 94 height 23
click at [611, 296] on button "Save Settings" at bounding box center [594, 302] width 94 height 23
click at [503, 301] on button "Test Connection" at bounding box center [487, 302] width 104 height 23
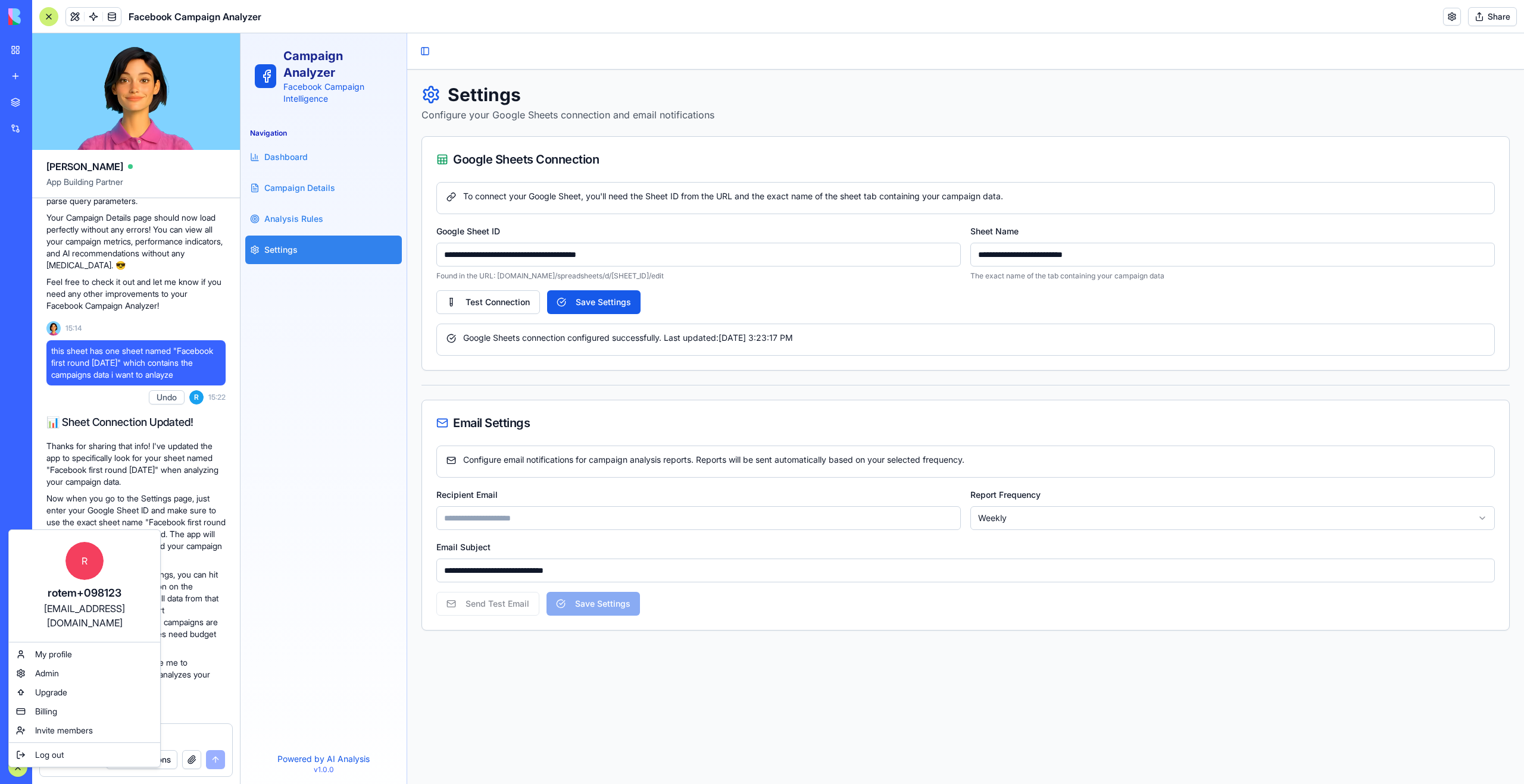
click at [16, 770] on html "BETA My workspace New app Marketplace Integrations Recent Apartment Maintenance…" at bounding box center [762, 392] width 1524 height 784
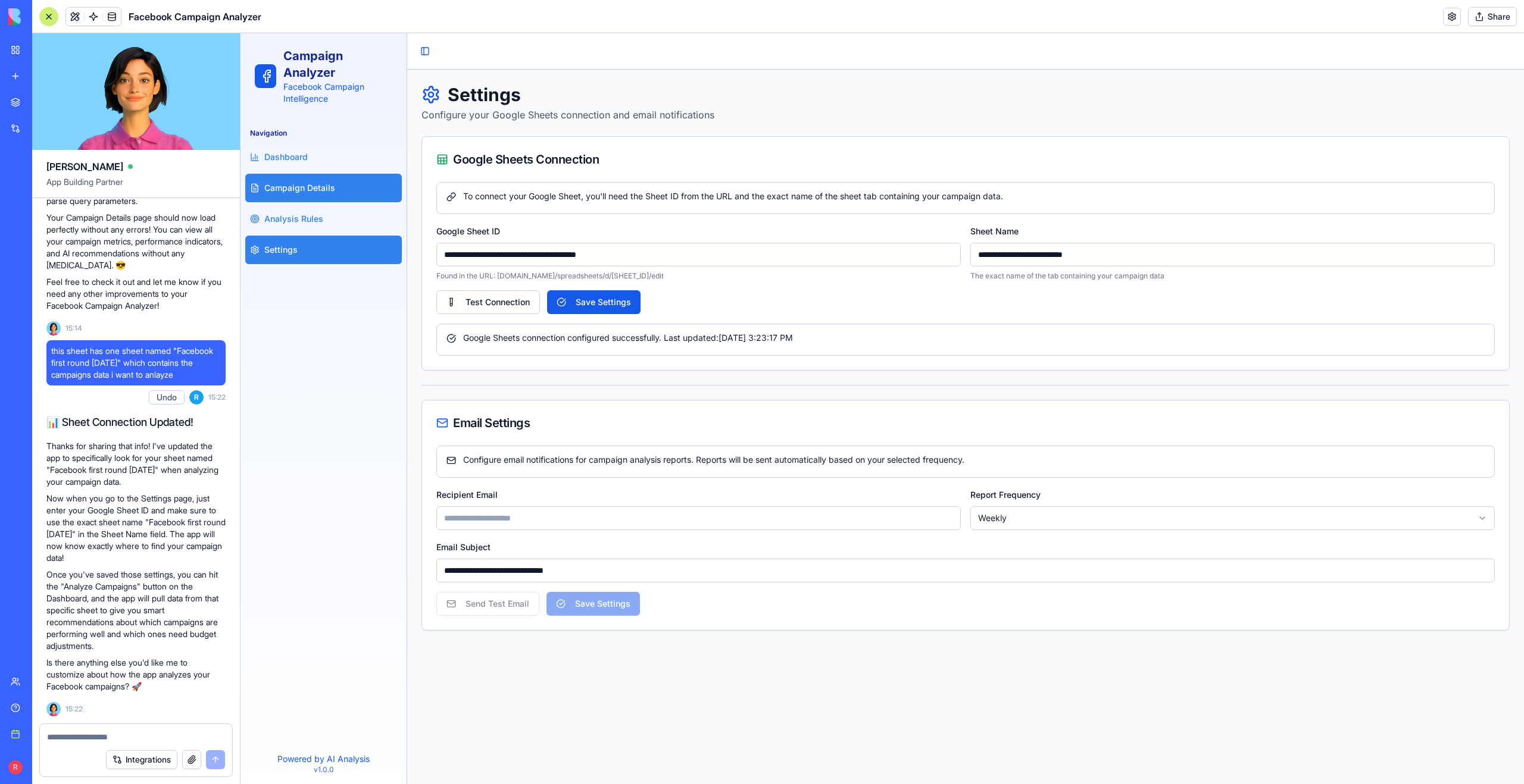
click at [319, 181] on link "Campaign Details" at bounding box center [323, 189] width 156 height 29
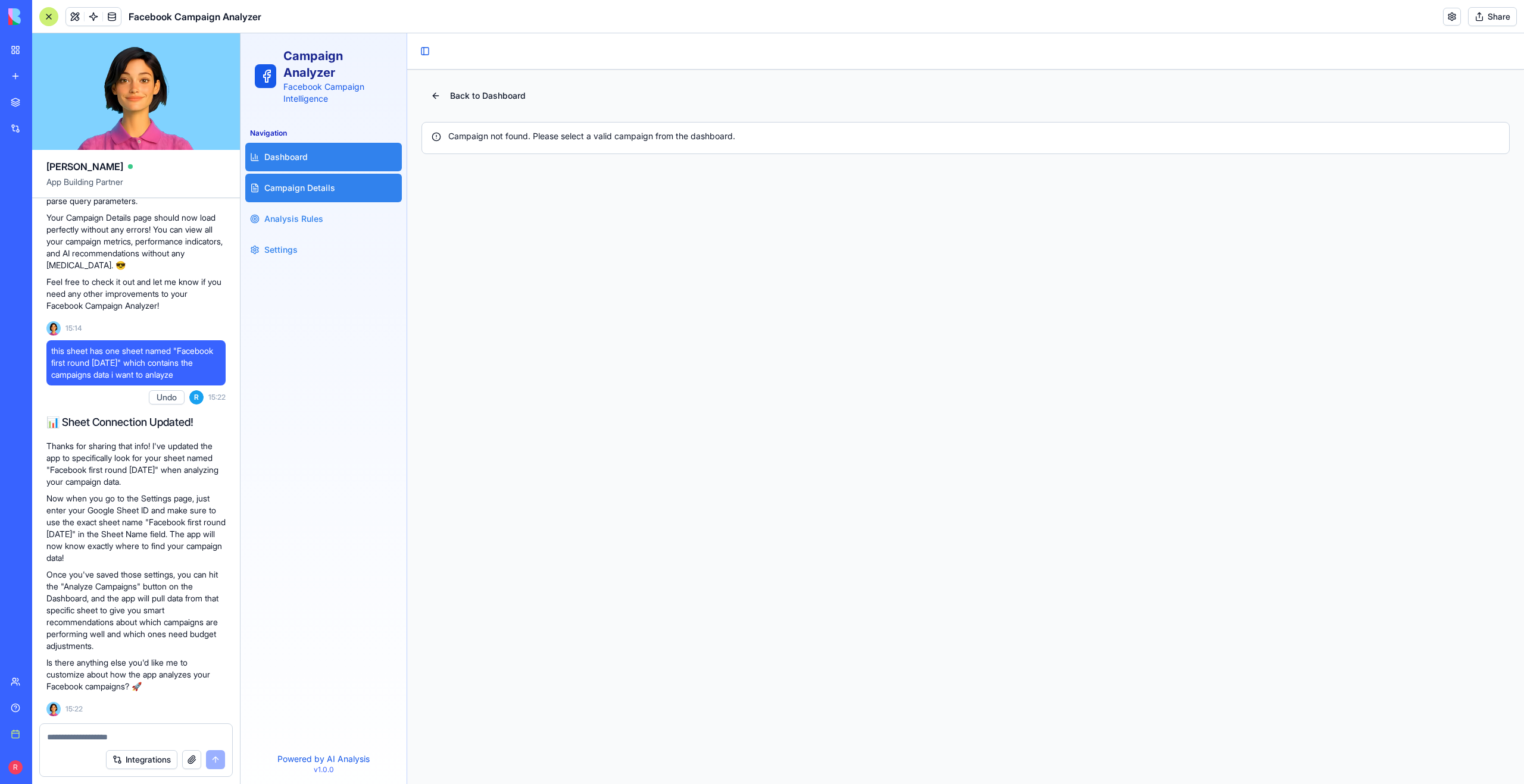
click at [309, 155] on link "Dashboard" at bounding box center [323, 157] width 156 height 29
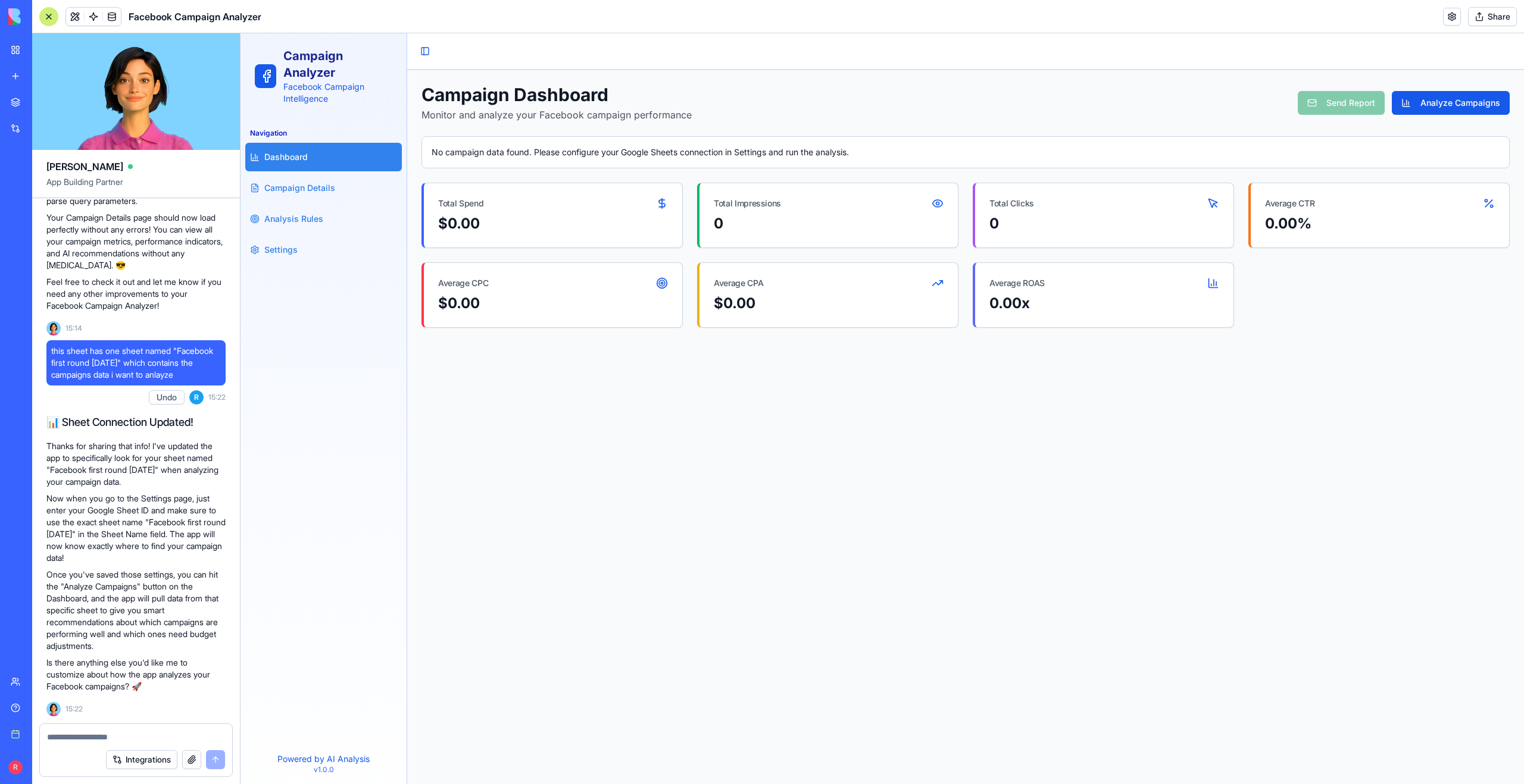
click at [862, 104] on div "Campaign Dashboard Monitor and analyze your Facebook campaign performance Send …" at bounding box center [965, 103] width 1088 height 38
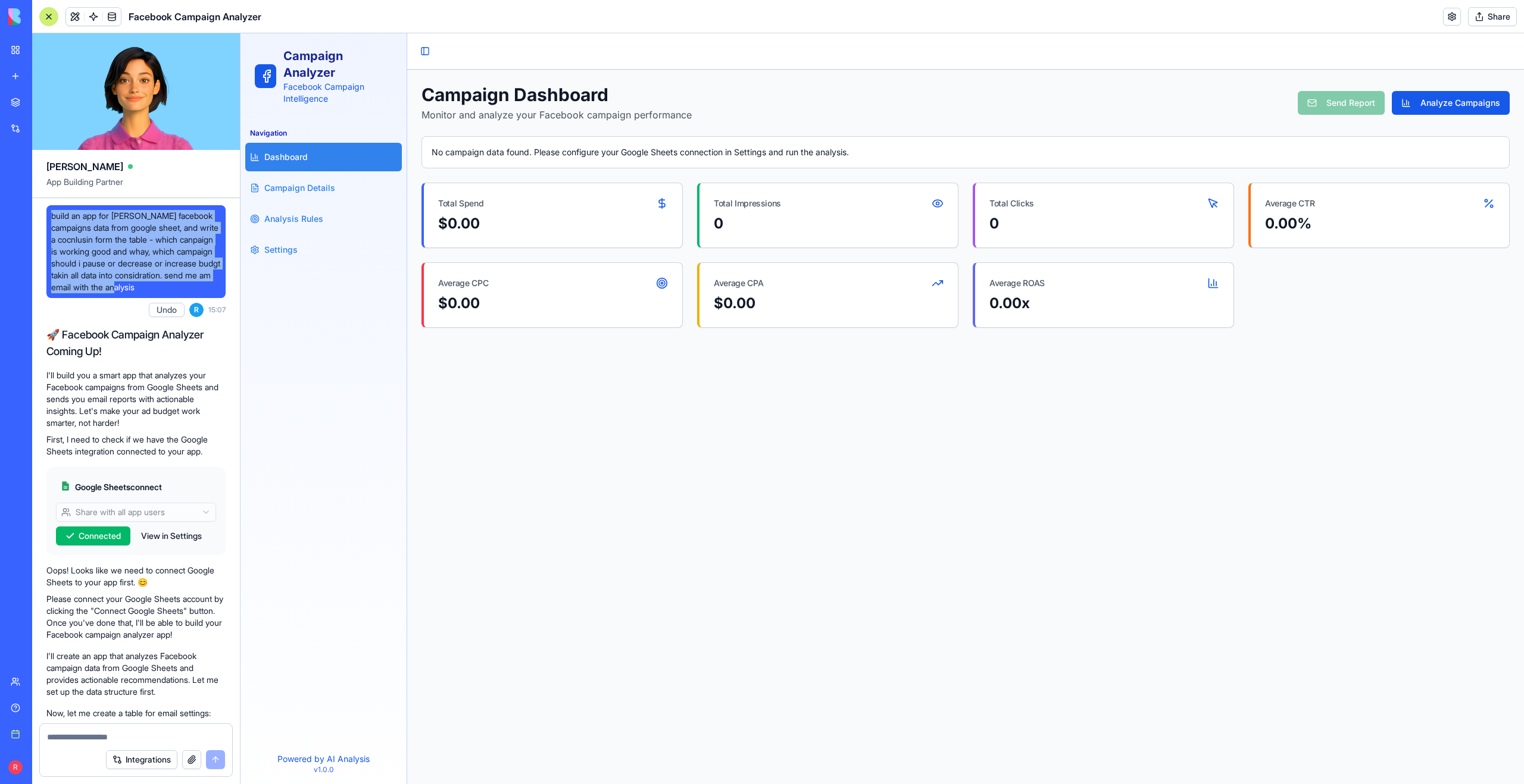
drag, startPoint x: 51, startPoint y: 214, endPoint x: 208, endPoint y: 300, distance: 179.0
click at [208, 293] on span "build an app for [PERSON_NAME] facebook campaigns data from google sheet, and w…" at bounding box center [136, 252] width 170 height 83
copy span "build an app for [PERSON_NAME] facebook campaigns data from google sheet, and w…"
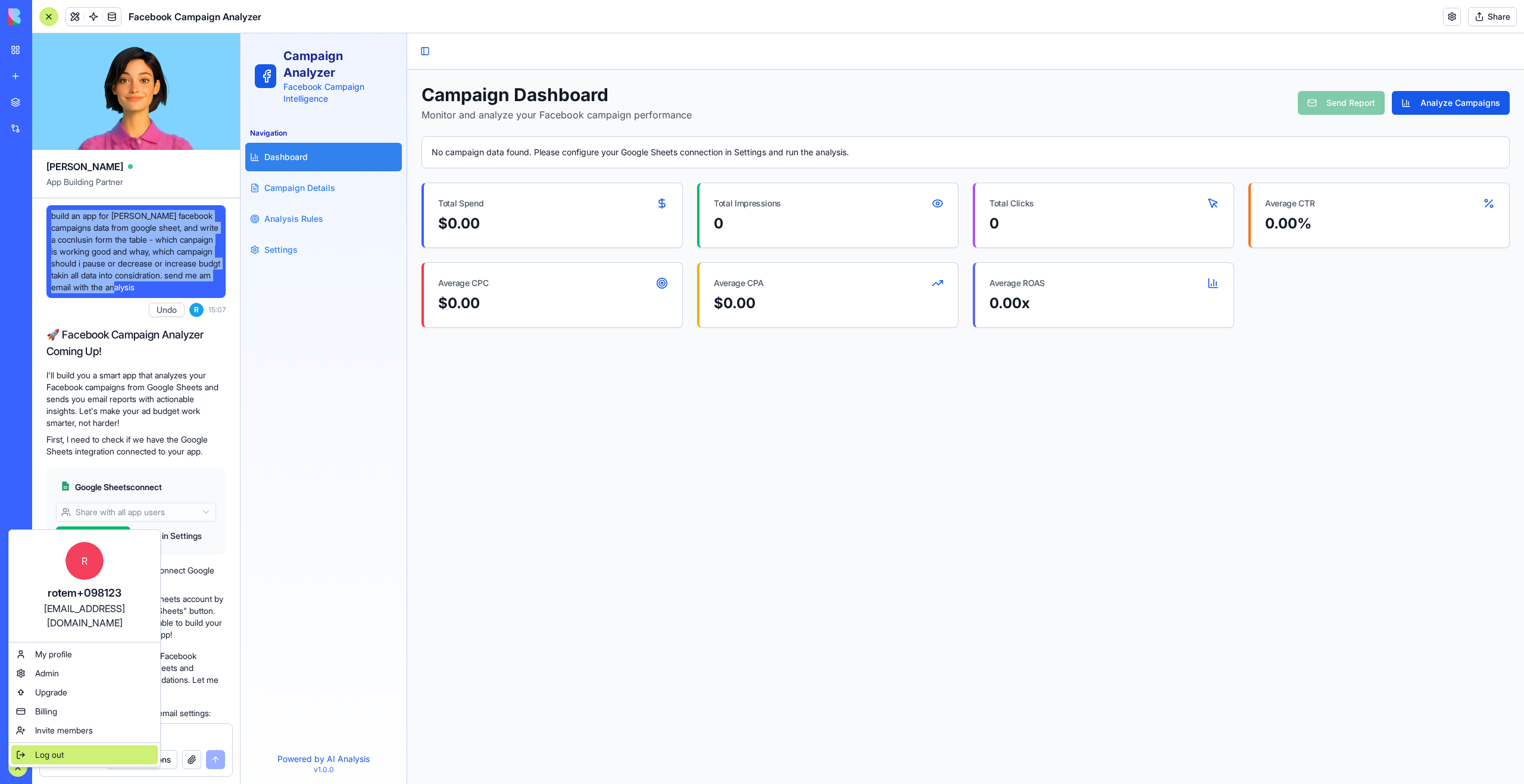
click at [46, 747] on div "Log out" at bounding box center [85, 754] width 146 height 19
